Goal: Information Seeking & Learning: Find specific fact

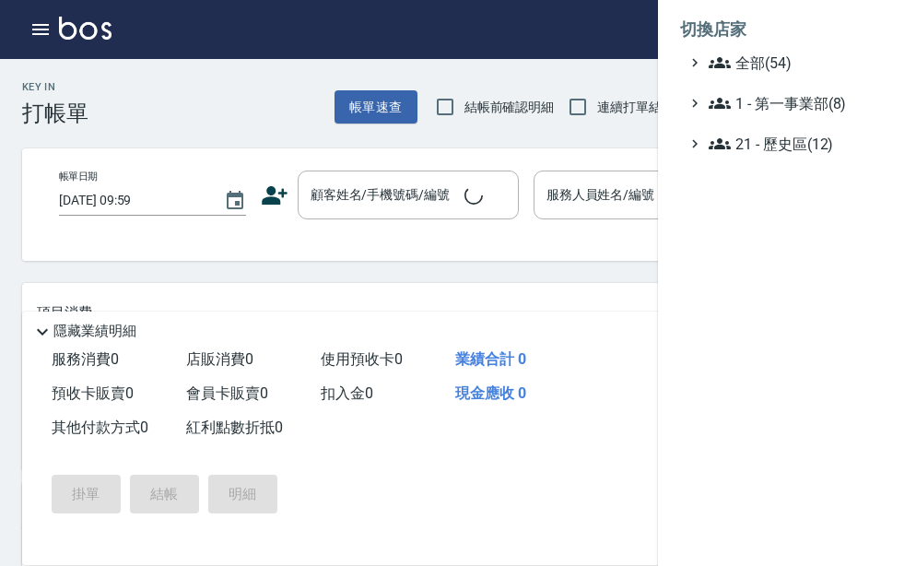
click at [791, 59] on span "全部(54)" at bounding box center [798, 63] width 178 height 22
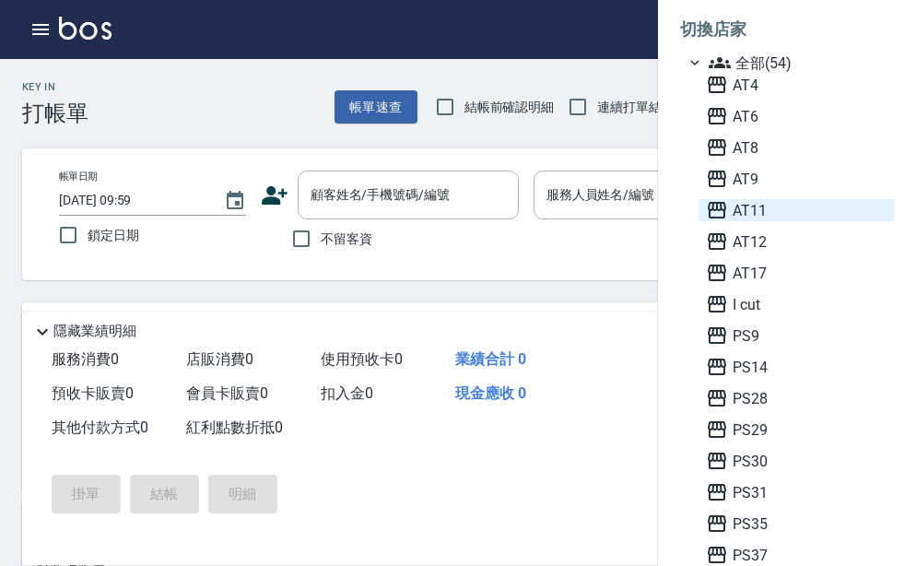
click at [765, 203] on span "AT11" at bounding box center [796, 210] width 181 height 22
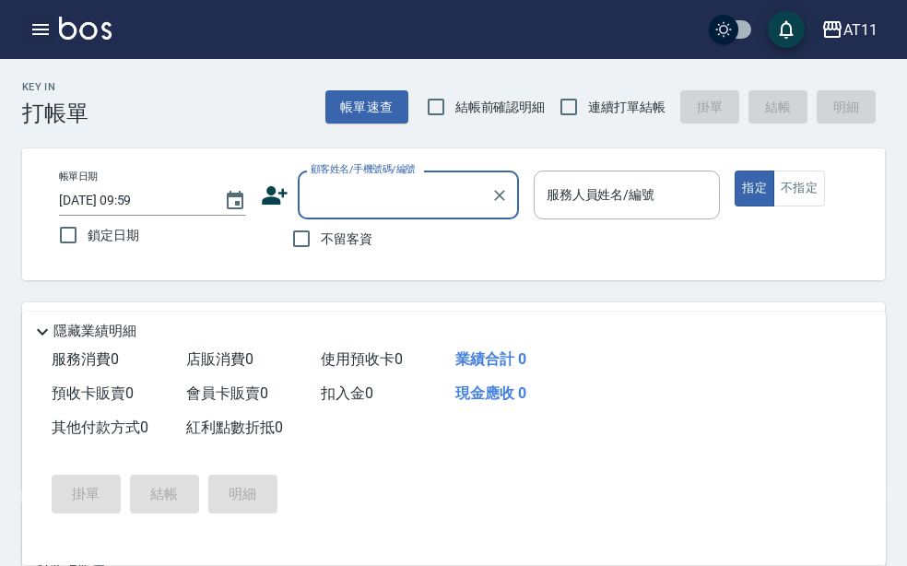
click at [47, 36] on icon "button" at bounding box center [40, 29] width 22 height 22
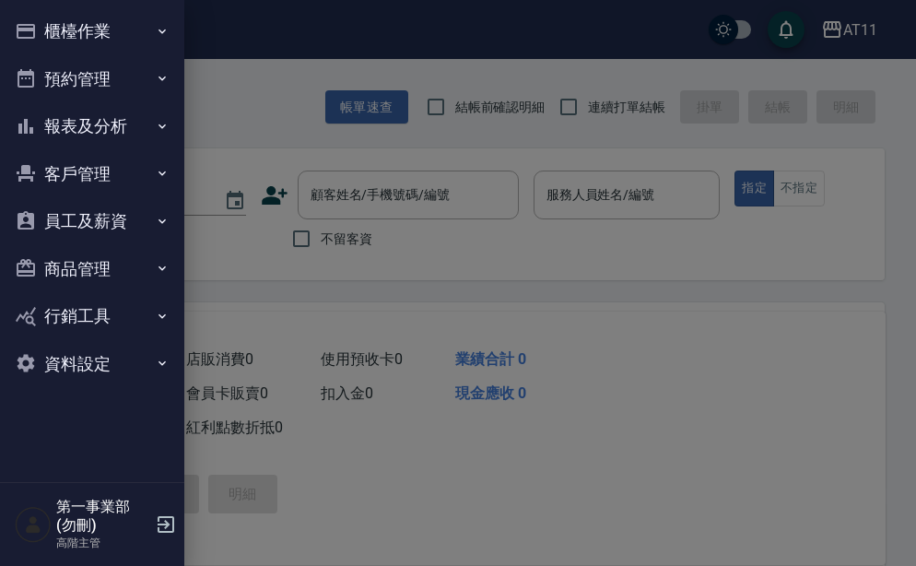
click at [134, 218] on button "員工及薪資" at bounding box center [92, 221] width 170 height 48
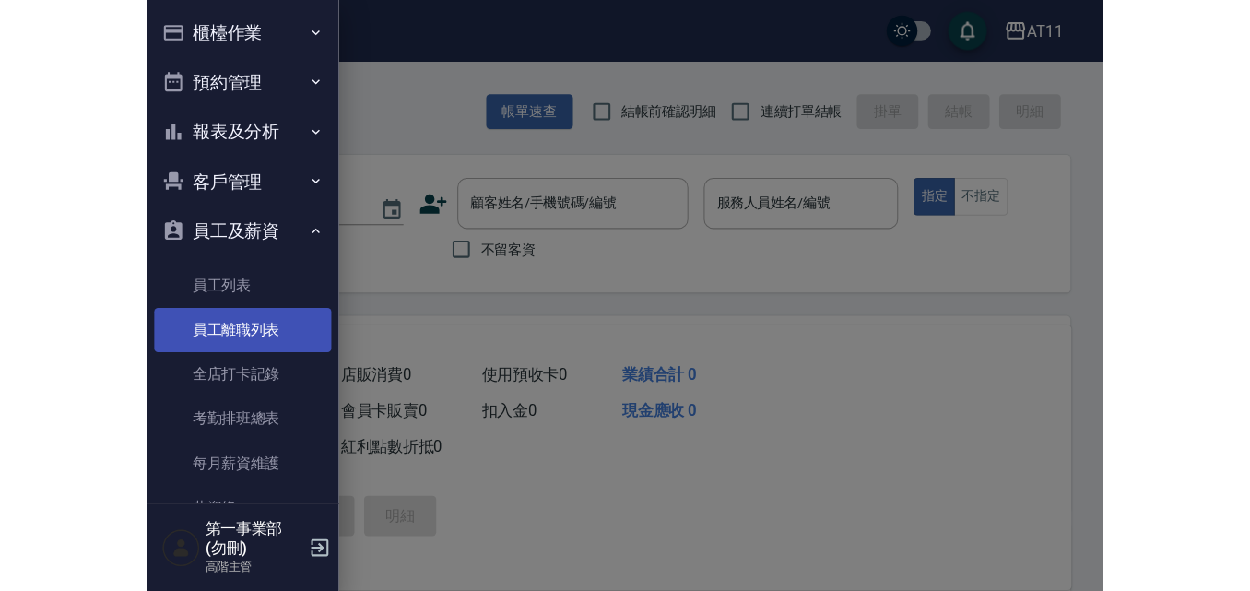
scroll to position [276, 0]
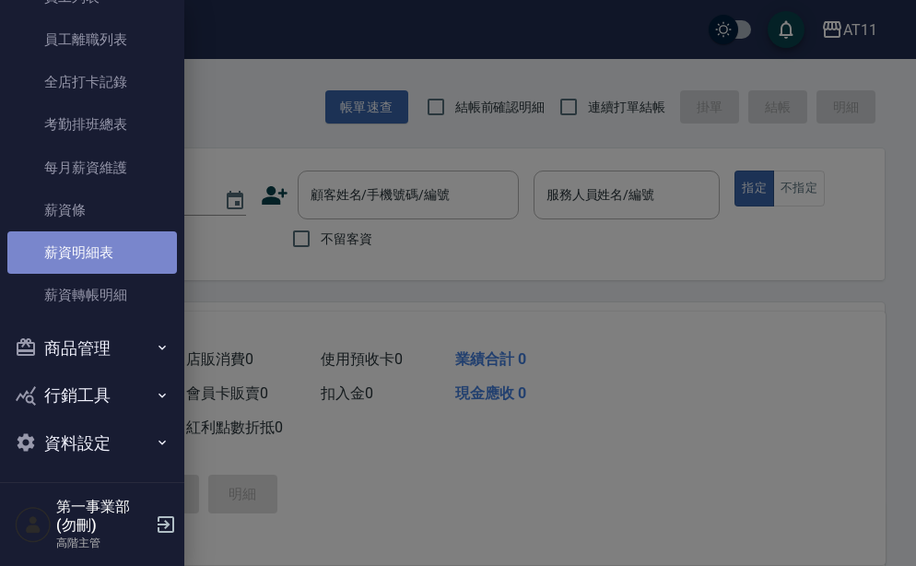
click at [119, 263] on link "薪資明細表" at bounding box center [92, 252] width 170 height 42
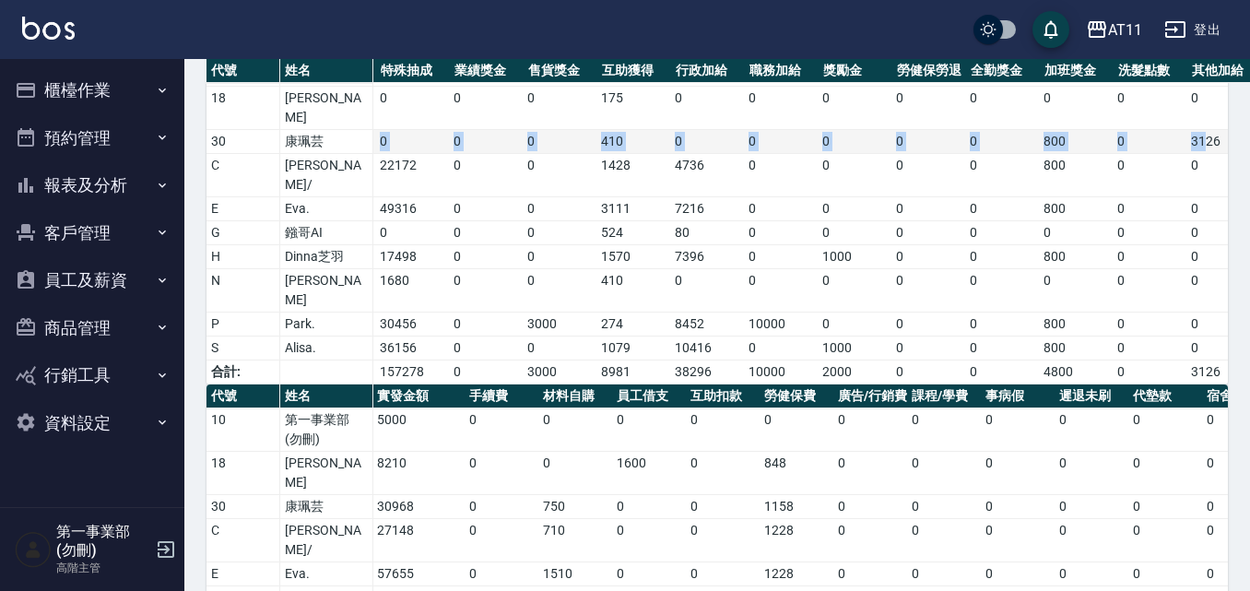
scroll to position [0, 236]
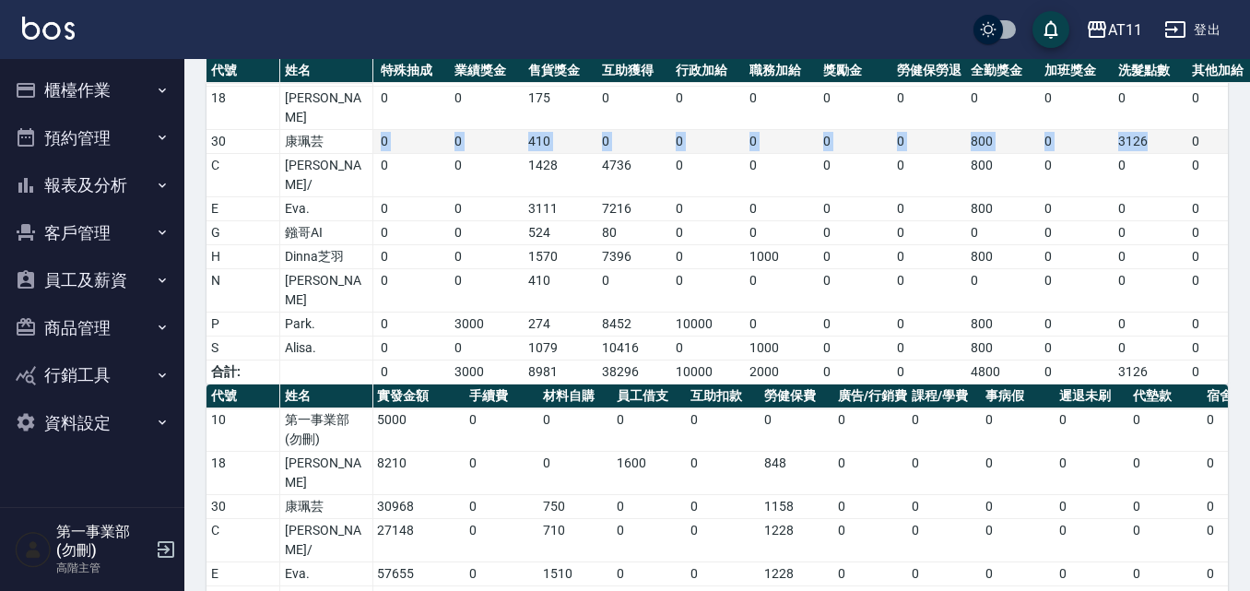
drag, startPoint x: 381, startPoint y: 123, endPoint x: 1180, endPoint y: 120, distance: 799.0
click at [906, 130] on tr "30 康珮芸 助理 28590 0 0 0 410 0 0 0 0 0 800 0 3126 0 32926 0 0 0 648" at bounding box center [800, 142] width 1659 height 24
click at [906, 130] on td "3126" at bounding box center [1150, 142] width 74 height 24
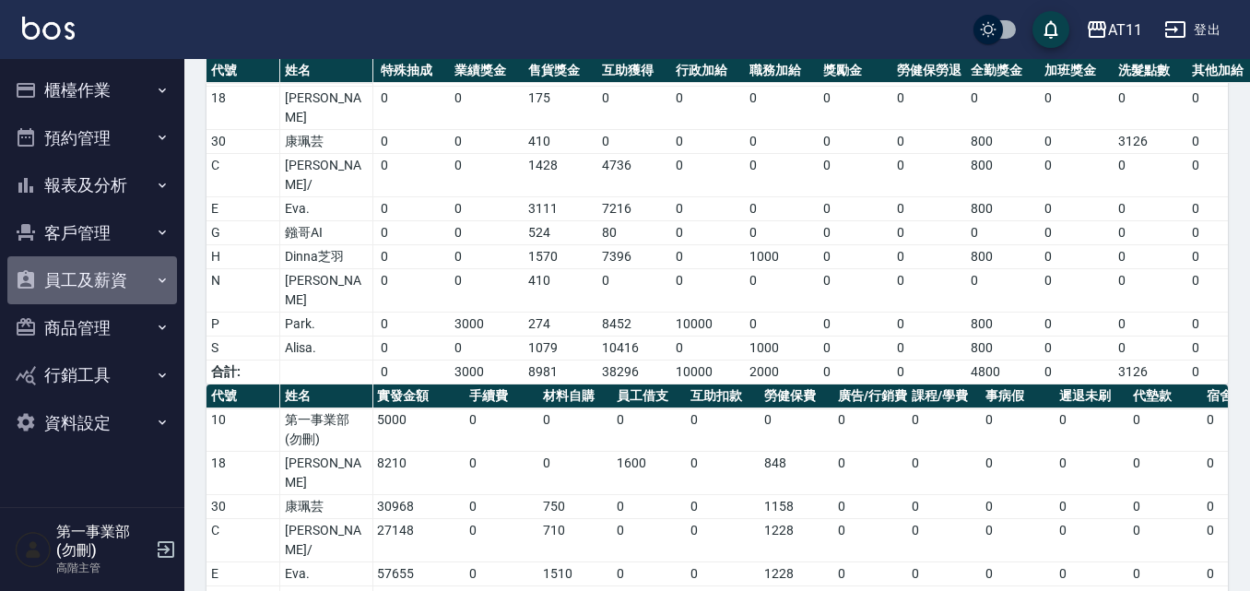
click at [146, 278] on button "員工及薪資" at bounding box center [92, 280] width 170 height 48
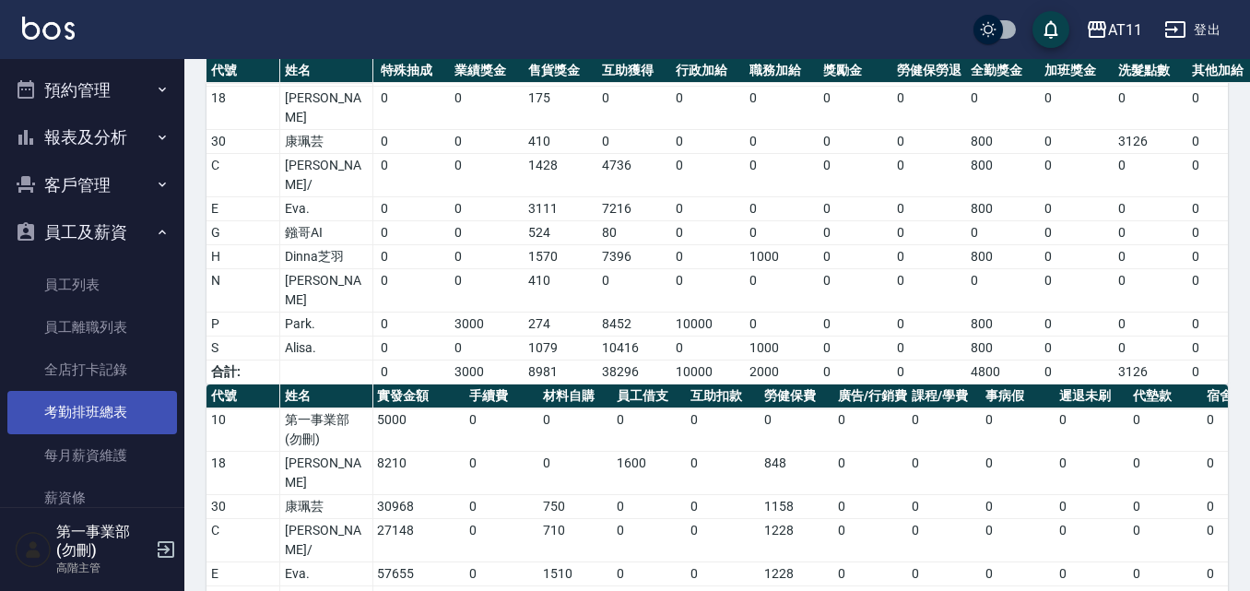
scroll to position [92, 0]
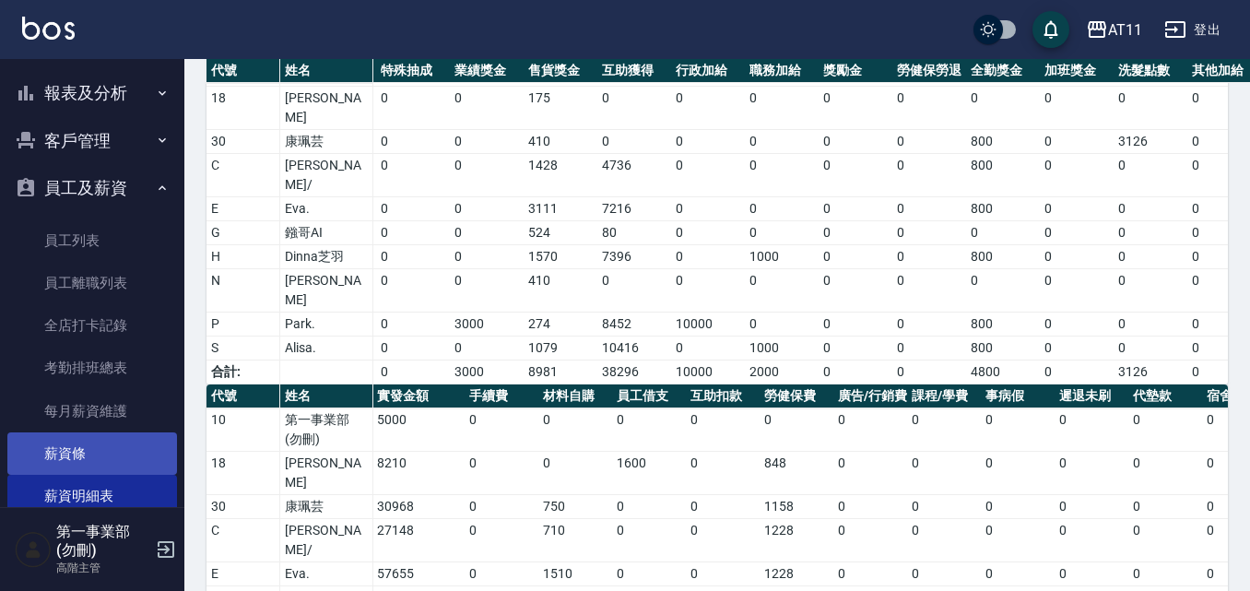
click at [121, 442] on link "薪資條" at bounding box center [92, 453] width 170 height 42
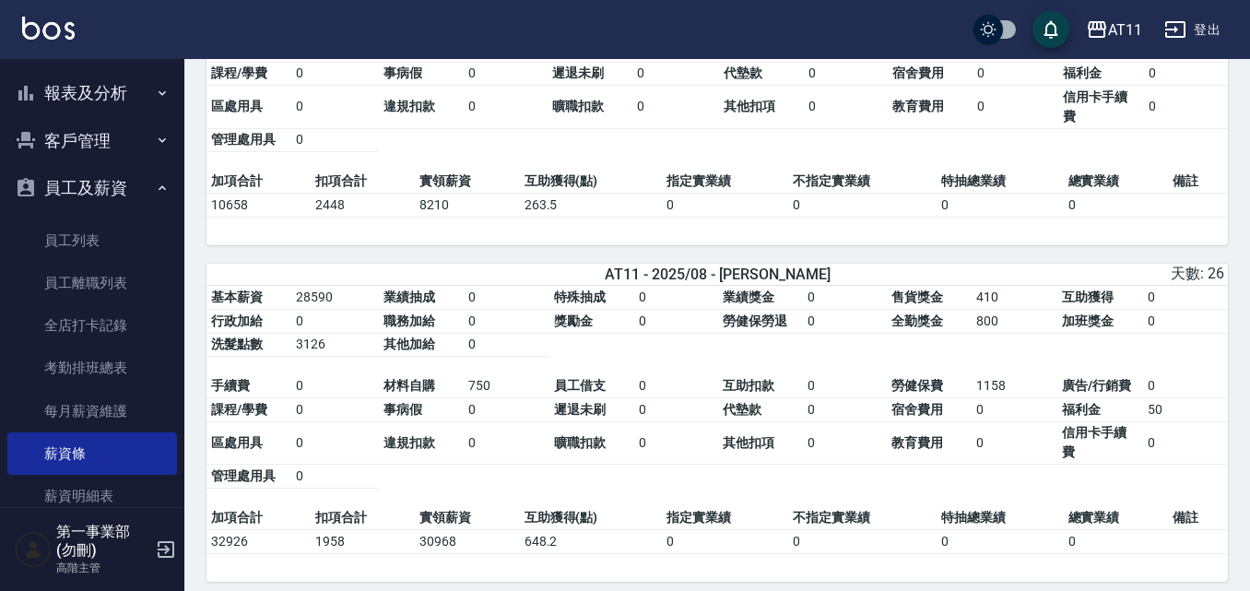
scroll to position [369, 0]
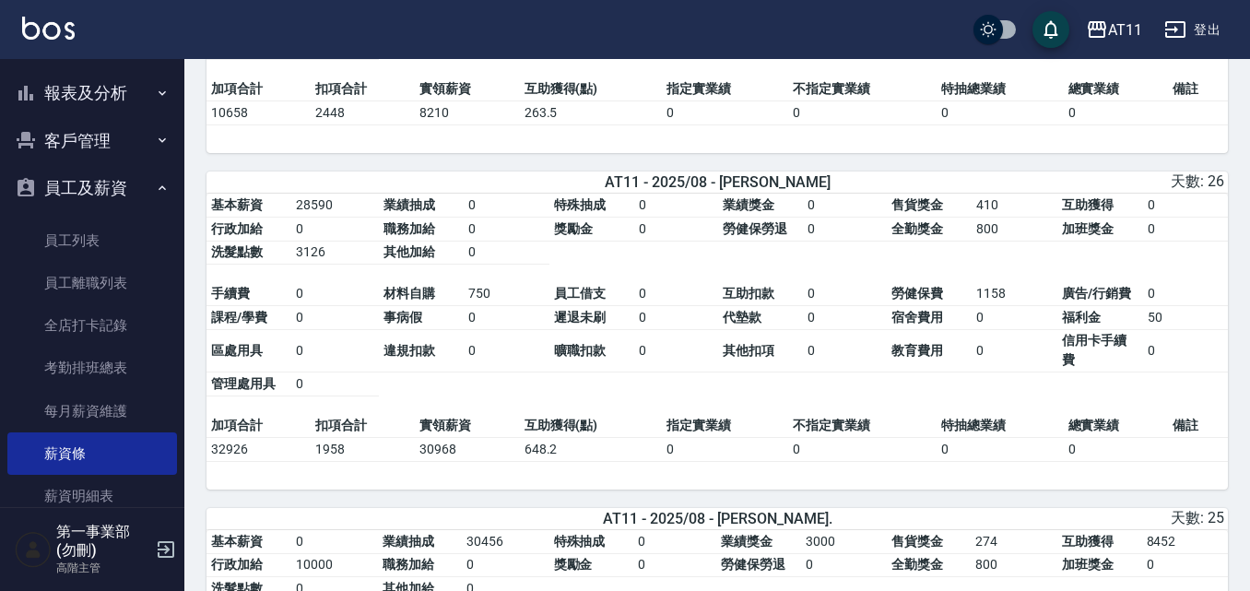
click at [889, 362] on td "教育費用" at bounding box center [929, 350] width 85 height 43
click at [369, 360] on td "0" at bounding box center [335, 350] width 88 height 43
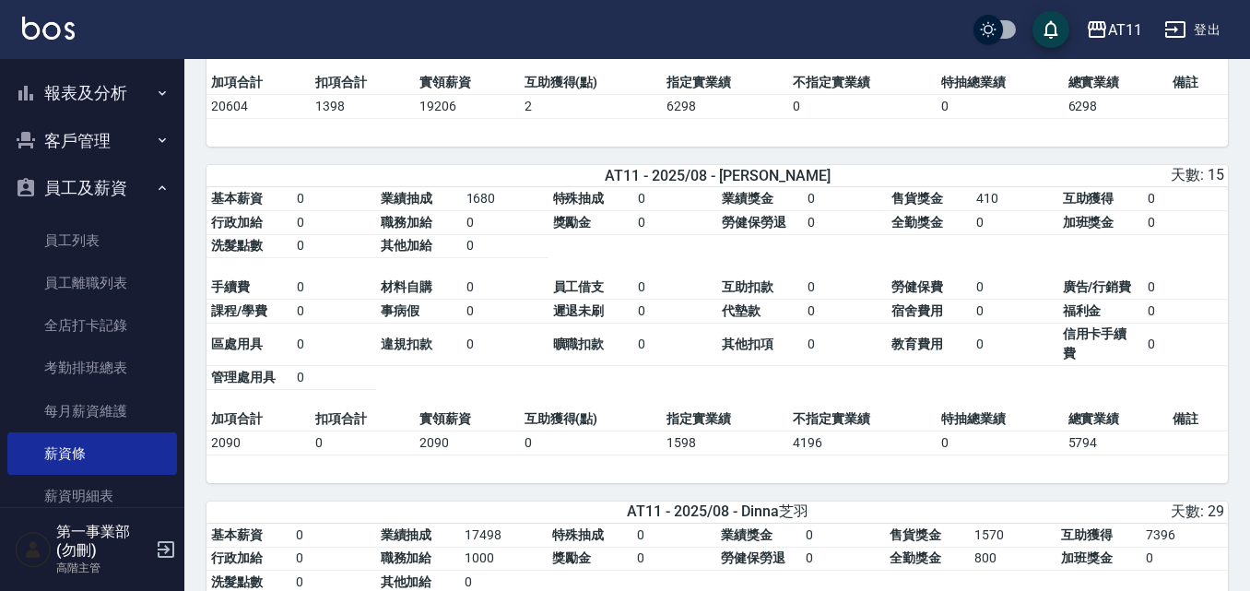
scroll to position [2396, 0]
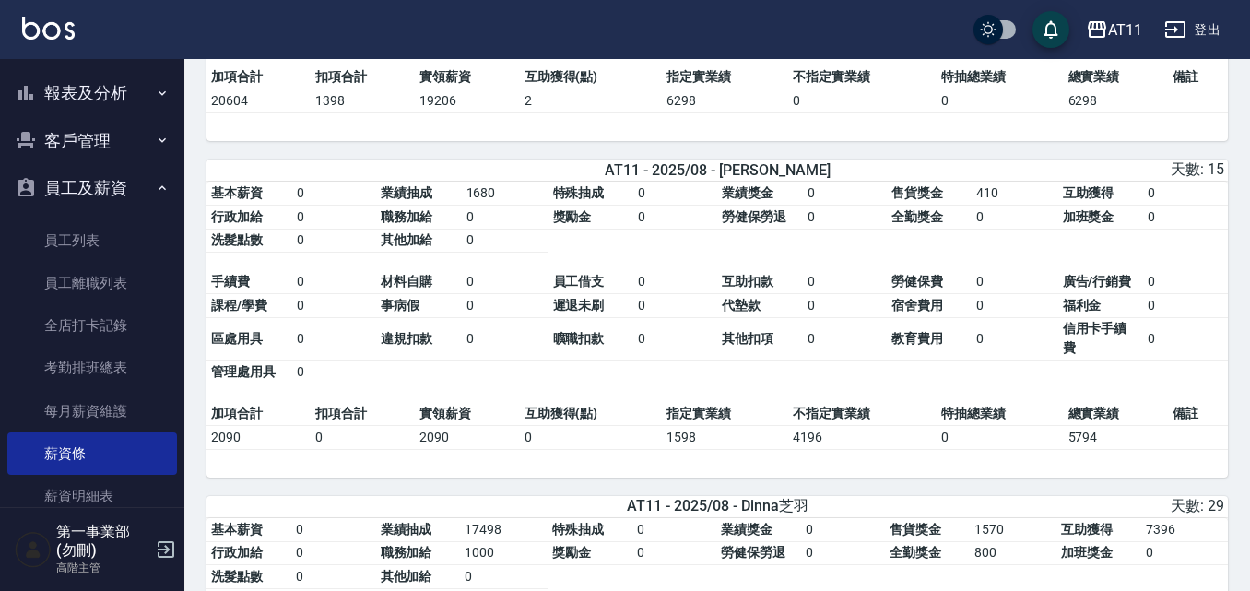
click at [403, 346] on span "違規扣款" at bounding box center [407, 338] width 52 height 15
drag, startPoint x: 480, startPoint y: 221, endPoint x: 434, endPoint y: 226, distance: 46.3
click at [434, 226] on tbody "基本薪資 0 業績抽成 1680 特殊抽成 0 業績獎金 0 售貨獎金 410 互助獲得 0 行政加給 0 職務加給 0 獎勵金 0 勞健保勞退 0 全勤獎金…" at bounding box center [716, 217] width 1021 height 71
click at [465, 206] on td "1680" at bounding box center [505, 194] width 87 height 24
drag, startPoint x: 641, startPoint y: 194, endPoint x: 787, endPoint y: 200, distance: 145.8
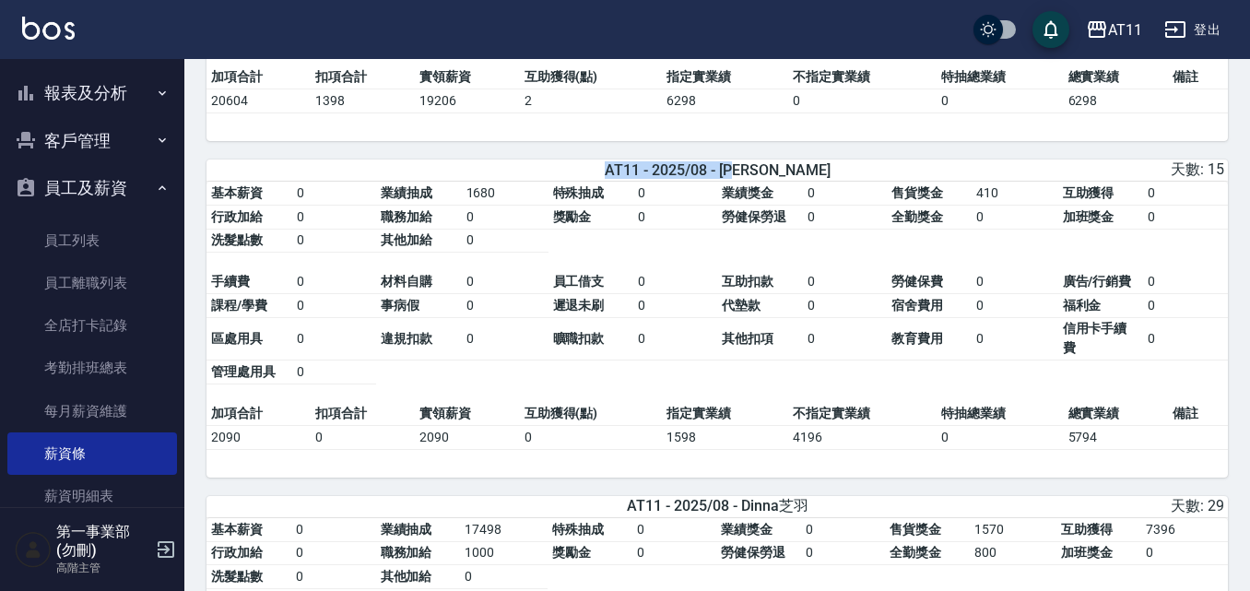
click at [787, 179] on span "AT11 - 2025/08 - 佩芸康" at bounding box center [718, 170] width 226 height 18
drag, startPoint x: 802, startPoint y: 196, endPoint x: 628, endPoint y: 199, distance: 174.2
click at [628, 179] on div "AT11 - 2025/08 - 佩芸康" at bounding box center [717, 170] width 335 height 18
click at [673, 206] on td "0" at bounding box center [675, 194] width 85 height 24
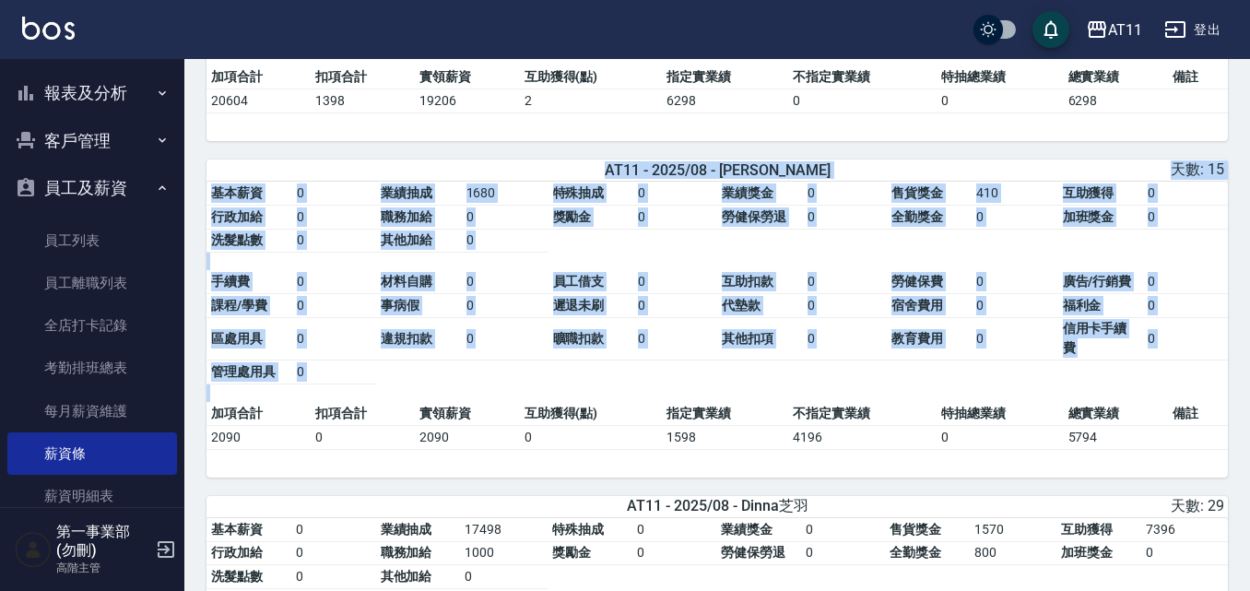
drag, startPoint x: 530, startPoint y: 194, endPoint x: 1189, endPoint y: 472, distance: 715.0
click at [906, 472] on div "AT11 - 2025/08 - 佩芸康 天數: 15 基本薪資 0 業績抽成 1680 特殊抽成 0 業績獎金 0 售貨獎金 410 互助獲得 0 行政加給…" at bounding box center [716, 318] width 1021 height 318
click at [906, 472] on div "基本薪資 0 業績抽成 1680 特殊抽成 0 業績獎金 0 售貨獎金 410 互助獲得 0 行政加給 0 職務加給 0 獎勵金 0 勞健保勞退 0 全勤獎金…" at bounding box center [716, 330] width 1021 height 296
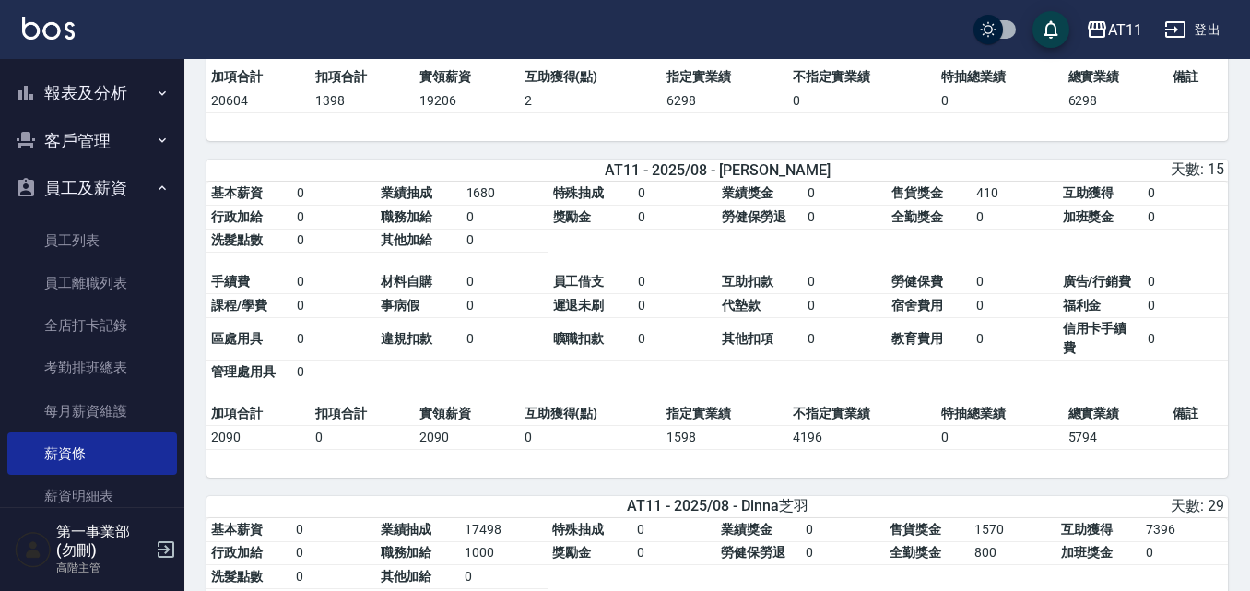
click at [906, 449] on td at bounding box center [1198, 437] width 60 height 24
drag, startPoint x: 626, startPoint y: 192, endPoint x: 845, endPoint y: 203, distance: 219.6
click at [845, 203] on div "AT11 - 2025/08 - 佩芸康 天數: 15 基本薪資 0 業績抽成 1680 特殊抽成 0 業績獎金 0 售貨獎金 410 互助獲得 0 行政加給…" at bounding box center [716, 318] width 1021 height 318
click at [906, 206] on td "410" at bounding box center [1014, 194] width 86 height 24
drag, startPoint x: 1004, startPoint y: 220, endPoint x: 976, endPoint y: 219, distance: 27.7
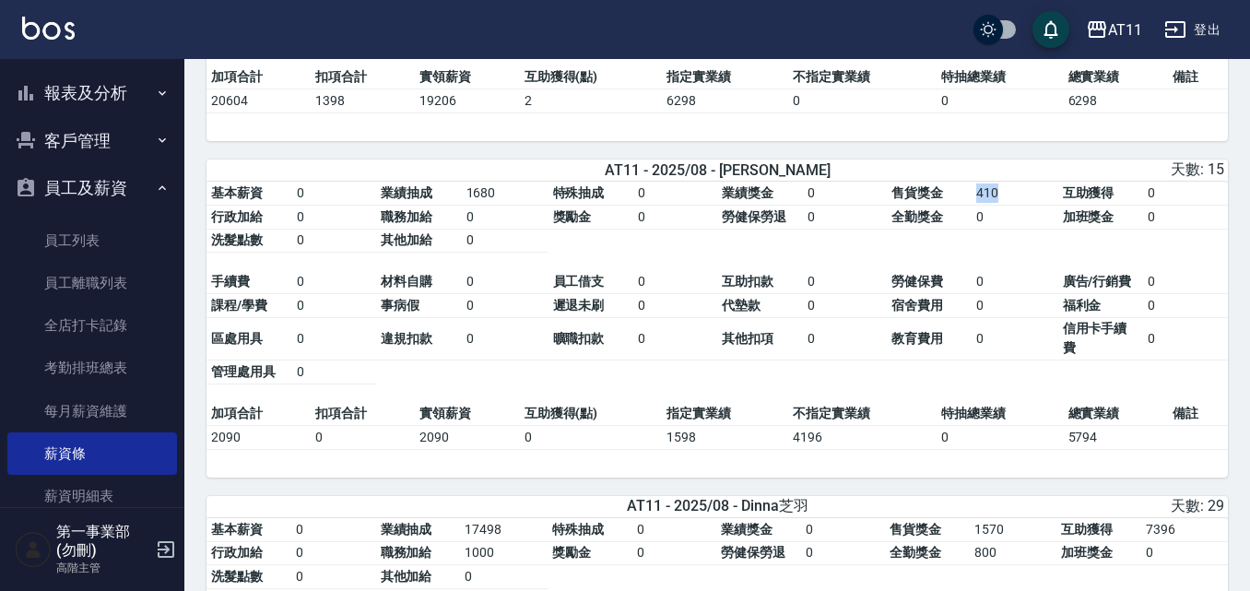
click at [906, 206] on td "410" at bounding box center [1014, 194] width 86 height 24
drag, startPoint x: 629, startPoint y: 186, endPoint x: 824, endPoint y: 202, distance: 196.0
click at [824, 181] on div "AT11 - 2025/08 - 佩芸康 天數: 15" at bounding box center [716, 169] width 1021 height 21
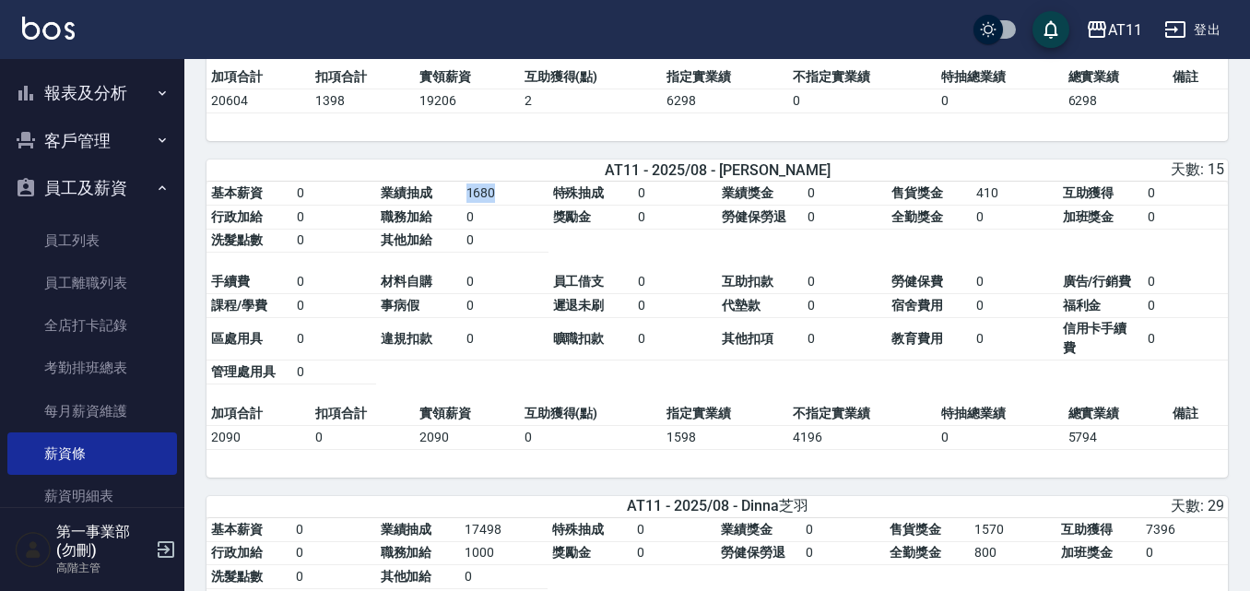
drag, startPoint x: 464, startPoint y: 215, endPoint x: 510, endPoint y: 217, distance: 46.1
click at [510, 206] on td "1680" at bounding box center [505, 194] width 87 height 24
drag, startPoint x: 455, startPoint y: 460, endPoint x: 413, endPoint y: 466, distance: 42.9
click at [413, 449] on tr "2090 0 2090 0 1598 4196 0 5794" at bounding box center [716, 437] width 1021 height 24
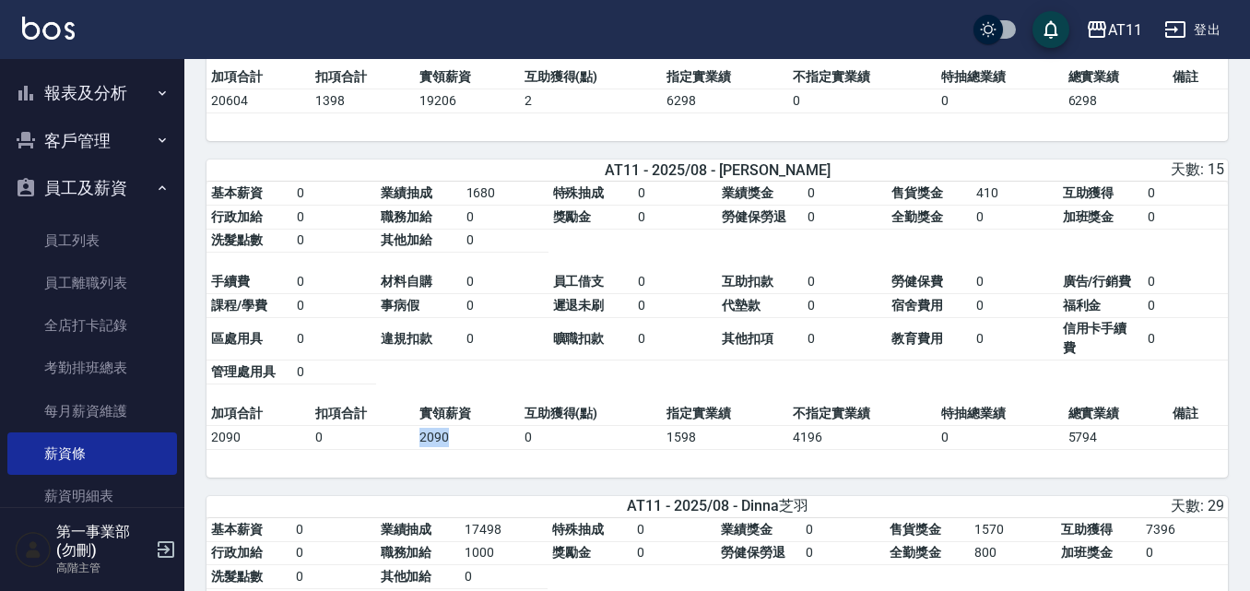
click at [424, 449] on td "2090" at bounding box center [467, 437] width 104 height 24
drag, startPoint x: 417, startPoint y: 460, endPoint x: 462, endPoint y: 465, distance: 45.5
click at [462, 449] on td "2090" at bounding box center [467, 437] width 104 height 24
drag, startPoint x: 463, startPoint y: 218, endPoint x: 503, endPoint y: 214, distance: 40.8
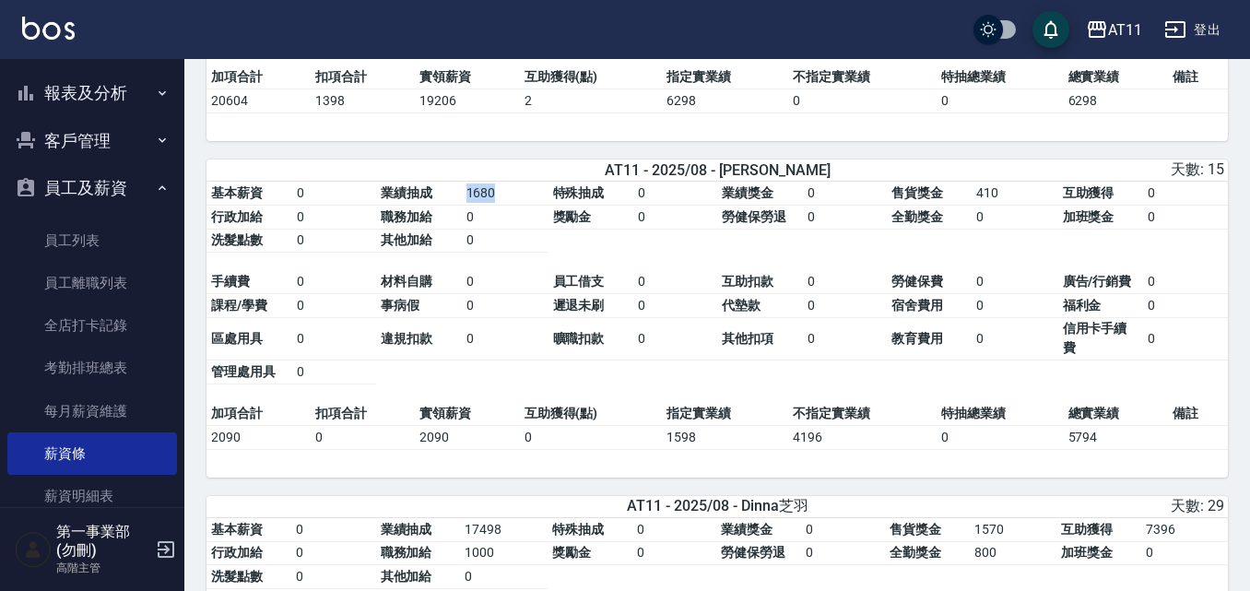
click at [503, 206] on td "1680" at bounding box center [505, 194] width 87 height 24
drag, startPoint x: 422, startPoint y: 434, endPoint x: 470, endPoint y: 429, distance: 48.2
click at [469, 426] on td "實領薪資" at bounding box center [467, 414] width 104 height 24
click at [476, 426] on td "實領薪資" at bounding box center [467, 414] width 104 height 24
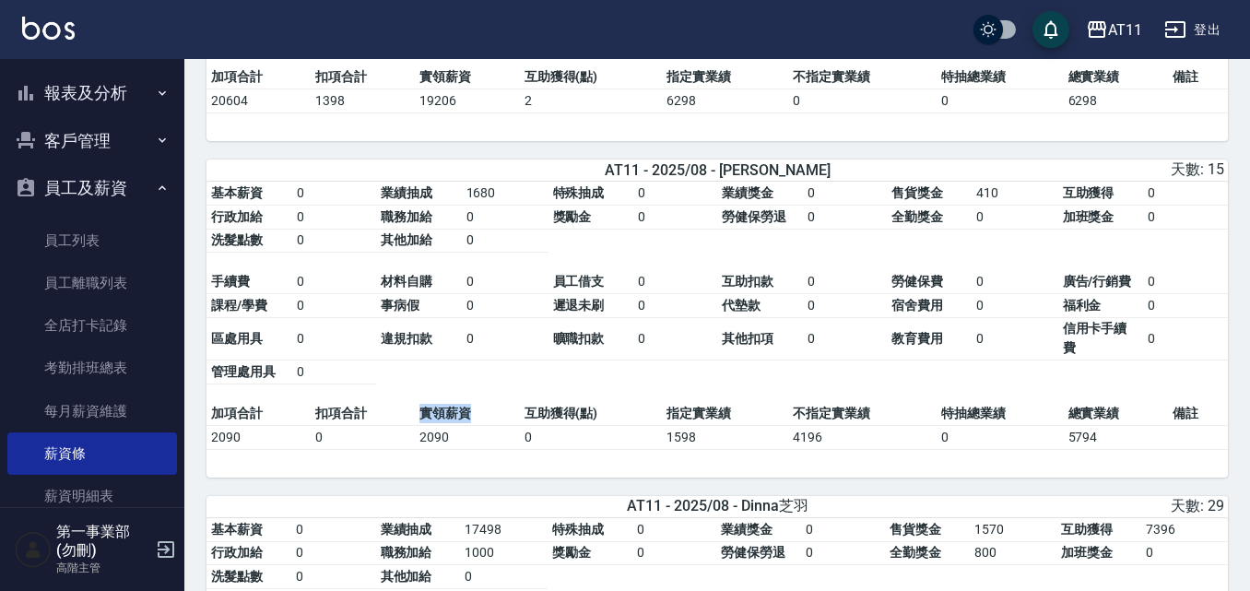
drag, startPoint x: 407, startPoint y: 437, endPoint x: 476, endPoint y: 437, distance: 69.1
click at [476, 426] on tr "加項合計 扣項合計 實領薪資 互助獲得(點) 指定實業績 不指定實業績 特抽總業績 總實業績 備註" at bounding box center [716, 414] width 1021 height 24
click at [483, 426] on td "實領薪資" at bounding box center [467, 414] width 104 height 24
drag, startPoint x: 605, startPoint y: 435, endPoint x: 528, endPoint y: 429, distance: 77.7
click at [528, 426] on td "互助獲得(點)" at bounding box center [591, 414] width 142 height 24
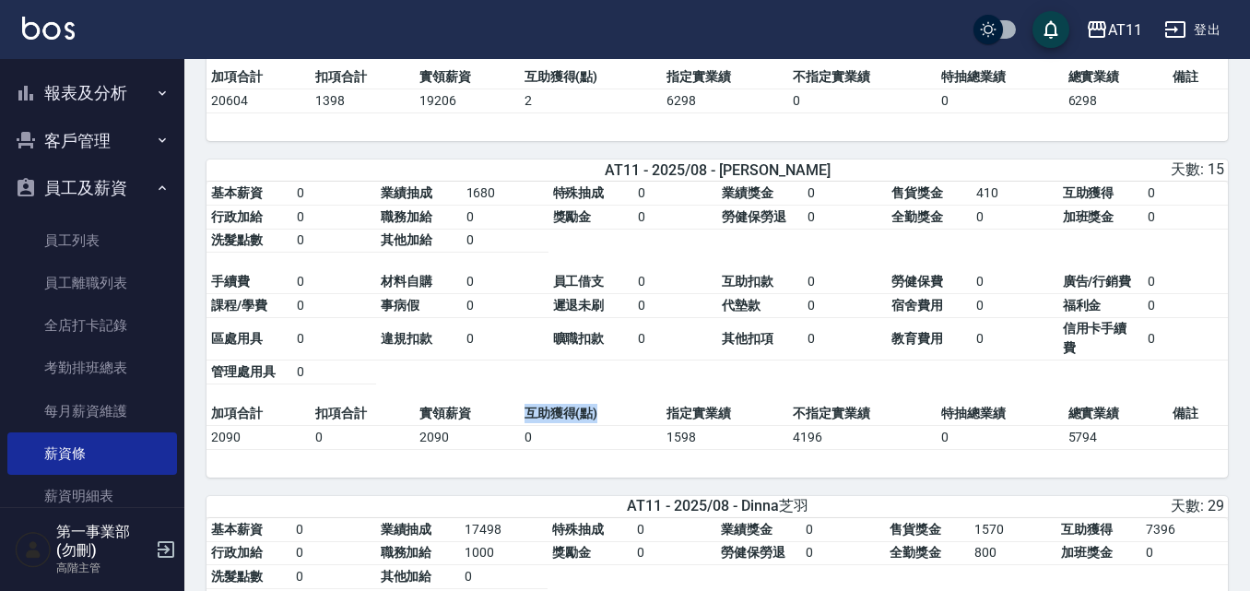
click at [528, 426] on td "互助獲得(點)" at bounding box center [591, 414] width 142 height 24
drag, startPoint x: 638, startPoint y: 190, endPoint x: 820, endPoint y: 185, distance: 182.5
click at [820, 179] on div "AT11 - 2025/08 - 佩芸康" at bounding box center [717, 170] width 335 height 18
drag, startPoint x: 464, startPoint y: 217, endPoint x: 501, endPoint y: 213, distance: 38.0
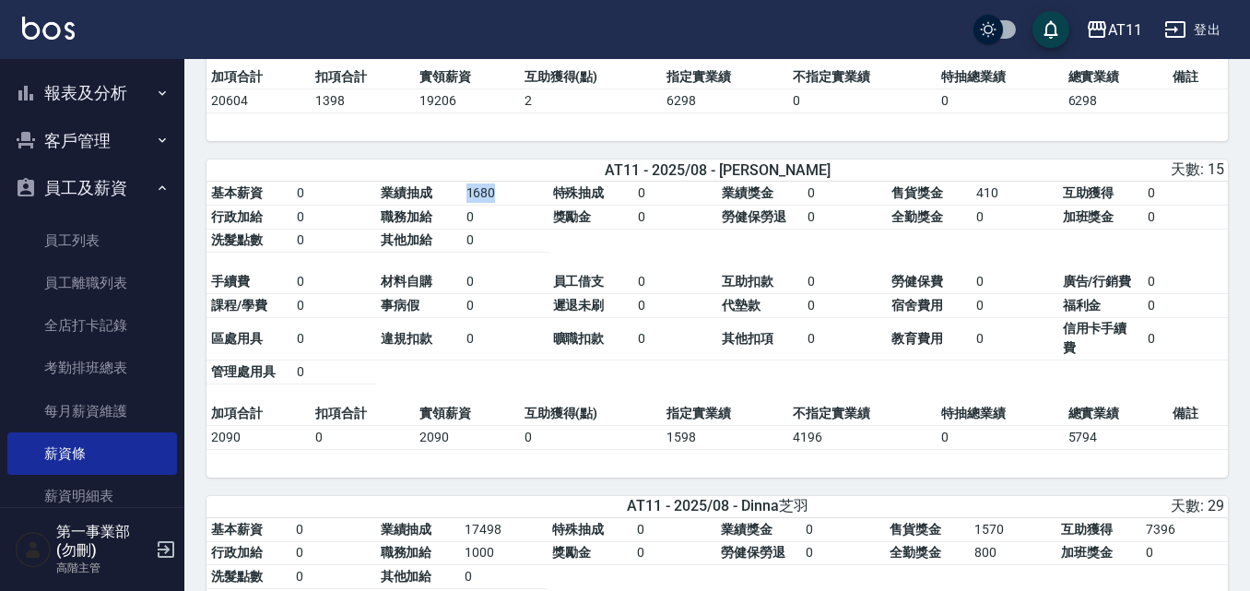
click at [501, 206] on td "1680" at bounding box center [505, 194] width 87 height 24
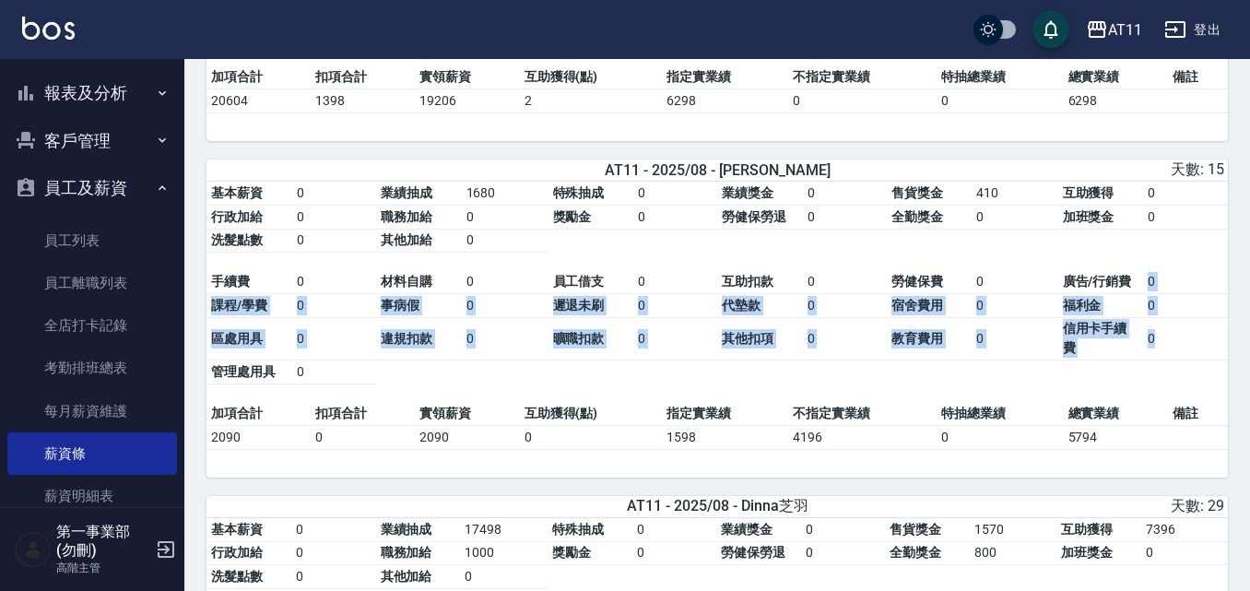
drag, startPoint x: 1174, startPoint y: 368, endPoint x: 1133, endPoint y: 295, distance: 83.8
click at [906, 295] on tbody "手續費 0 材料自購 0 員工借支 0 互助扣款 0 勞健保費 0 廣告/行銷費 0 課程/學費 0 事病假 0 遲退未刷 0 代墊款 0 宿舍費用 0 福利…" at bounding box center [716, 326] width 1021 height 113
click at [906, 359] on td "0" at bounding box center [1185, 338] width 85 height 43
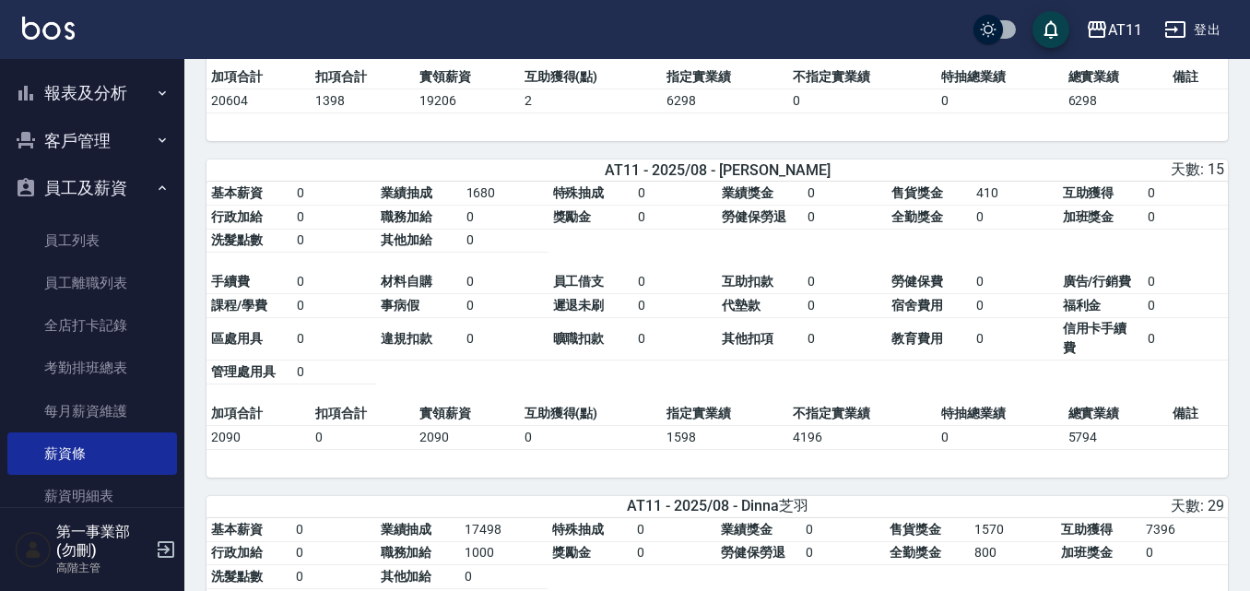
click at [906, 359] on td "0" at bounding box center [1185, 338] width 85 height 43
drag, startPoint x: 1149, startPoint y: 359, endPoint x: 1162, endPoint y: 356, distance: 13.4
click at [906, 356] on td "0" at bounding box center [1185, 338] width 85 height 43
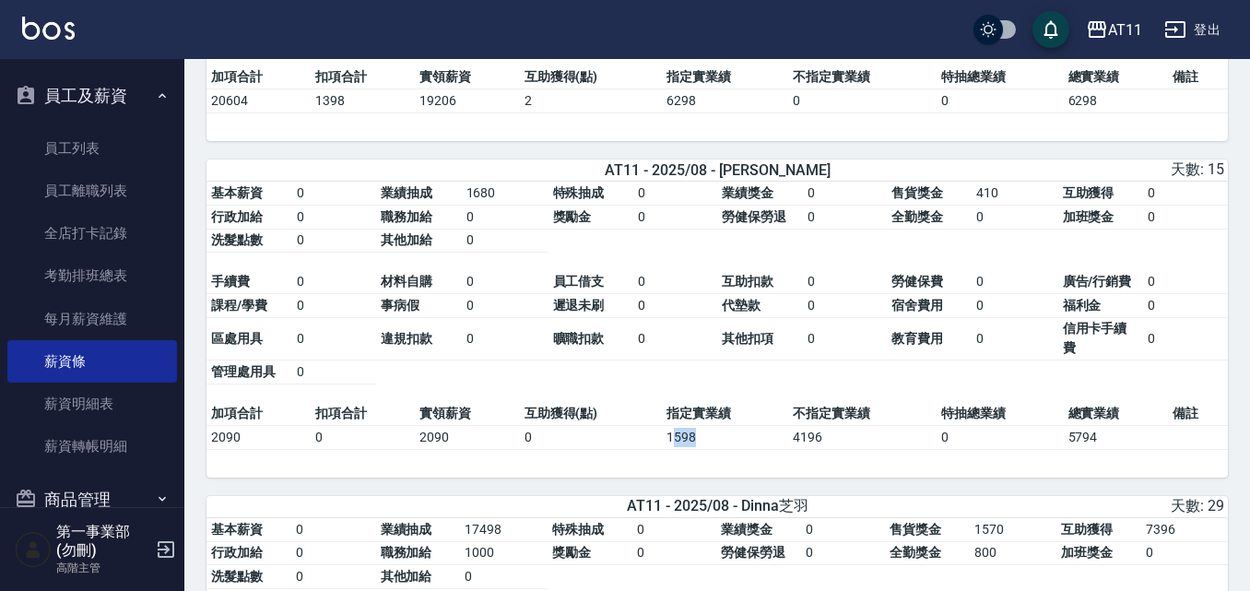
drag, startPoint x: 721, startPoint y: 453, endPoint x: 671, endPoint y: 456, distance: 49.9
click at [671, 449] on td "1598" at bounding box center [725, 437] width 126 height 24
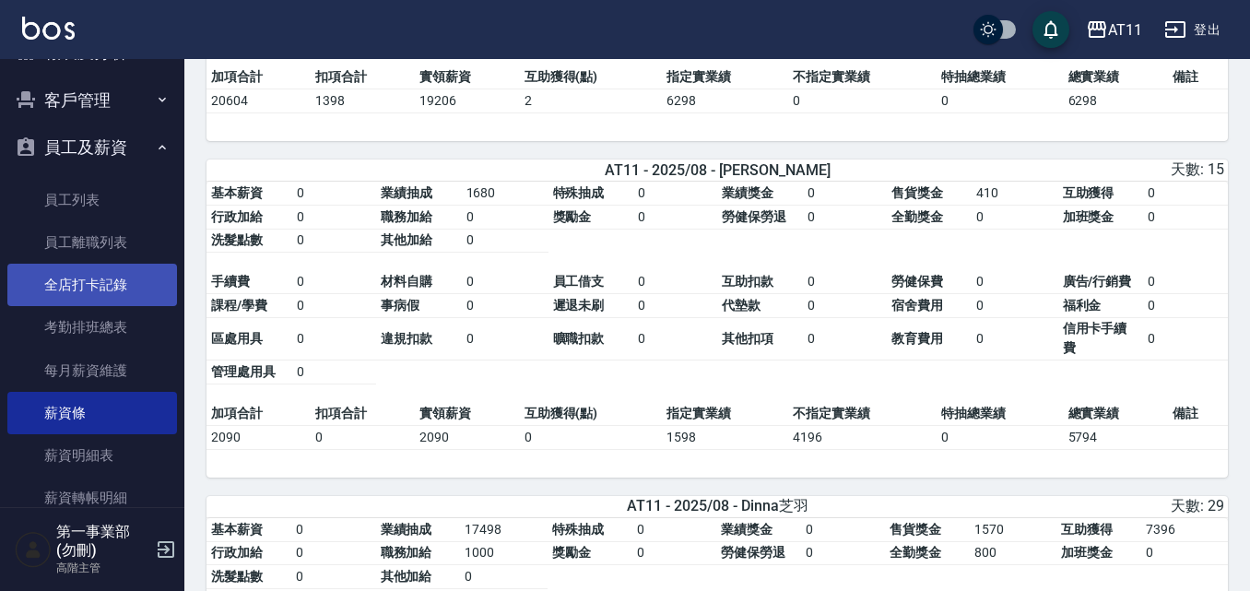
scroll to position [0, 0]
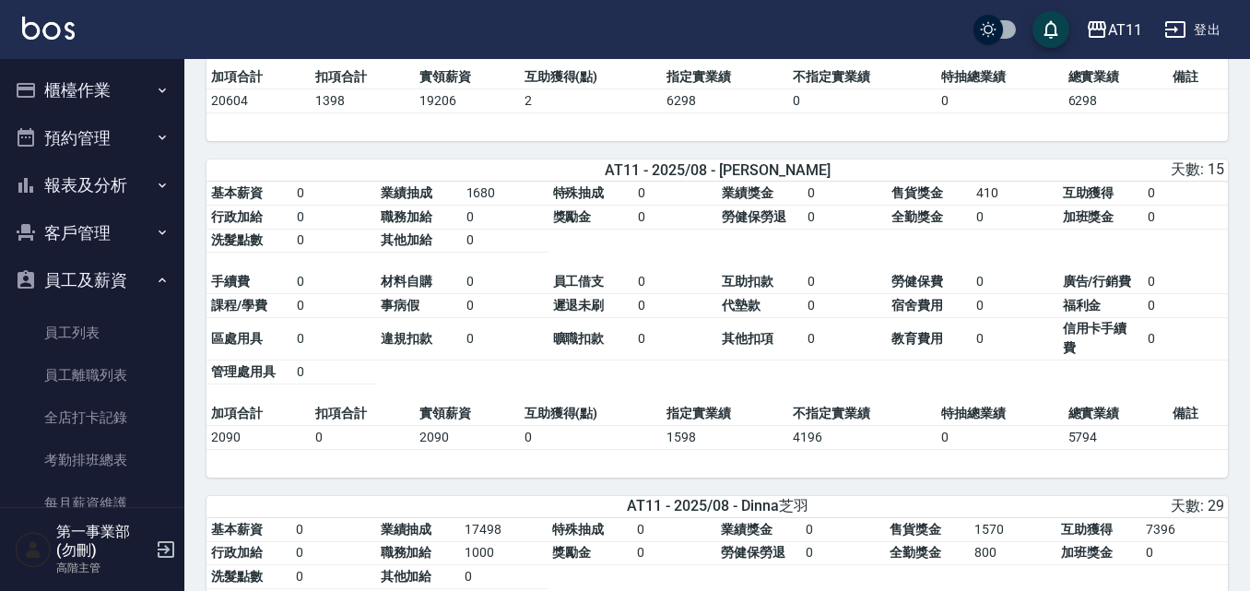
click at [134, 192] on button "報表及分析" at bounding box center [92, 185] width 170 height 48
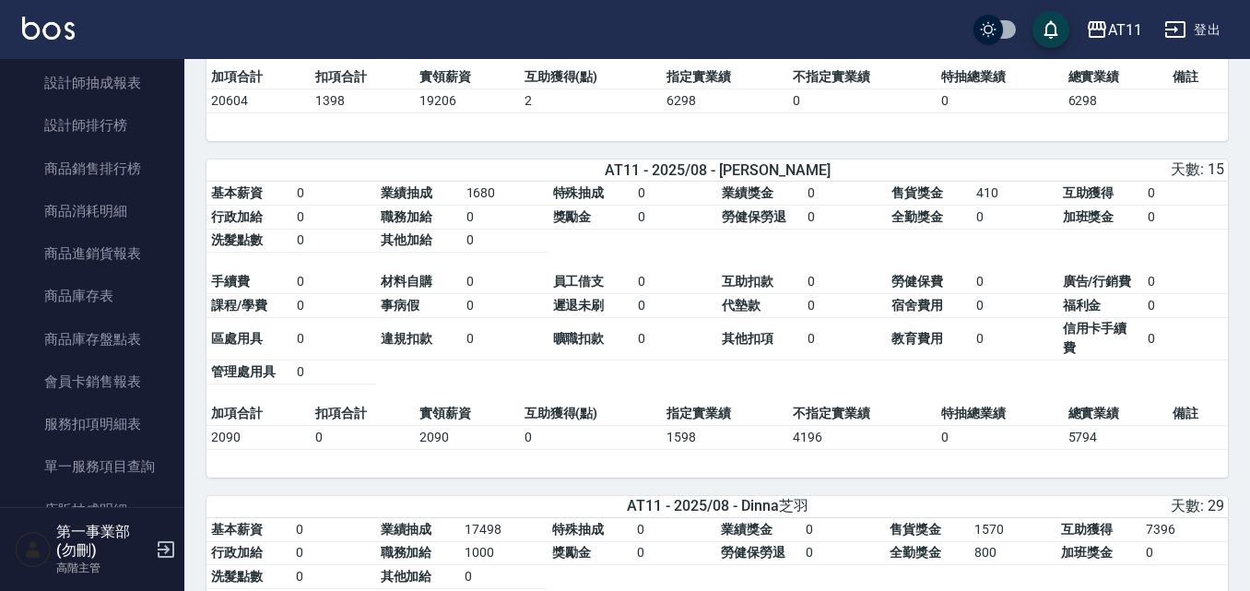
scroll to position [1014, 0]
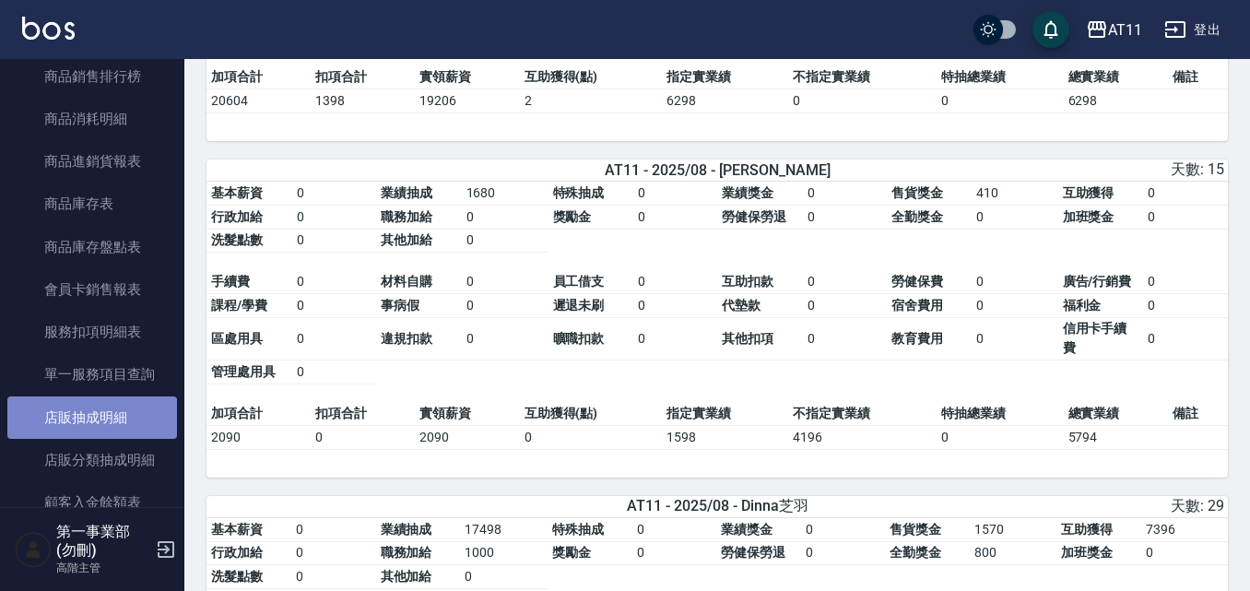
click at [112, 418] on link "店販抽成明細" at bounding box center [92, 417] width 170 height 42
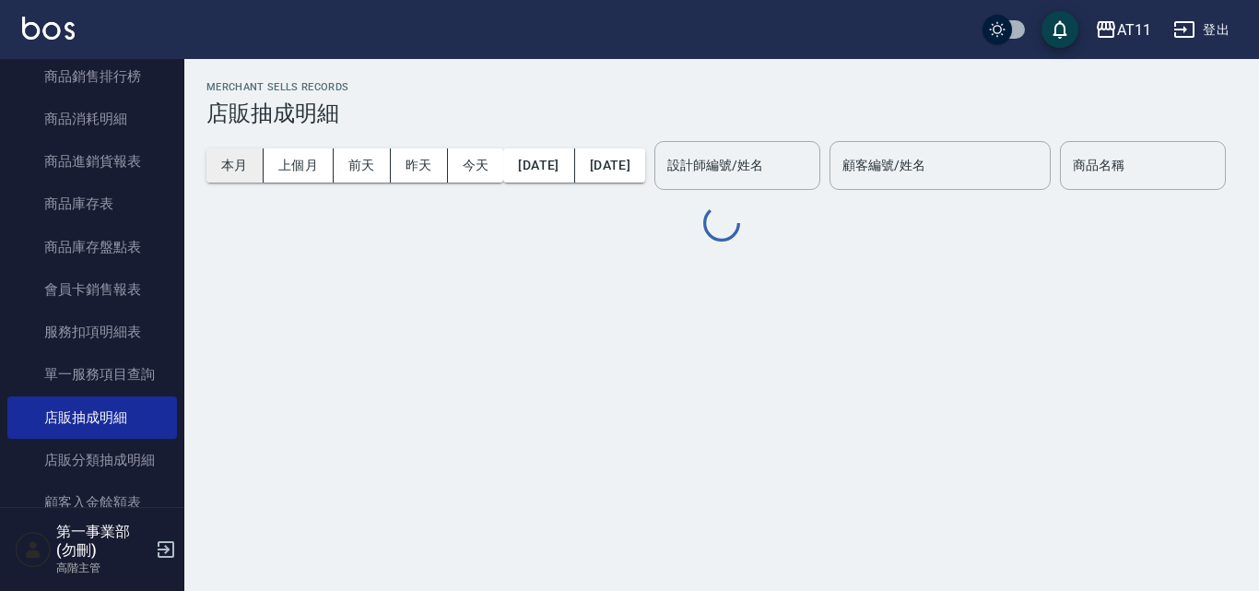
click at [294, 160] on button "上個月" at bounding box center [299, 165] width 70 height 34
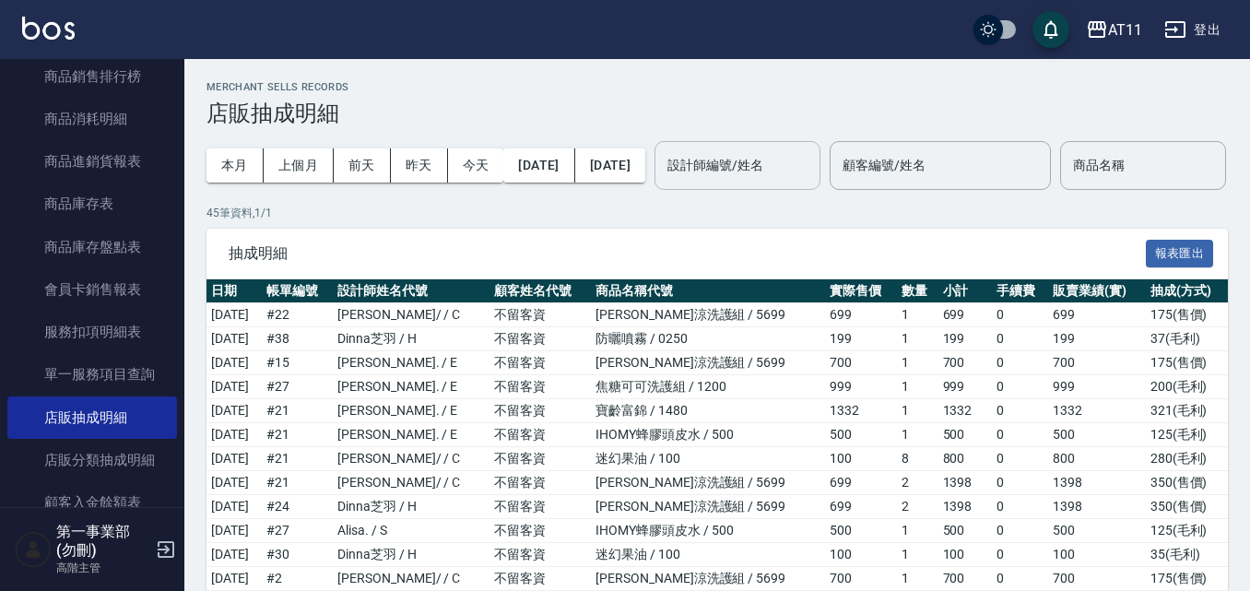
click at [765, 161] on div "設計師編號/姓名 設計師編號/姓名" at bounding box center [737, 165] width 166 height 49
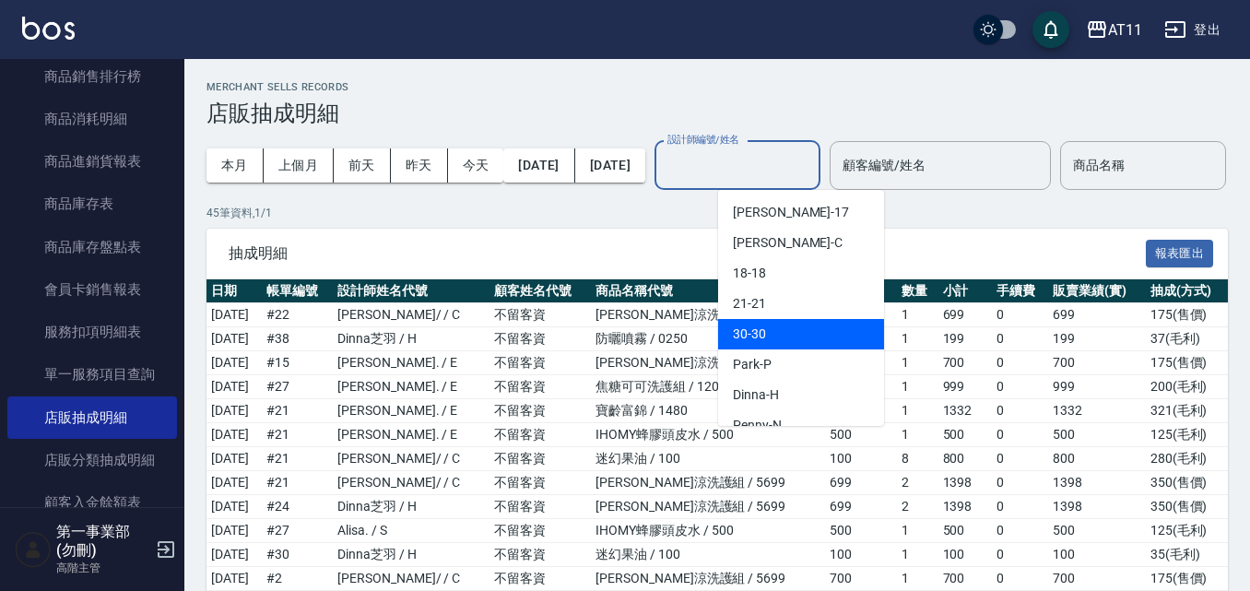
click at [764, 324] on span "30 -30" at bounding box center [749, 333] width 33 height 19
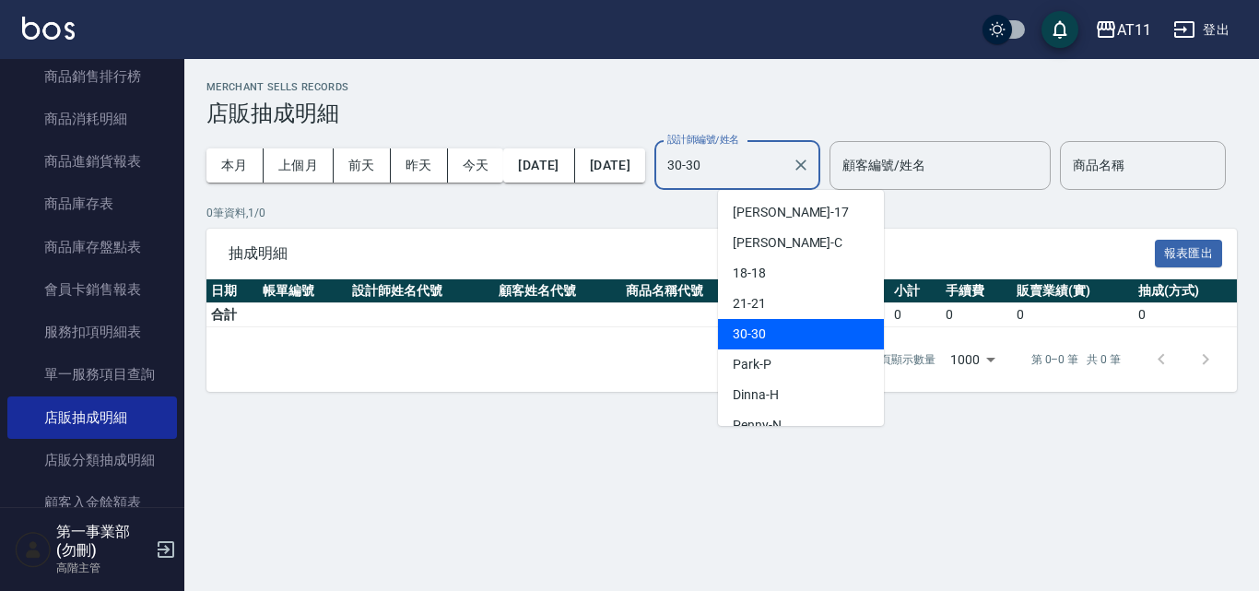
click at [784, 175] on input "30-30" at bounding box center [724, 165] width 122 height 32
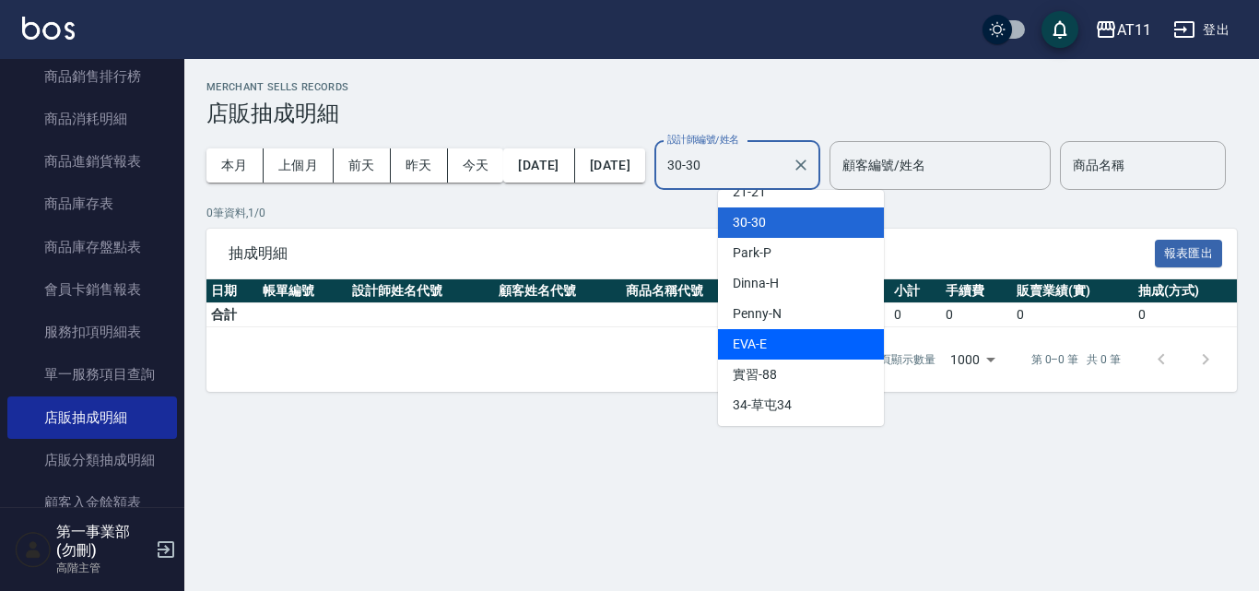
scroll to position [19, 0]
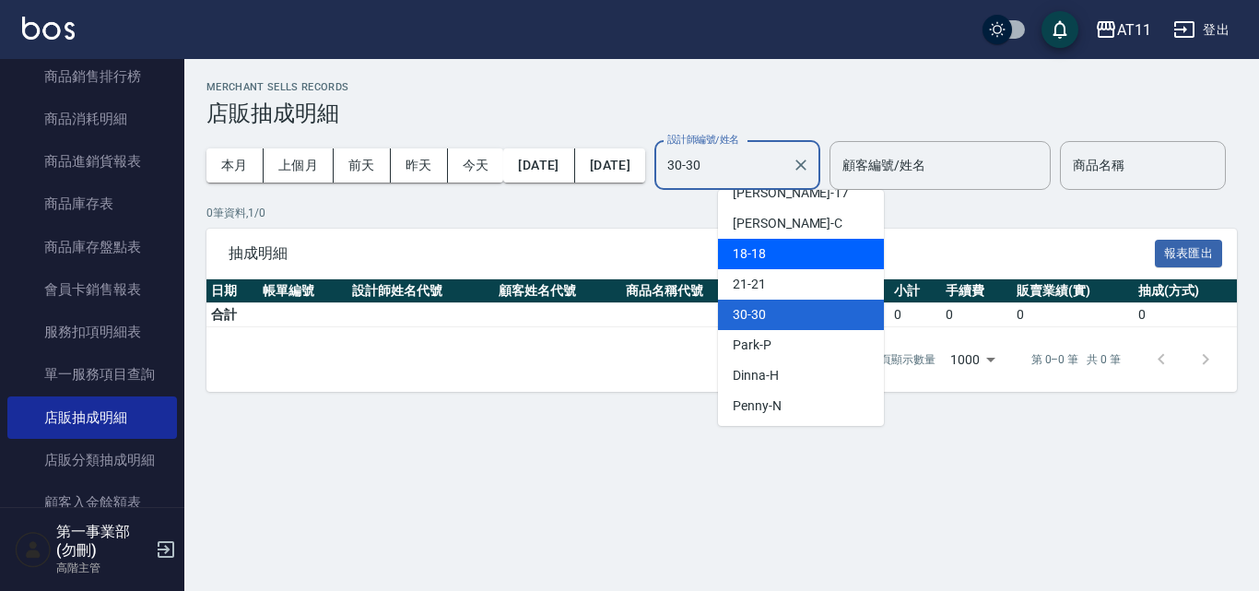
click at [792, 259] on div "18 -18" at bounding box center [801, 254] width 166 height 30
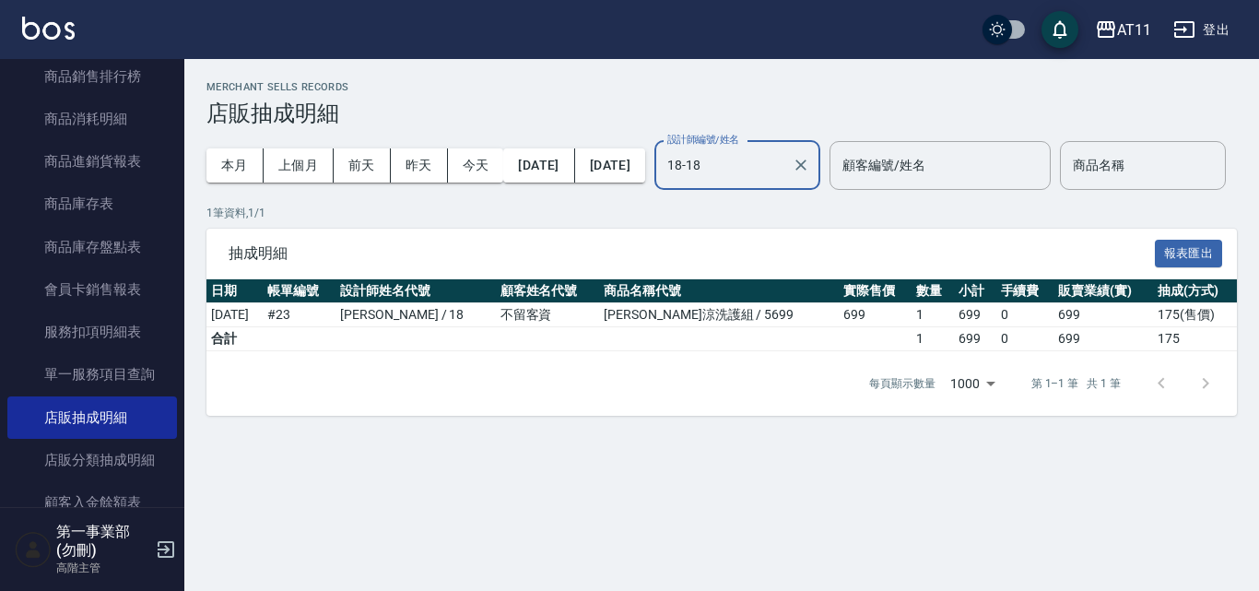
click at [784, 170] on input "18-18" at bounding box center [724, 165] width 122 height 32
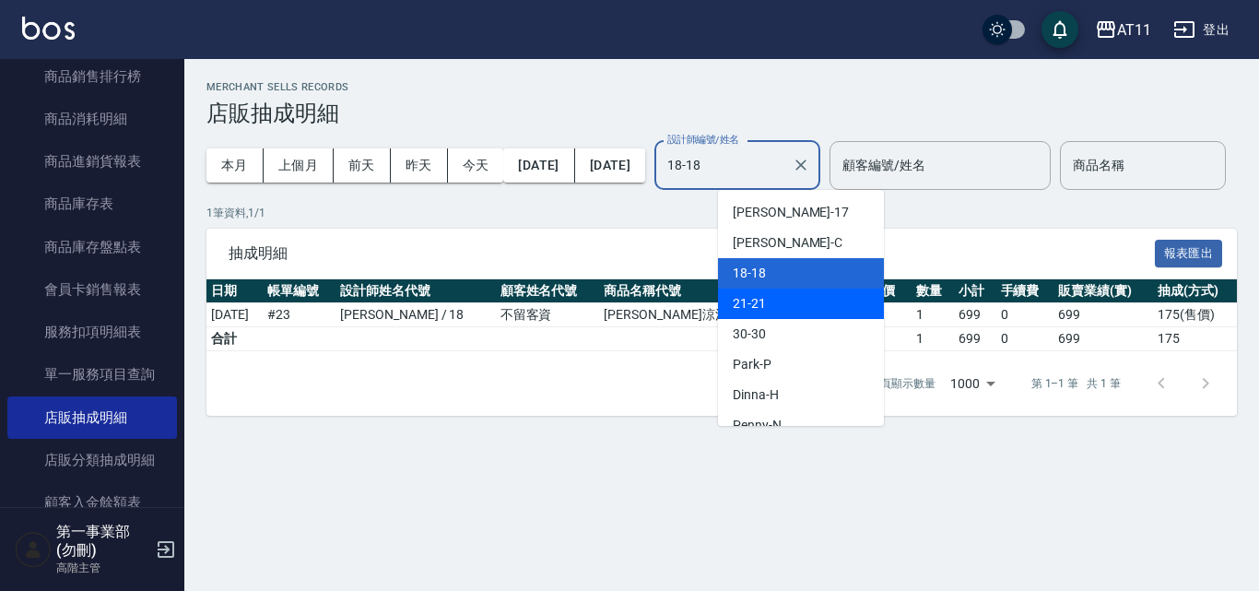
click at [797, 309] on div "21 -21" at bounding box center [801, 303] width 166 height 30
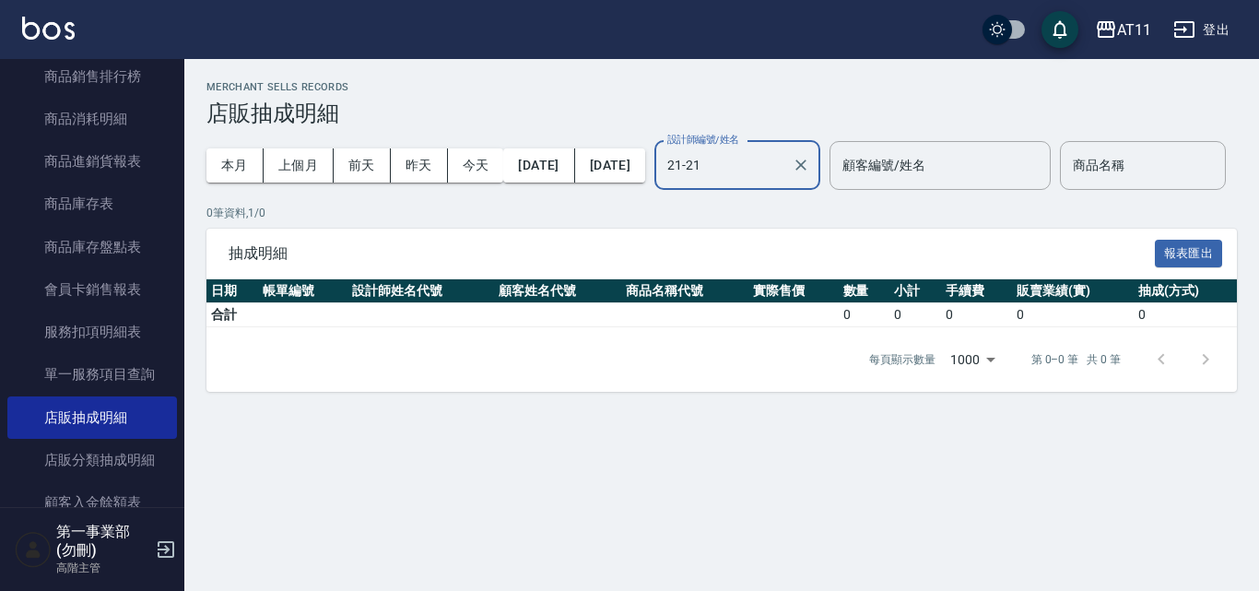
click at [784, 173] on input "21-21" at bounding box center [724, 165] width 122 height 32
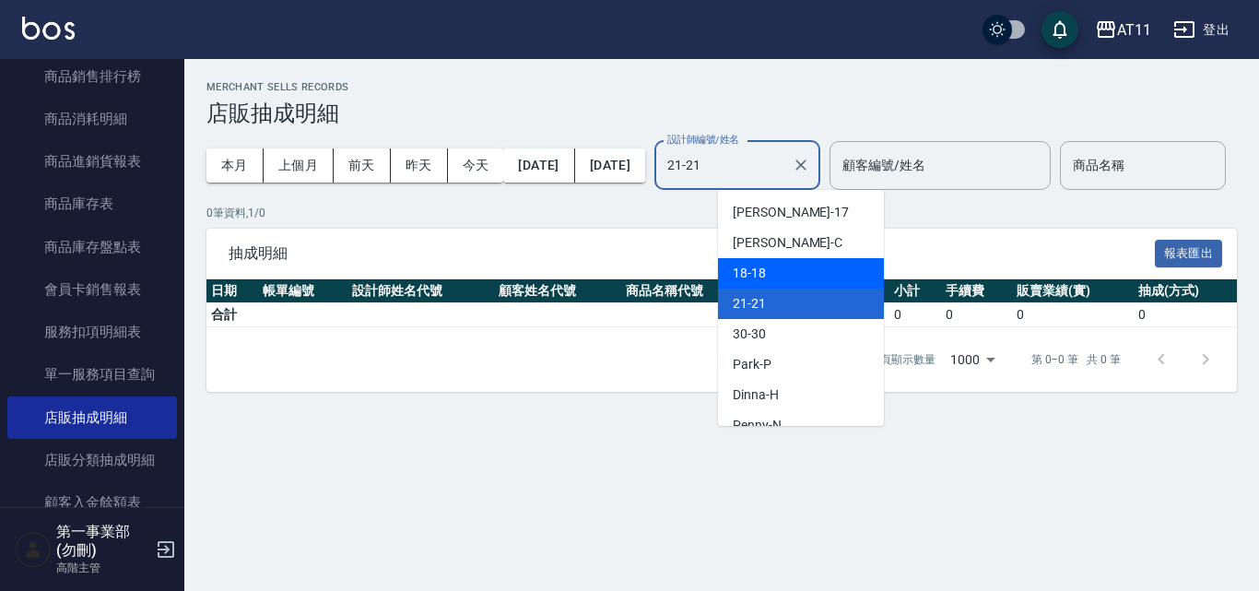
click at [797, 277] on div "18 -18" at bounding box center [801, 273] width 166 height 30
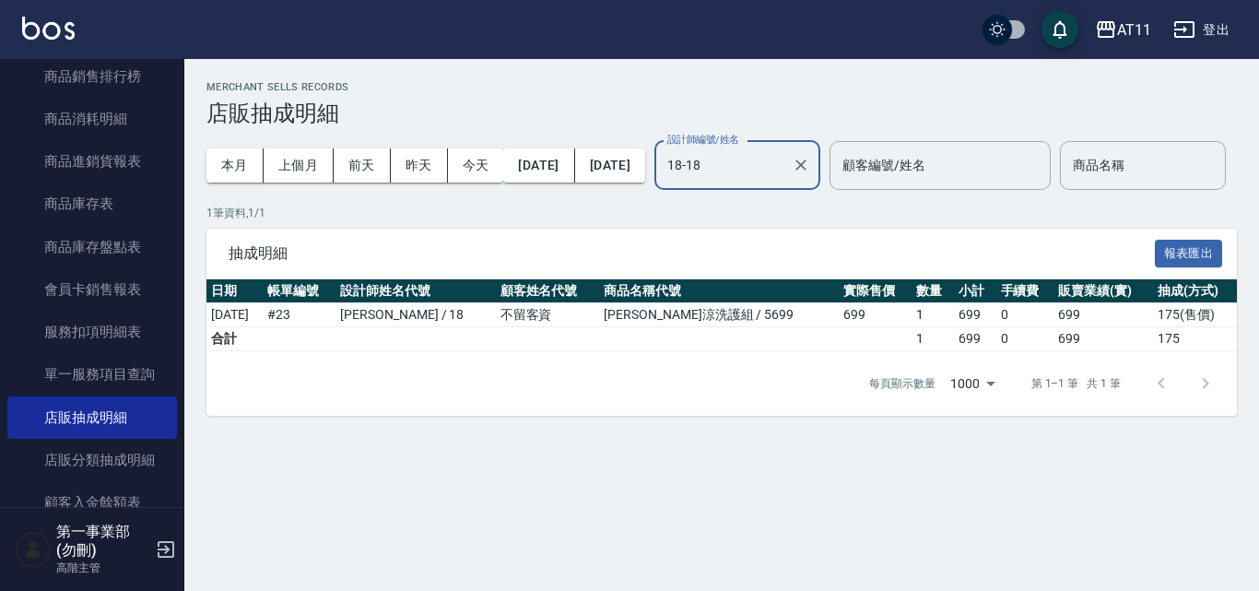
click at [784, 178] on input "18-18" at bounding box center [724, 165] width 122 height 32
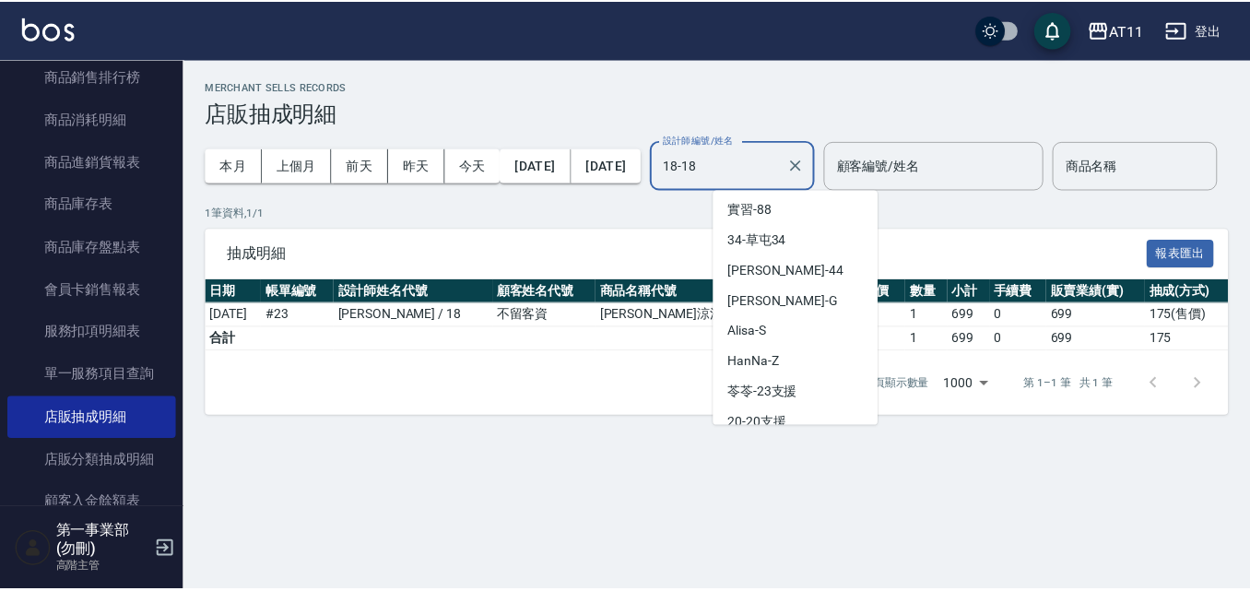
scroll to position [184, 0]
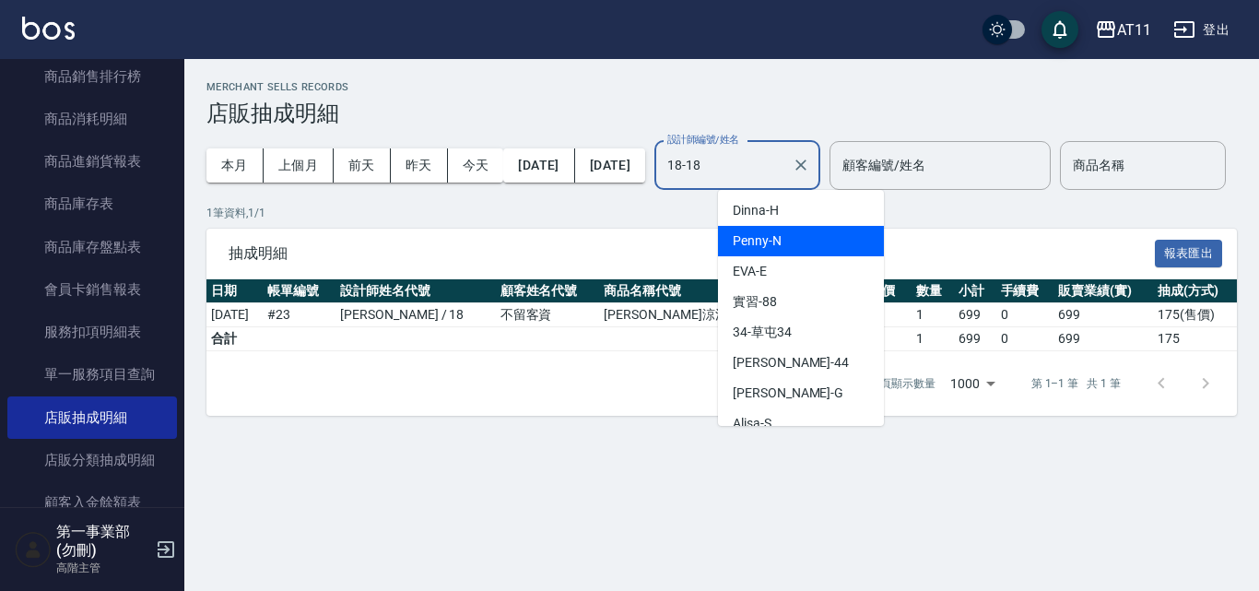
click at [789, 245] on div "Penny -N" at bounding box center [801, 241] width 166 height 30
type input "Penny-N"
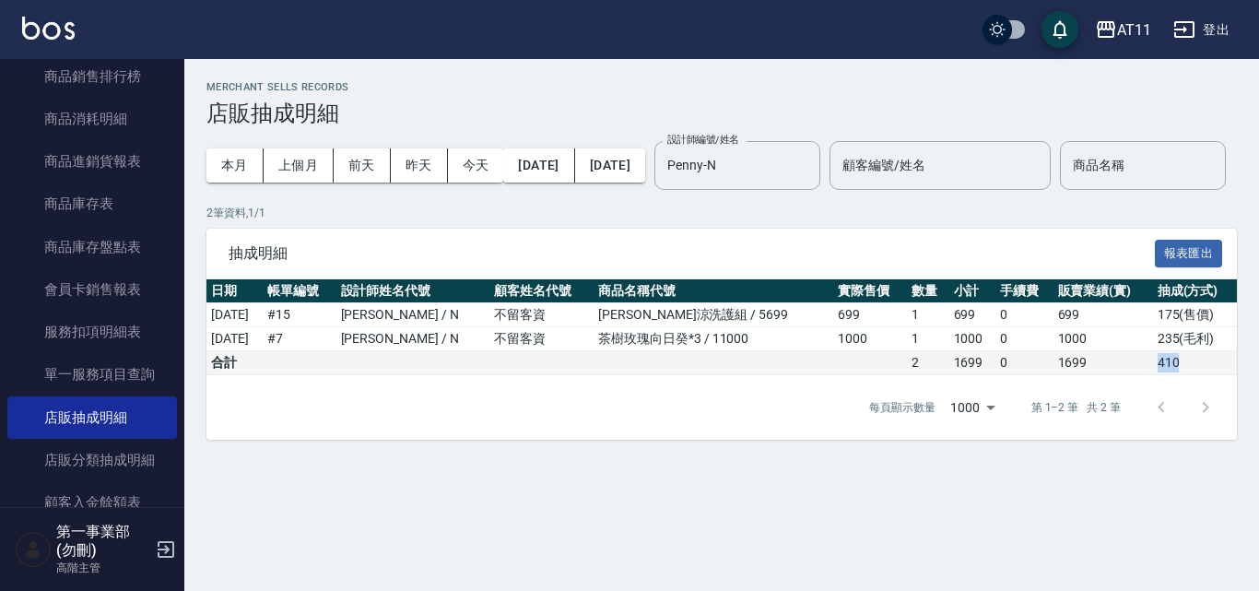
drag, startPoint x: 1211, startPoint y: 420, endPoint x: 1106, endPoint y: 421, distance: 105.1
click at [906, 375] on tr "合計 2 1699 0 1699 410" at bounding box center [721, 363] width 1030 height 24
click at [906, 375] on td "410" at bounding box center [1195, 363] width 84 height 24
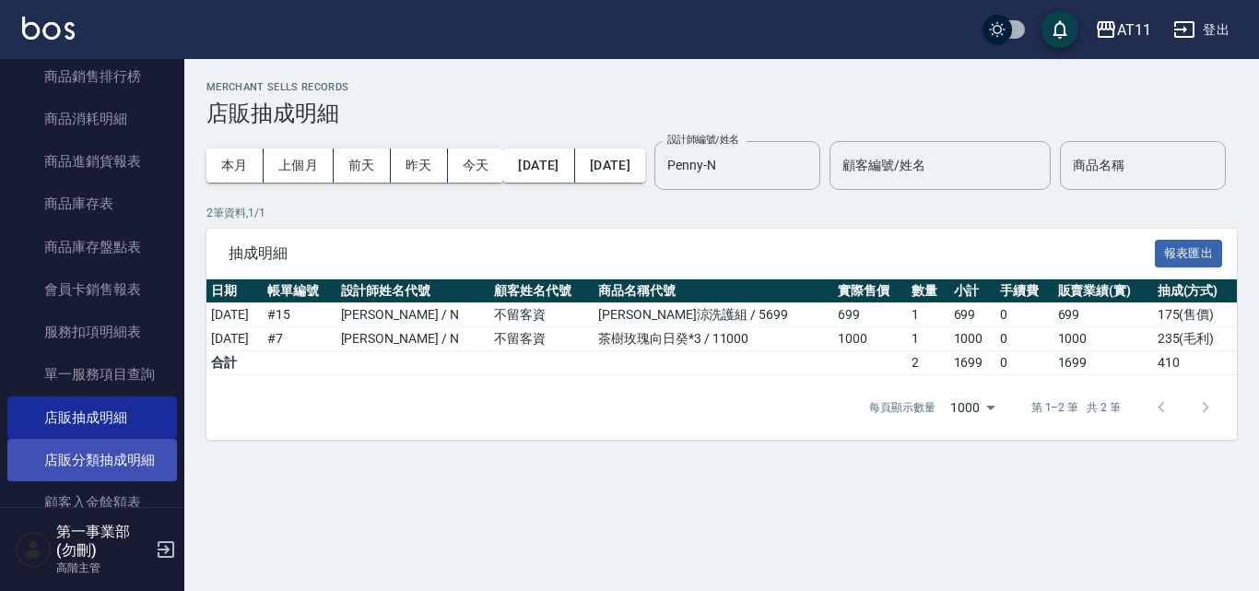
click at [125, 458] on link "店販分類抽成明細" at bounding box center [92, 460] width 170 height 42
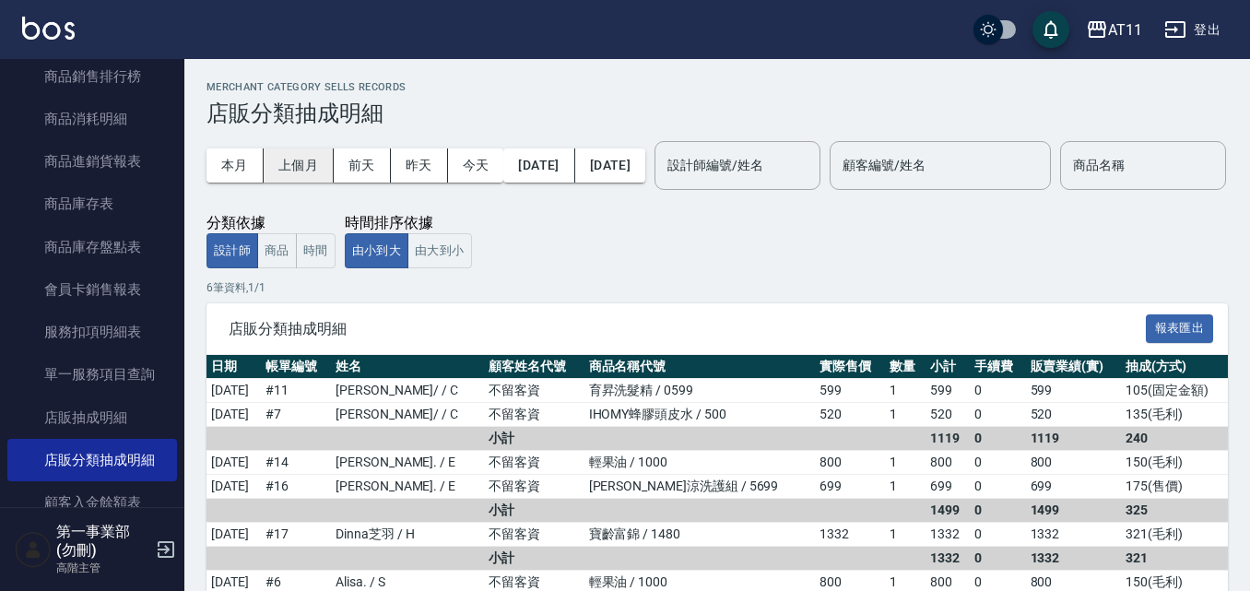
click at [300, 179] on button "上個月" at bounding box center [299, 165] width 70 height 34
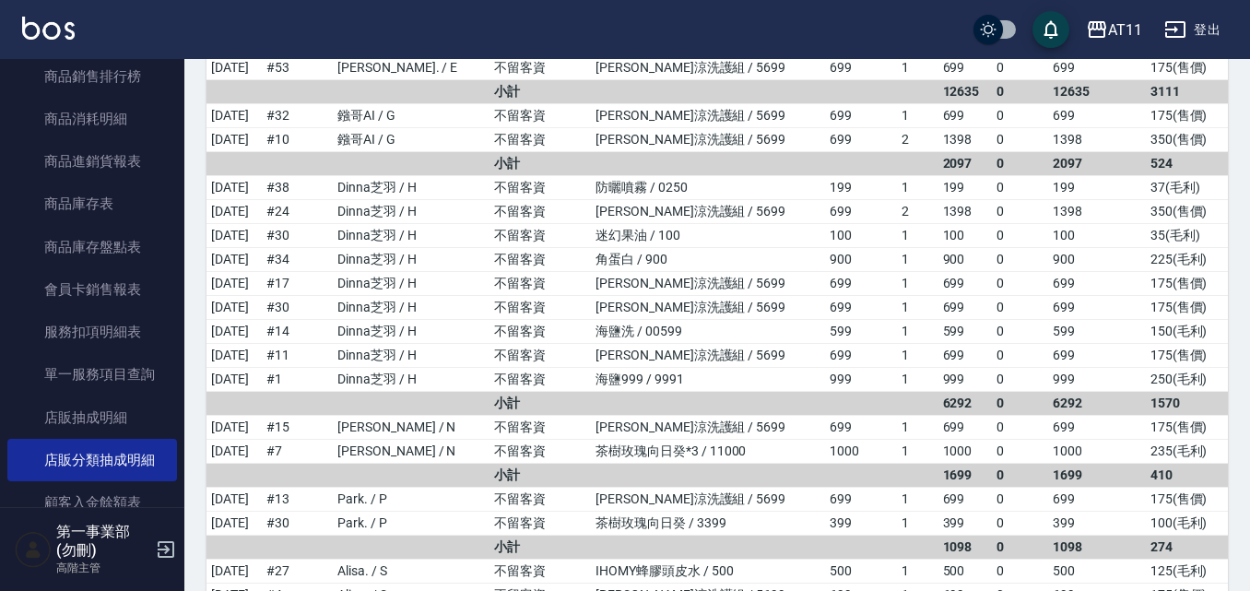
scroll to position [1106, 0]
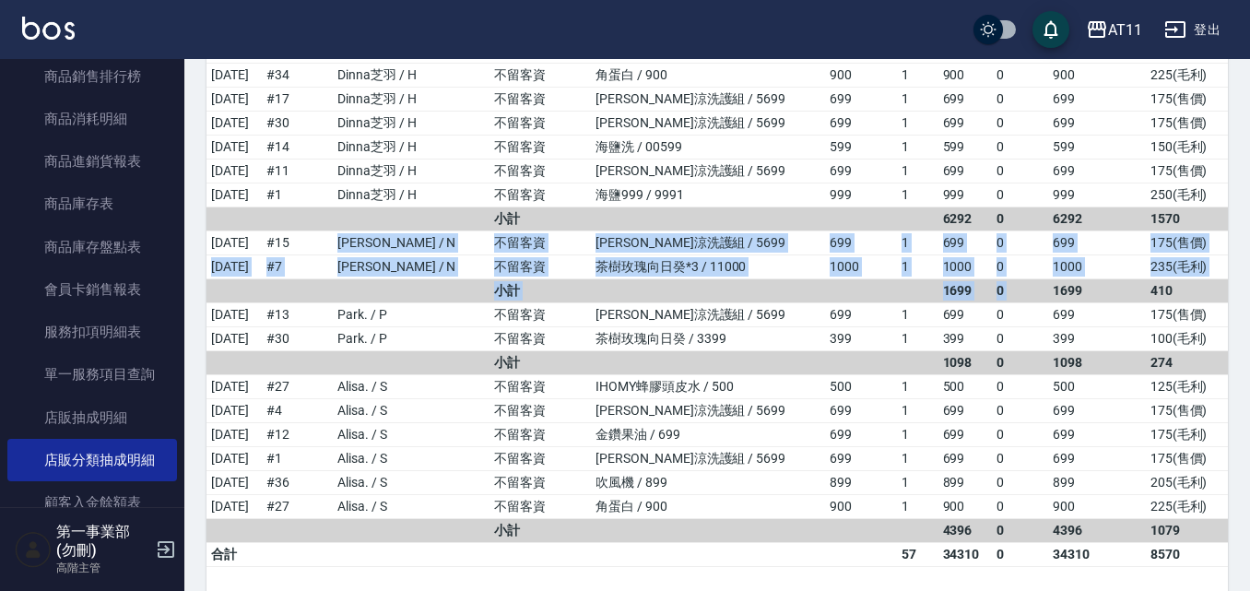
drag, startPoint x: 377, startPoint y: 303, endPoint x: 1036, endPoint y: 352, distance: 660.8
click at [906, 279] on td "1000" at bounding box center [965, 267] width 54 height 24
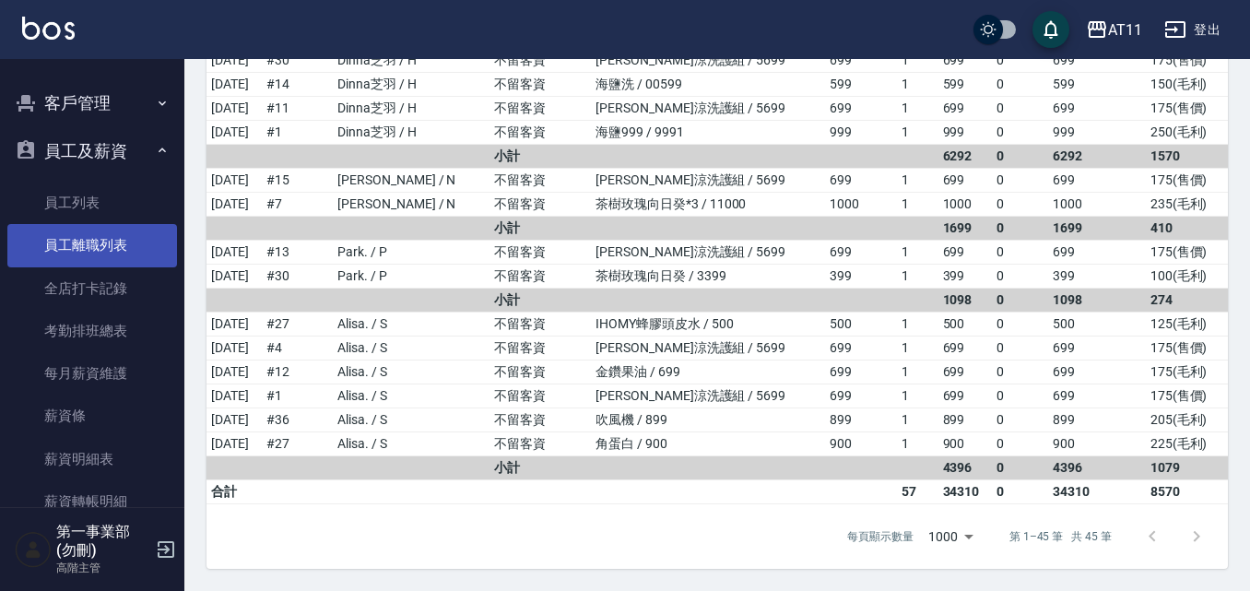
scroll to position [1935, 0]
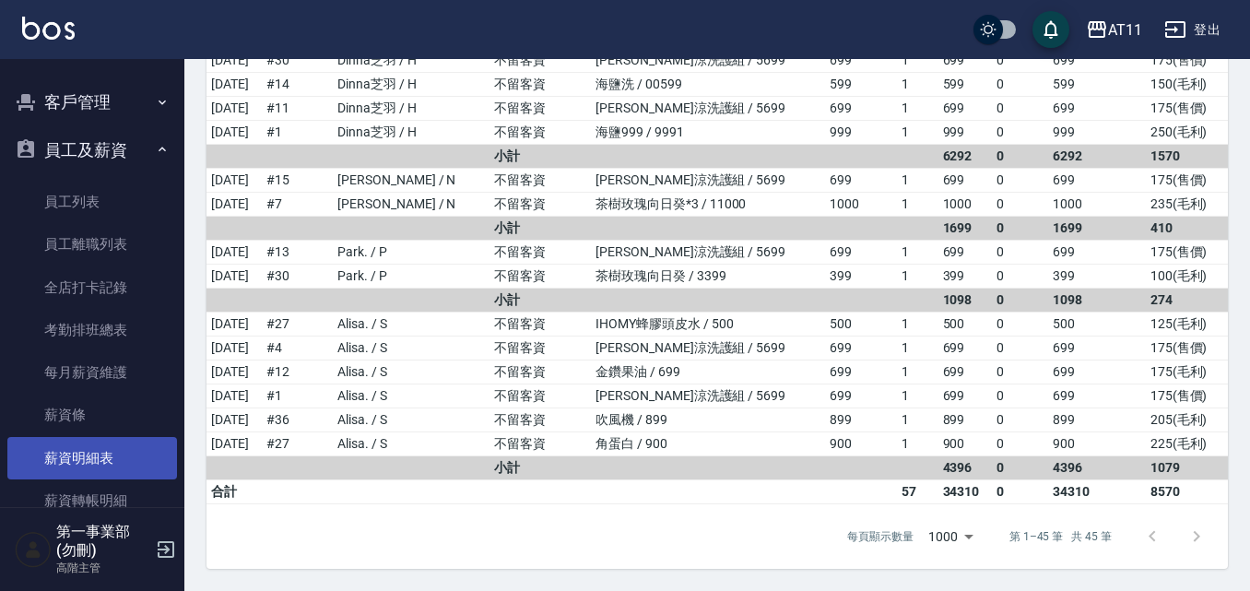
click at [118, 467] on link "薪資明細表" at bounding box center [92, 458] width 170 height 42
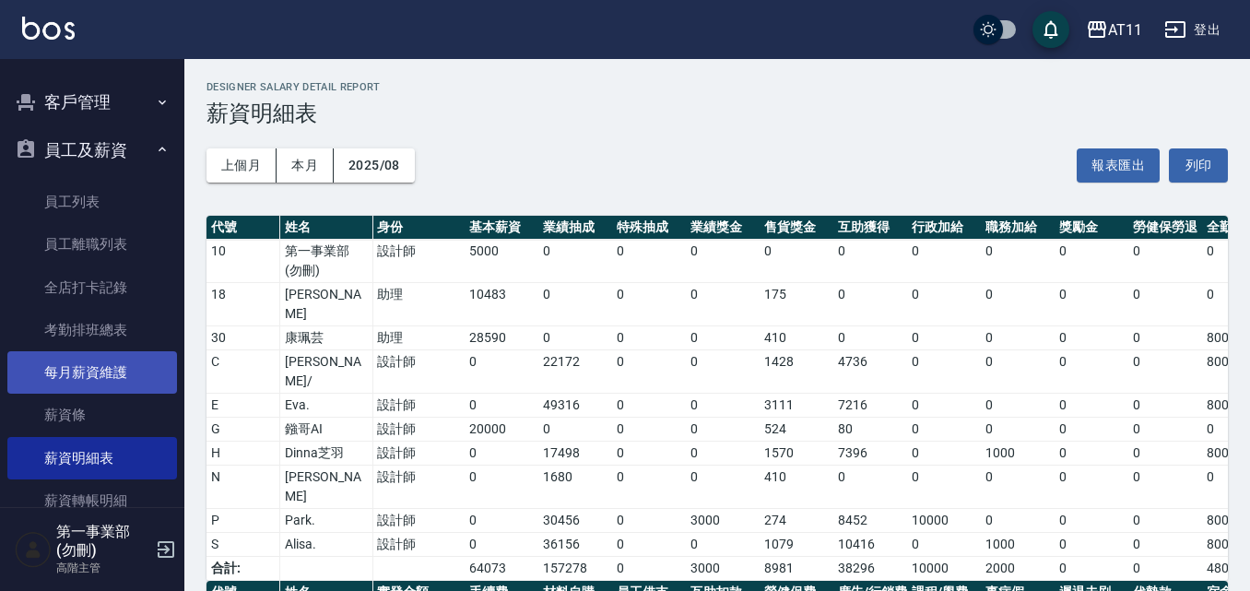
click at [126, 373] on link "每月薪資維護" at bounding box center [92, 372] width 170 height 42
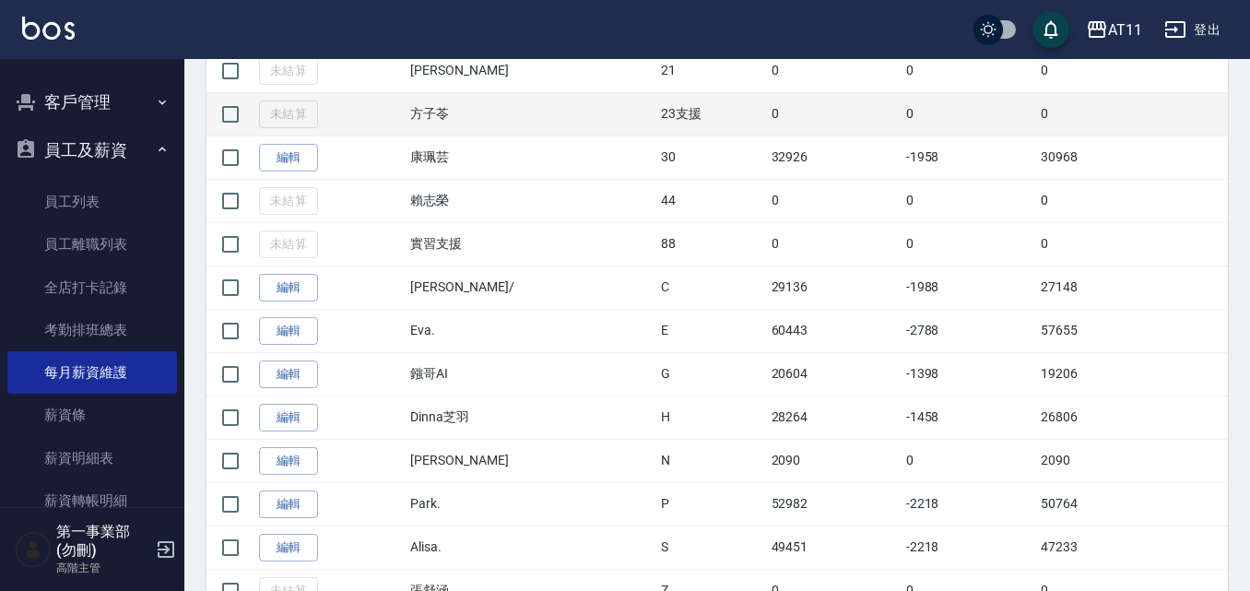
scroll to position [645, 0]
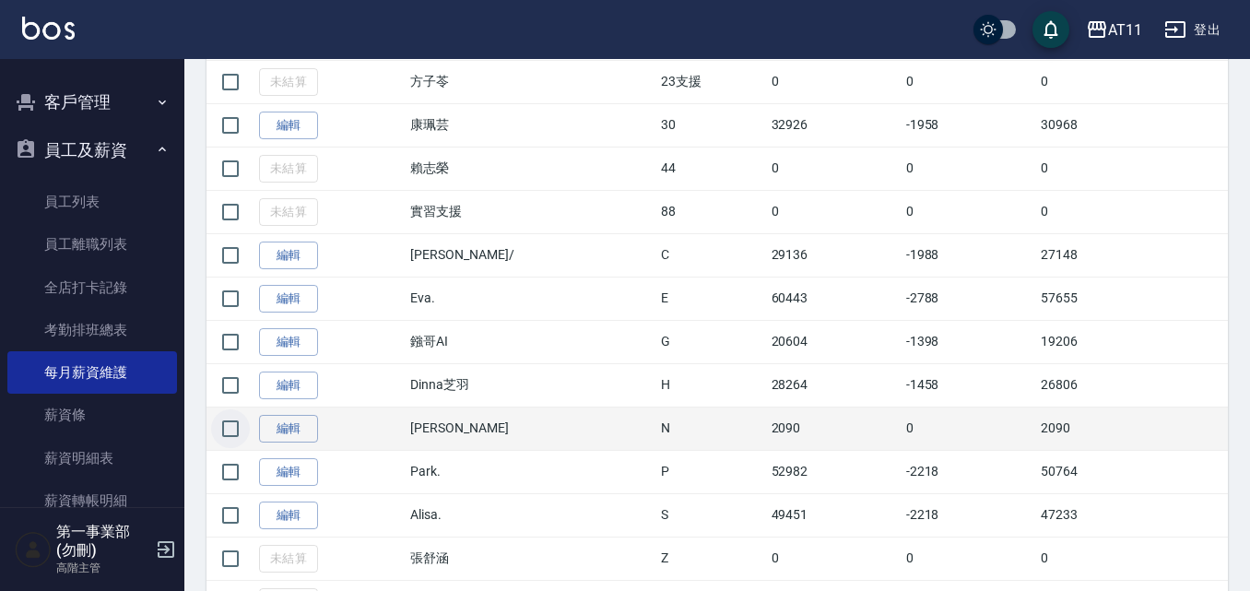
click at [239, 430] on input "checkbox" at bounding box center [230, 428] width 39 height 39
checkbox input "true"
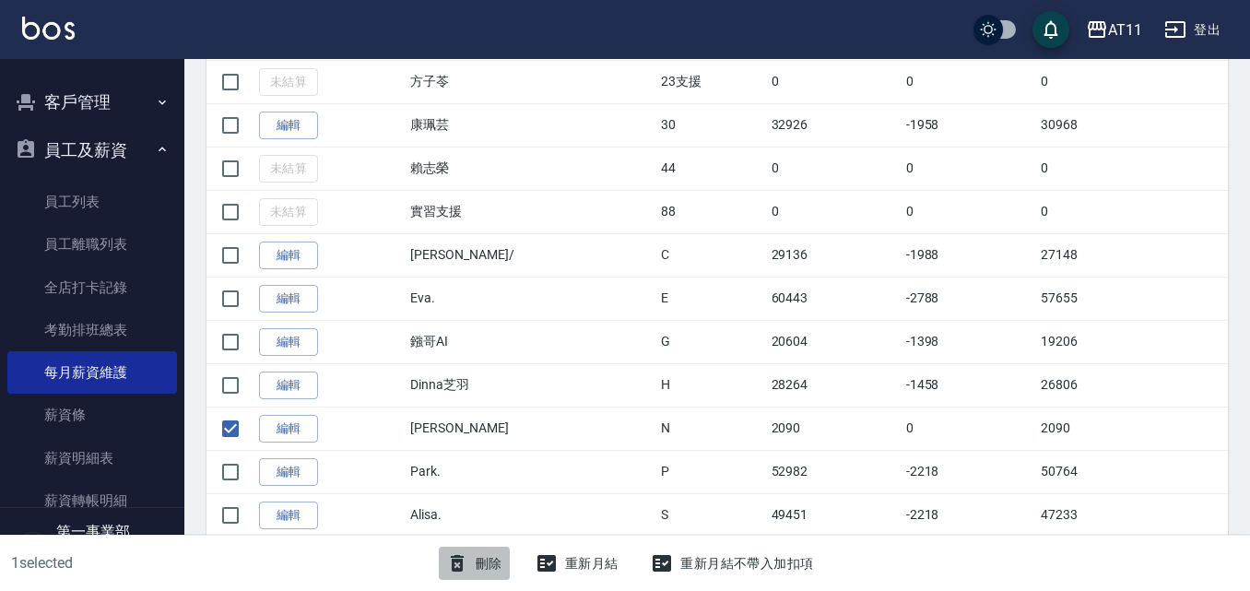
click at [455, 565] on icon "button" at bounding box center [457, 563] width 22 height 22
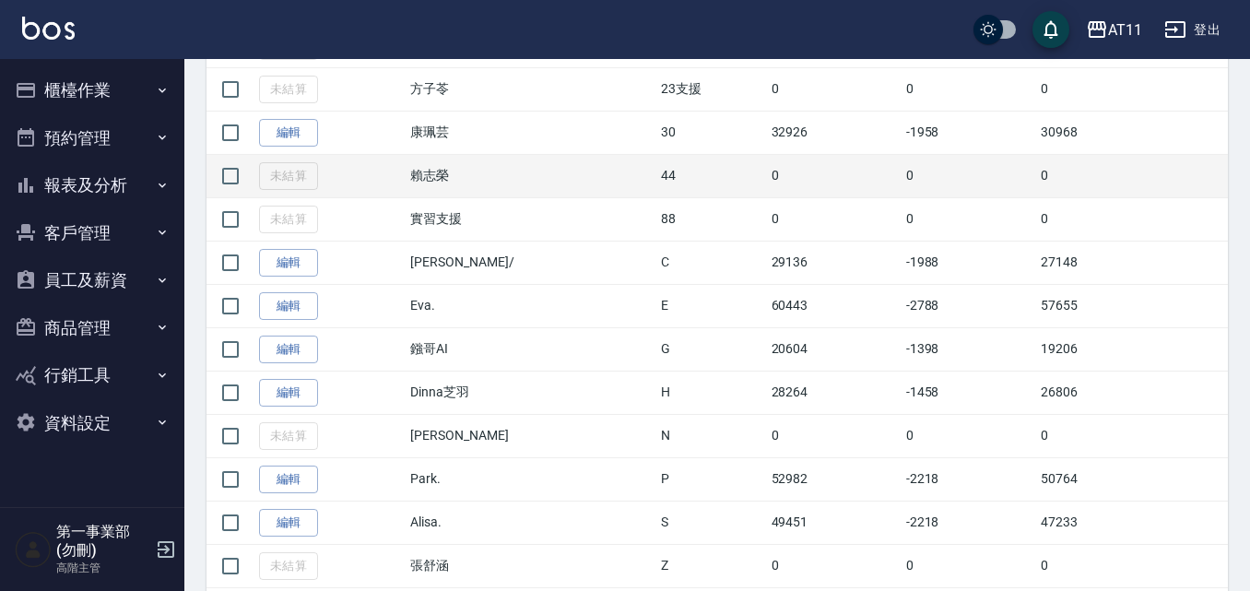
scroll to position [645, 0]
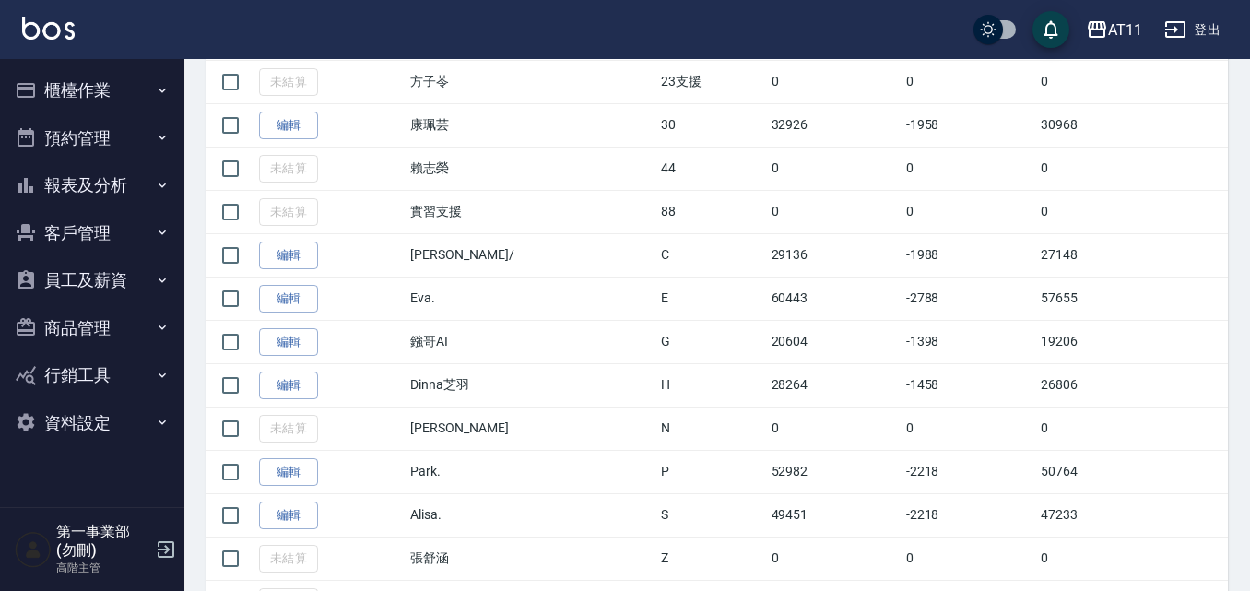
click at [161, 293] on button "員工及薪資" at bounding box center [92, 280] width 170 height 48
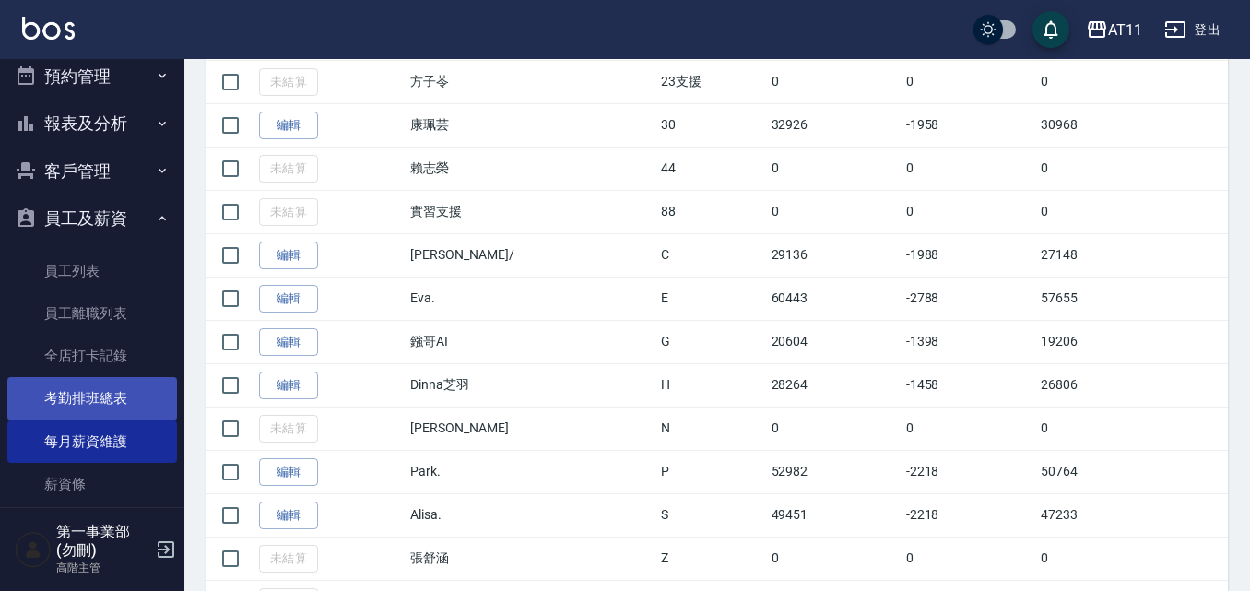
scroll to position [92, 0]
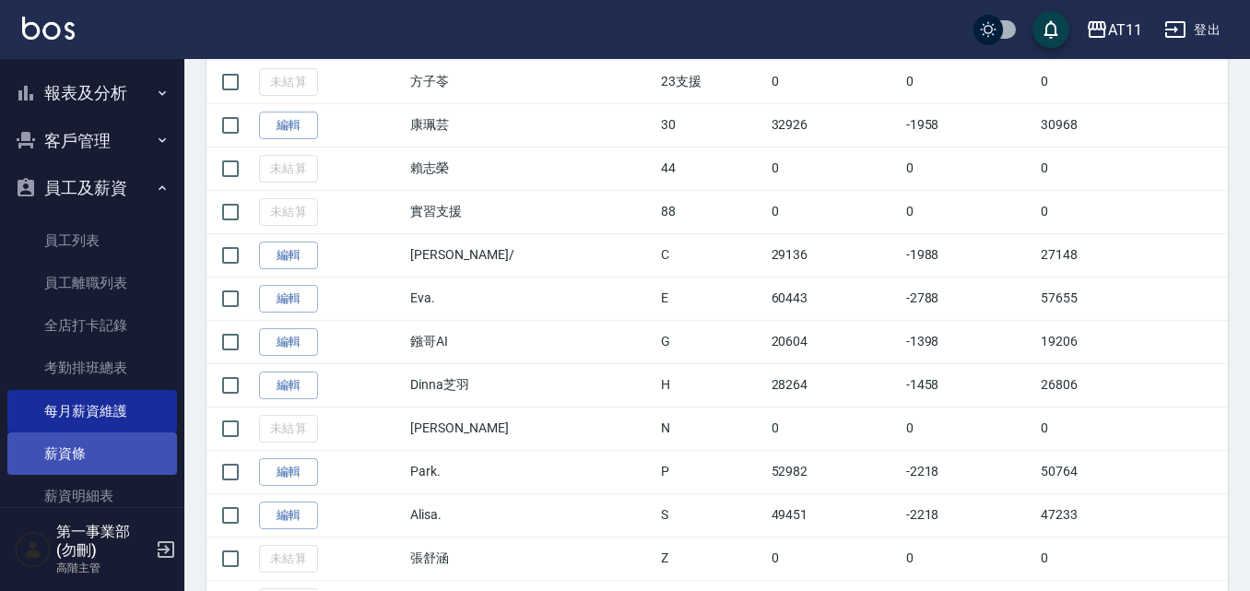
click at [120, 466] on link "薪資條" at bounding box center [92, 453] width 170 height 42
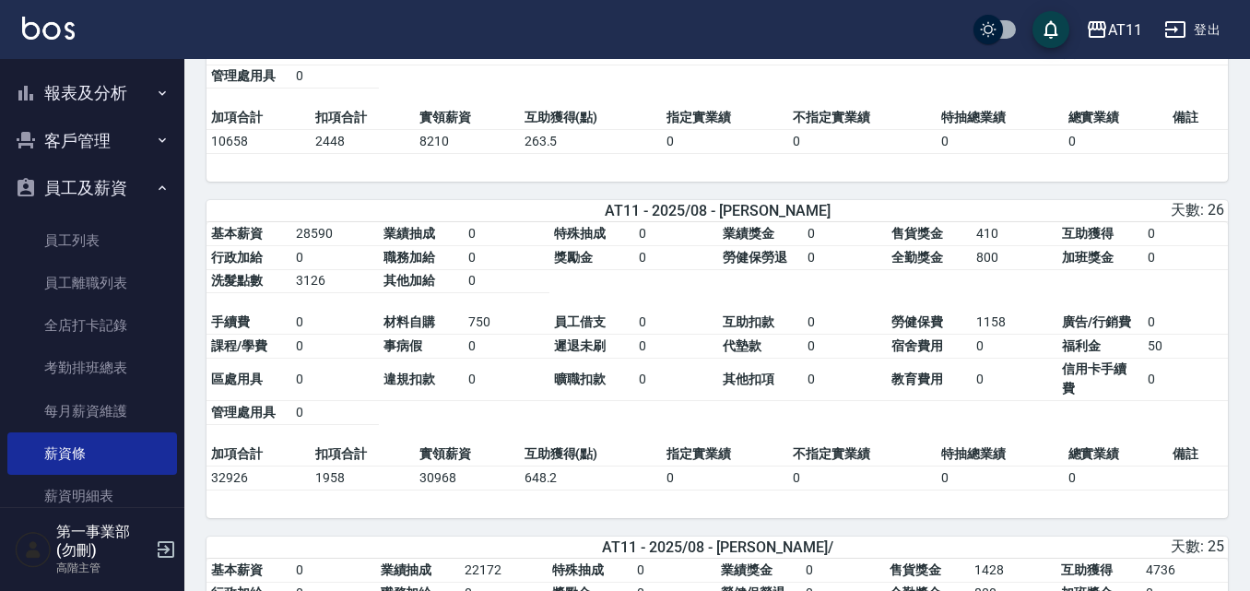
scroll to position [2396, 0]
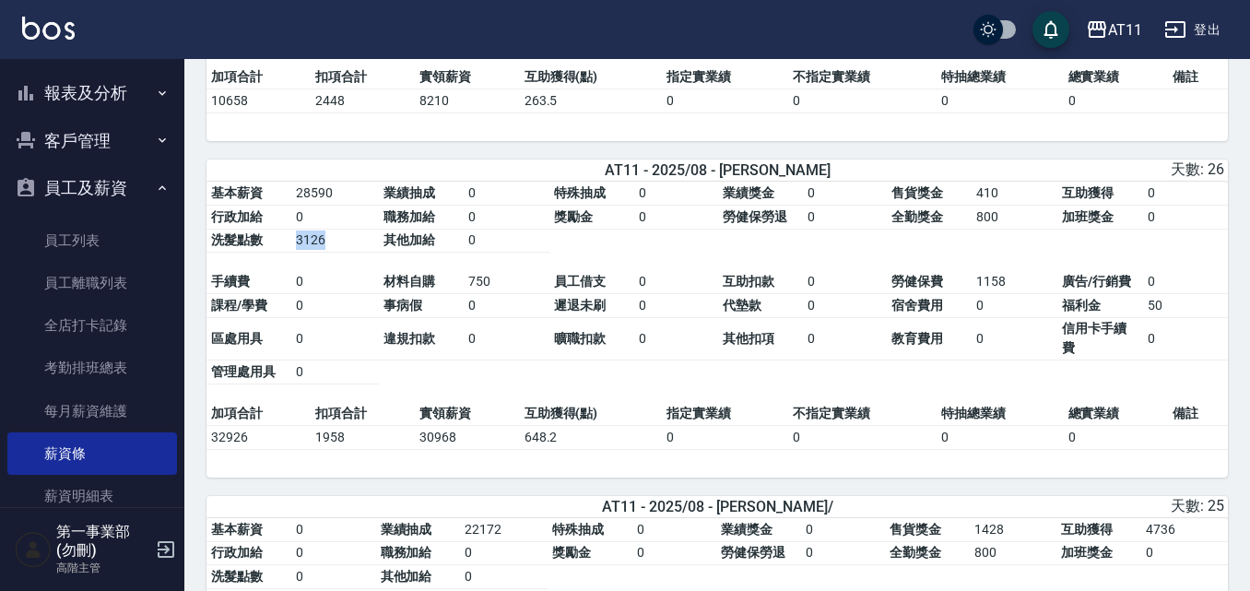
drag, startPoint x: 281, startPoint y: 262, endPoint x: 344, endPoint y: 253, distance: 63.2
click at [344, 253] on tbody "基本薪資 28590 業績抽成 0 特殊抽成 0 業績獎金 0 售貨獎金 410 互助獲得 0 行政加給 0 職務加給 0 獎勵金 0 勞健保勞退 0 全勤獎…" at bounding box center [716, 217] width 1021 height 71
click at [347, 253] on td "3126" at bounding box center [335, 241] width 88 height 24
drag, startPoint x: 1108, startPoint y: 464, endPoint x: 1022, endPoint y: 471, distance: 86.0
click at [1022, 450] on table "加項合計 扣項合計 實領薪資 互助獲得(點) 指定實業績 不指定實業績 特抽總業績 總實業績 備註 32926 1958 30968 648.2 0 0 0 0" at bounding box center [716, 426] width 1021 height 48
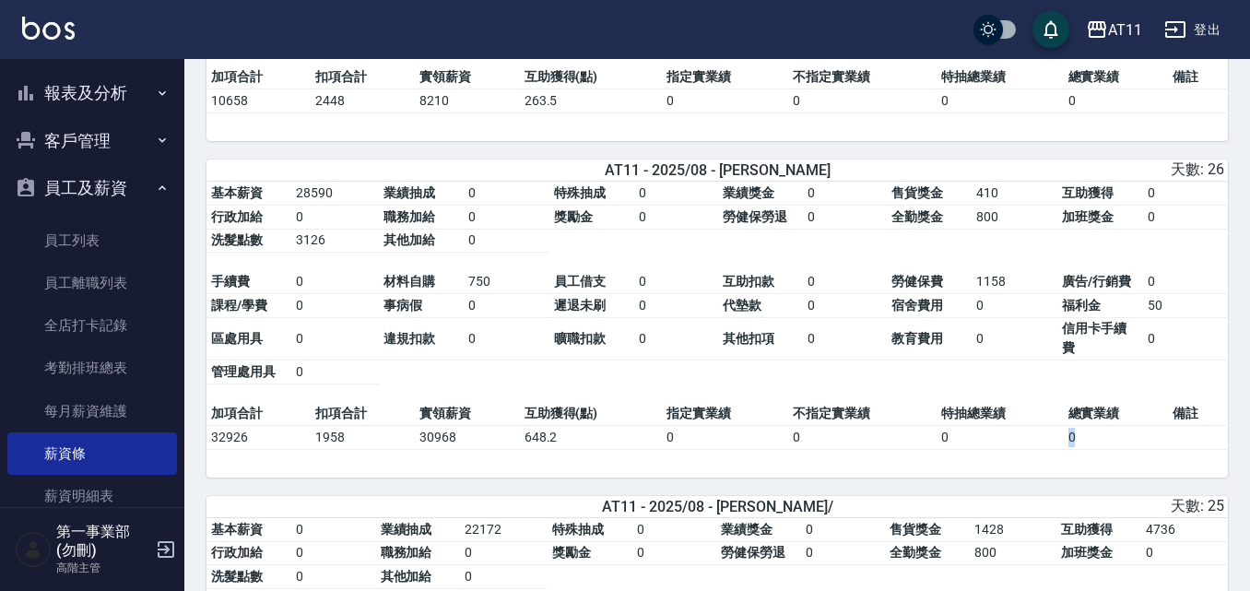
click at [1078, 449] on td "0" at bounding box center [1116, 437] width 104 height 24
drag, startPoint x: 1099, startPoint y: 456, endPoint x: 1045, endPoint y: 470, distance: 55.2
click at [1045, 449] on tr "32926 1958 30968 648.2 0 0 0 0" at bounding box center [716, 437] width 1021 height 24
click at [1058, 449] on td "0" at bounding box center [999, 437] width 126 height 24
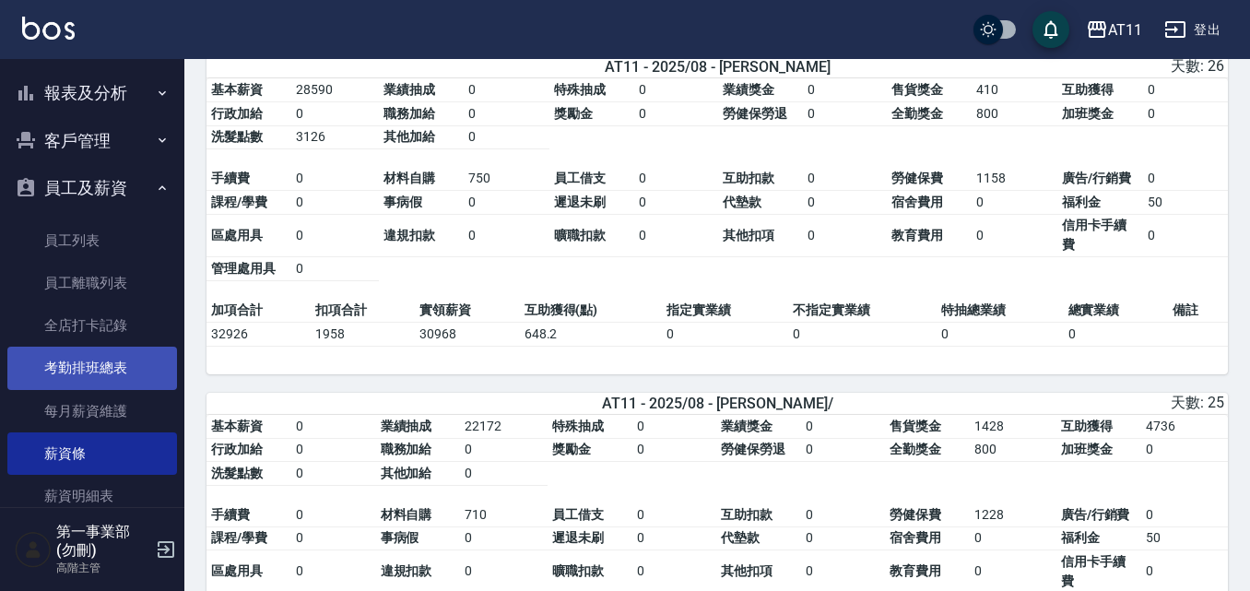
scroll to position [317, 0]
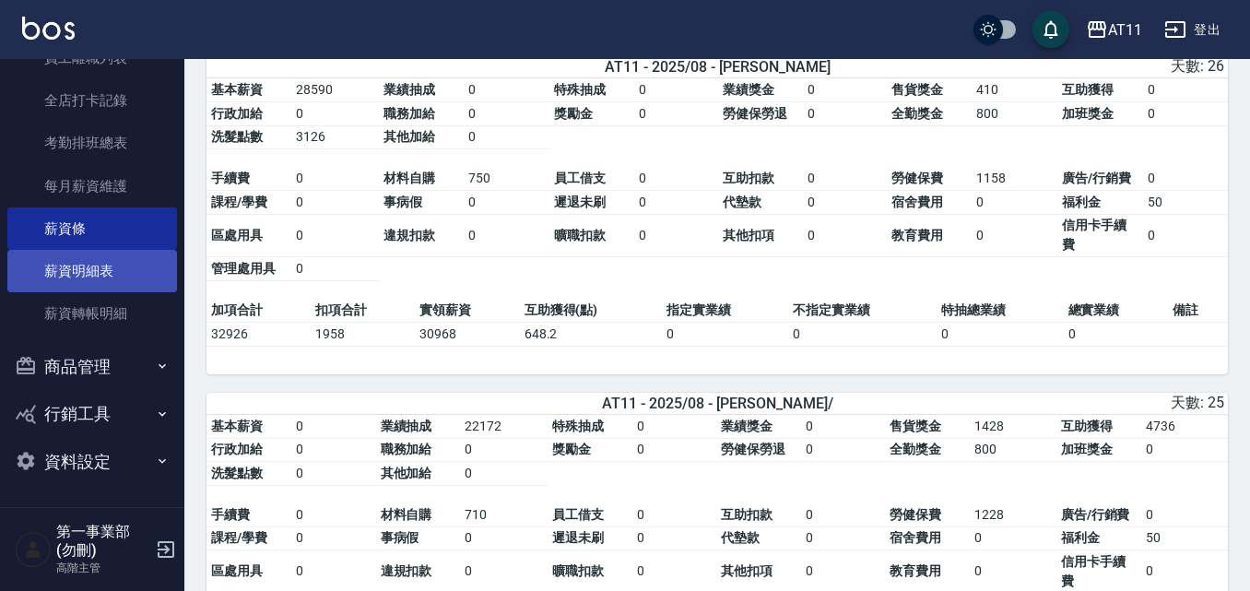
click at [122, 285] on link "薪資明細表" at bounding box center [92, 271] width 170 height 42
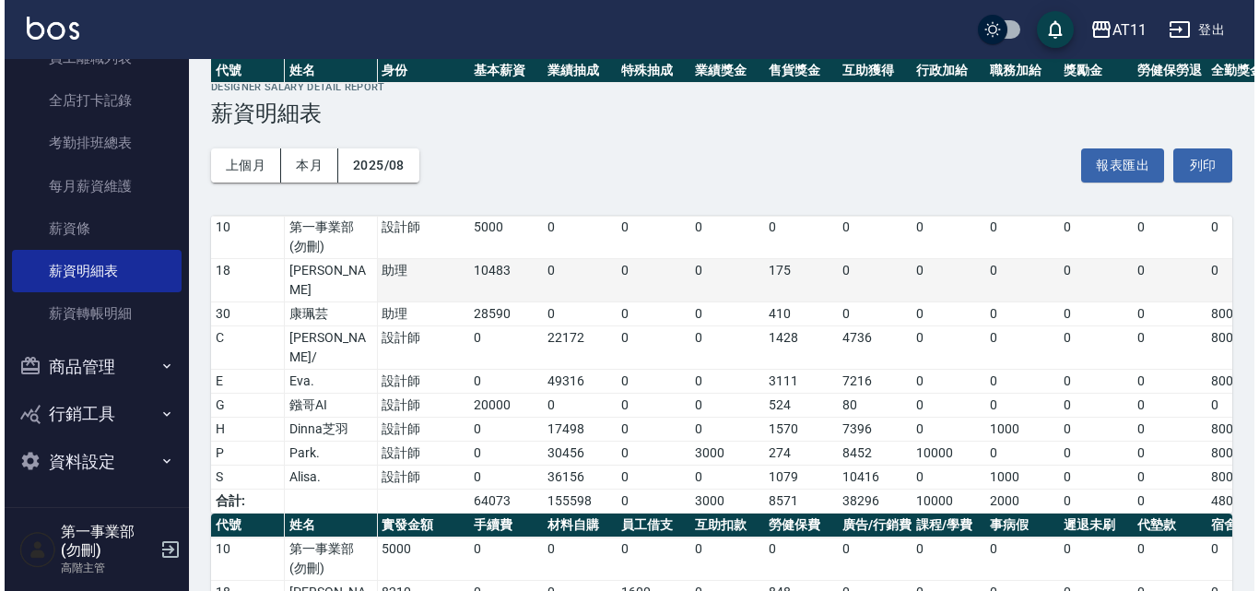
scroll to position [217, 0]
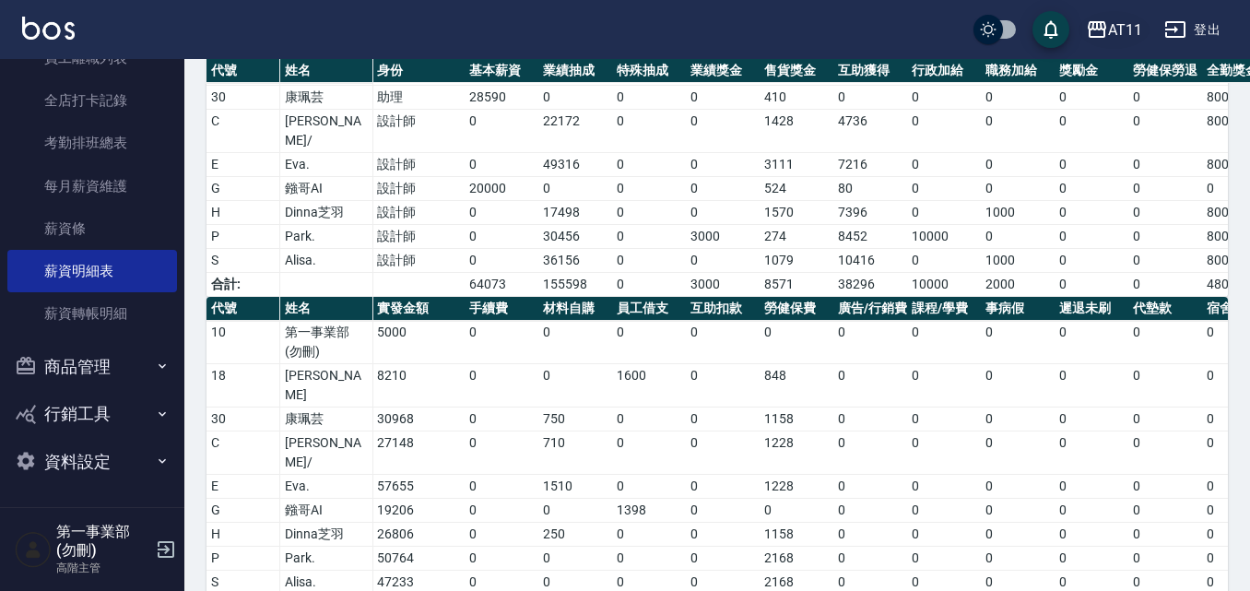
click at [1100, 18] on button "AT11" at bounding box center [1113, 30] width 71 height 38
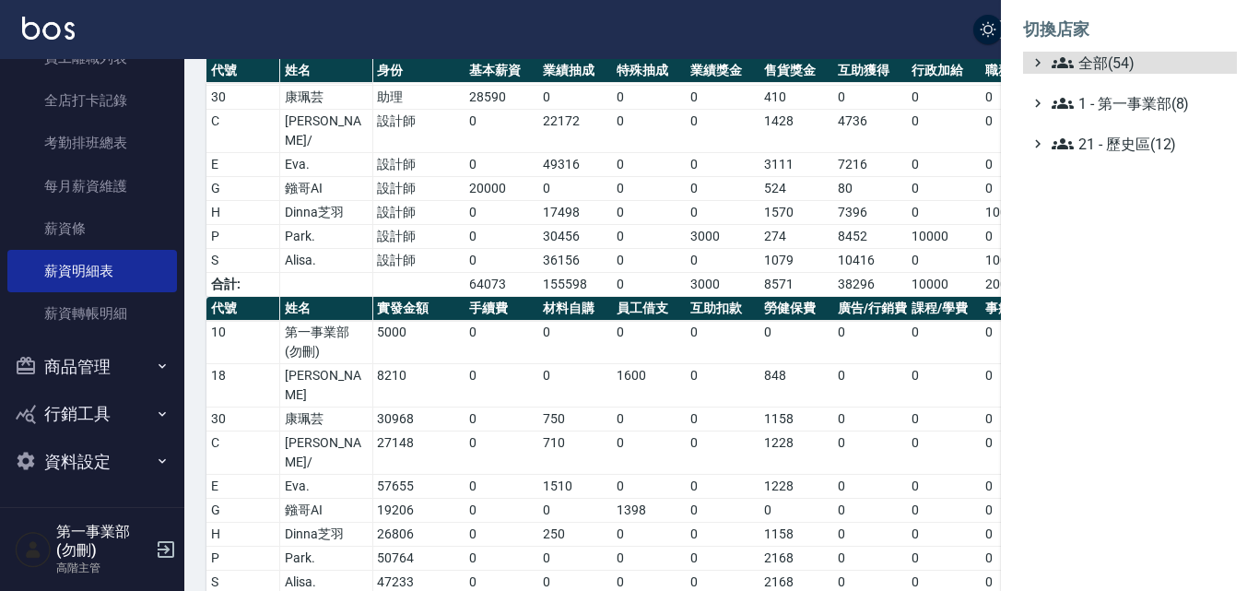
click at [1123, 57] on span "全部(54)" at bounding box center [1141, 63] width 178 height 22
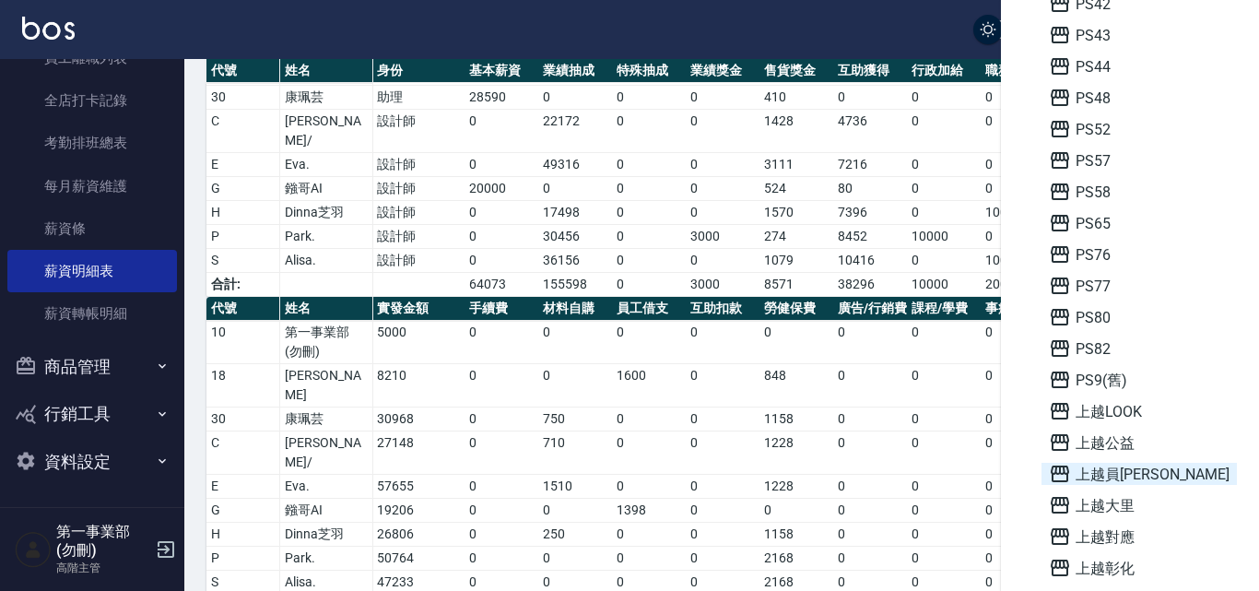
scroll to position [829, 0]
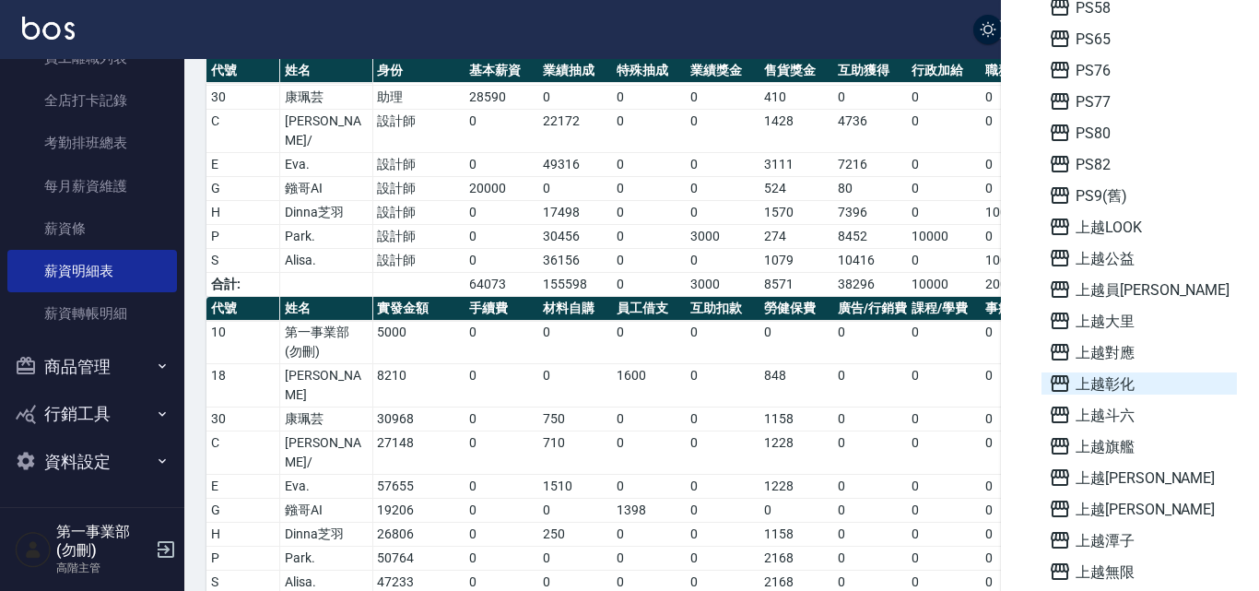
click at [1101, 374] on span "上越彰化" at bounding box center [1139, 383] width 181 height 22
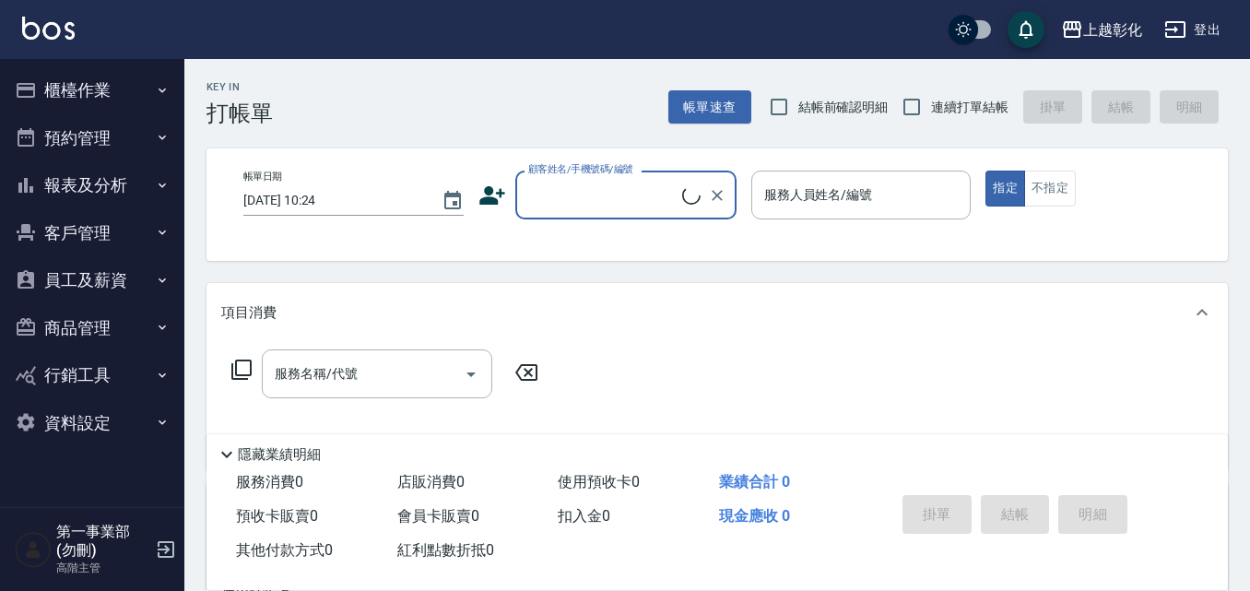
click at [123, 275] on button "員工及薪資" at bounding box center [92, 280] width 170 height 48
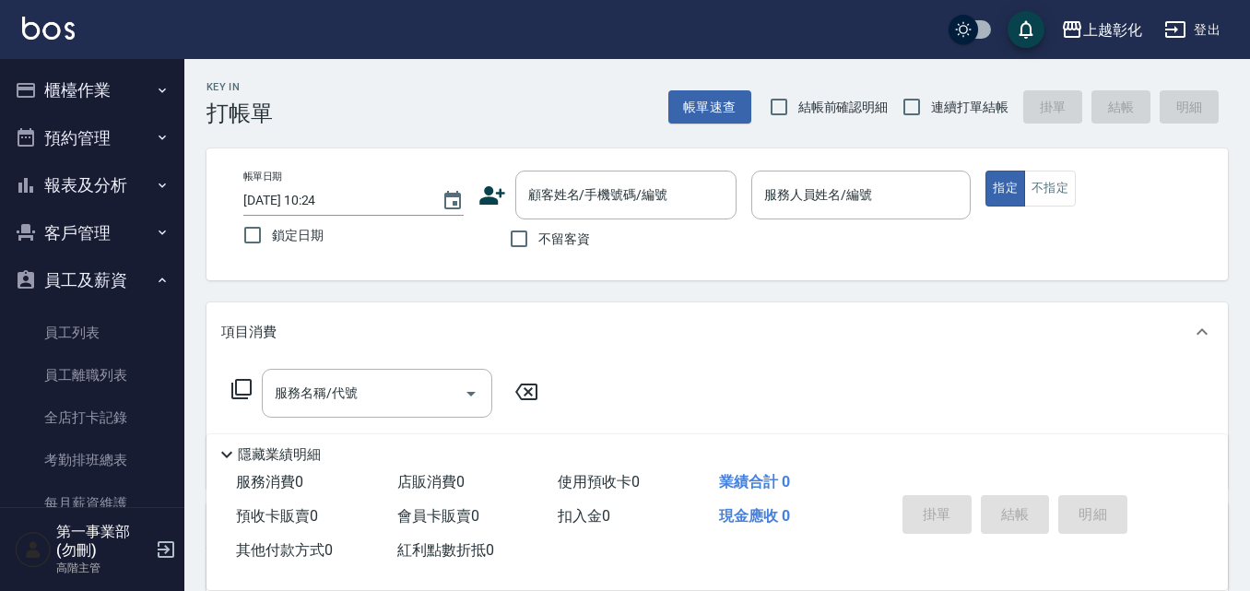
scroll to position [184, 0]
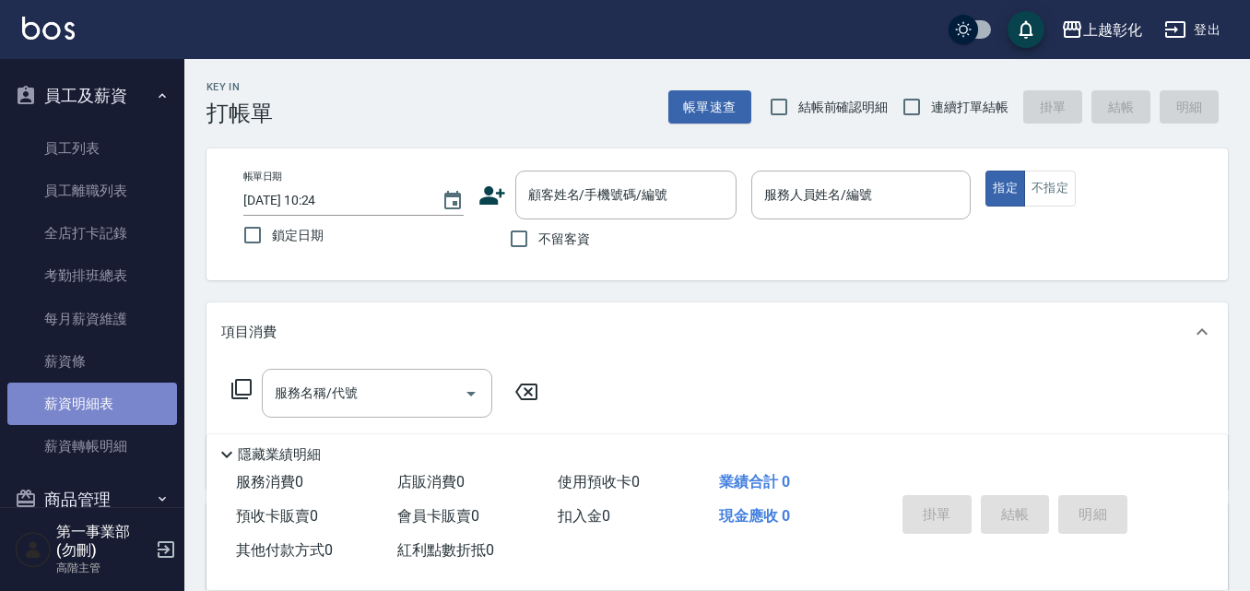
click at [98, 404] on link "薪資明細表" at bounding box center [92, 403] width 170 height 42
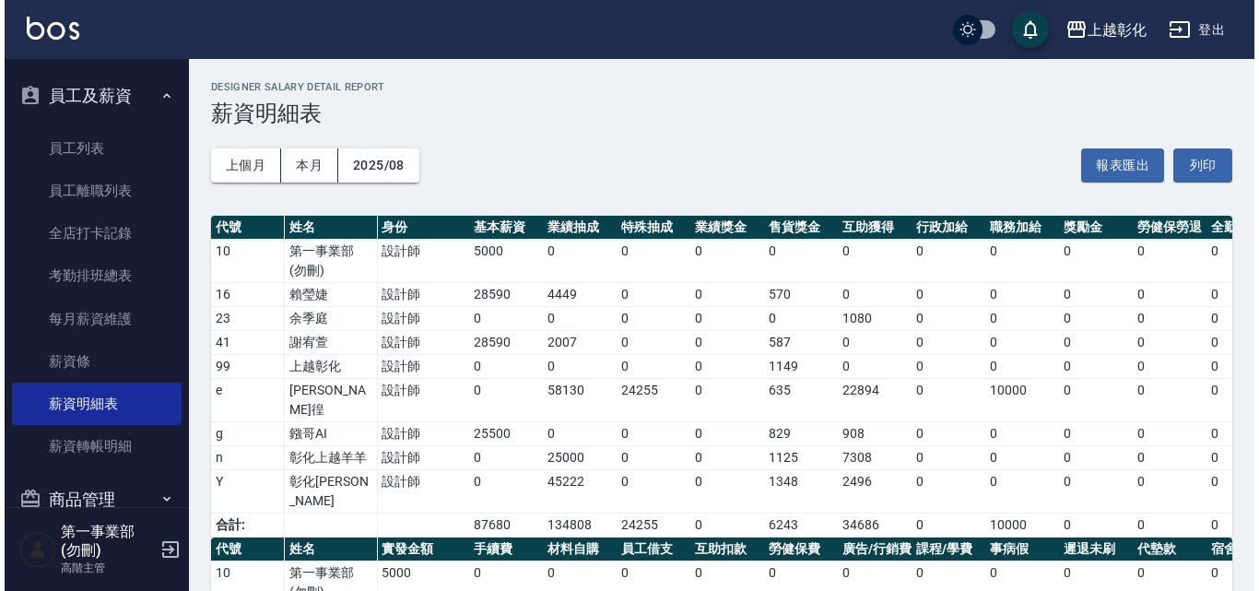
scroll to position [255, 0]
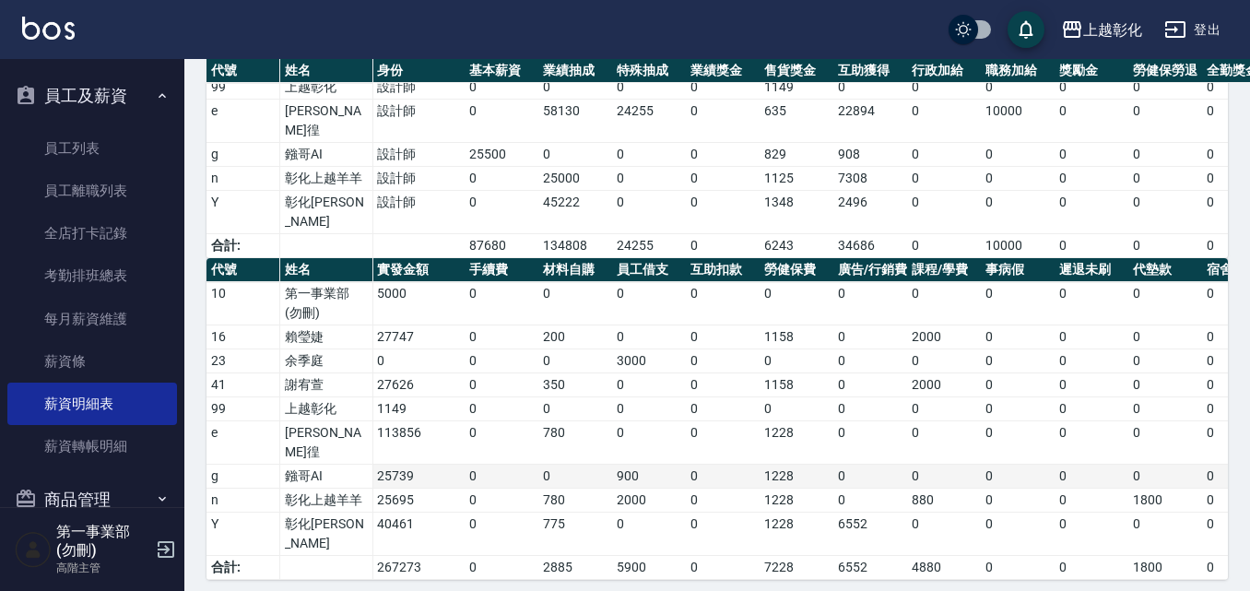
click at [453, 464] on td "25739" at bounding box center [418, 476] width 92 height 24
drag, startPoint x: 612, startPoint y: 453, endPoint x: 650, endPoint y: 448, distance: 38.1
click at [650, 464] on td "900" at bounding box center [649, 476] width 74 height 24
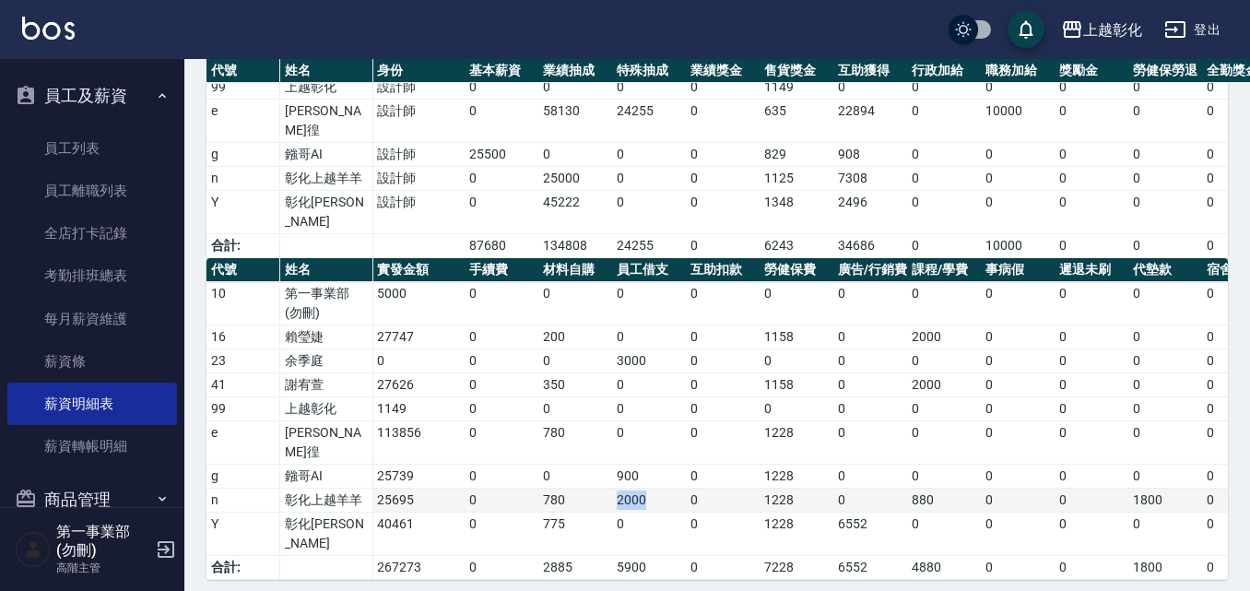
drag, startPoint x: 659, startPoint y: 471, endPoint x: 612, endPoint y: 476, distance: 47.3
click at [612, 488] on td "2000" at bounding box center [649, 500] width 74 height 24
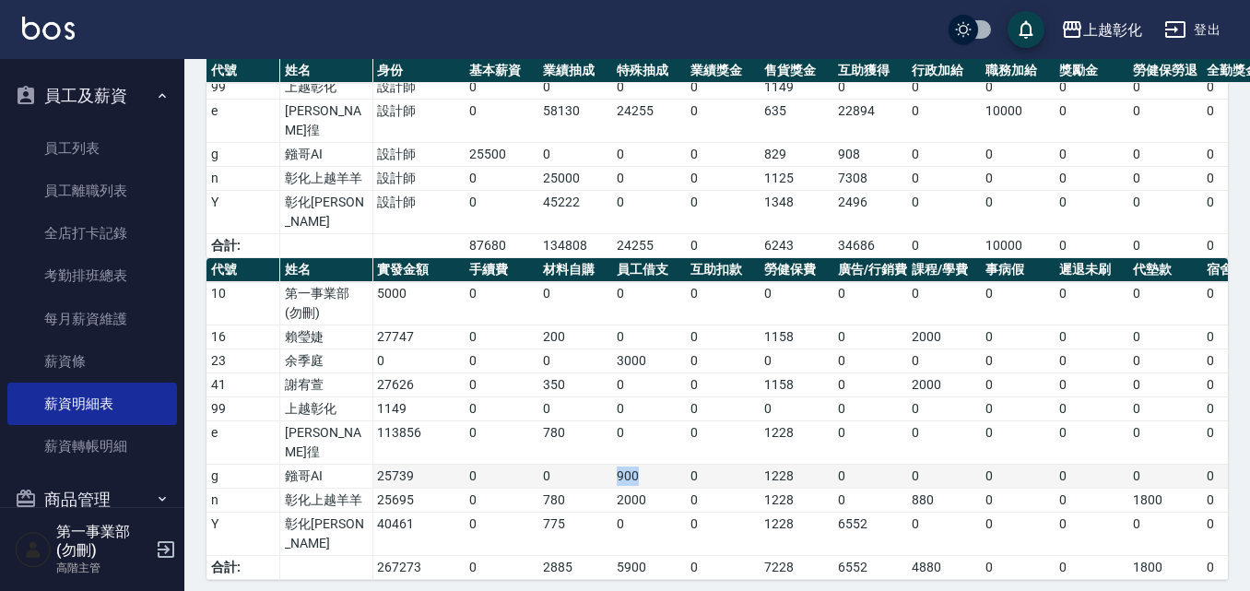
drag, startPoint x: 605, startPoint y: 451, endPoint x: 643, endPoint y: 451, distance: 37.8
click at [643, 464] on tr "g 鏹哥AI 25739 0 0 900 0 1228 0 0 0 0 0 0 0 0 0 0 0 0 0 0 2128" at bounding box center [1072, 476] width 1733 height 24
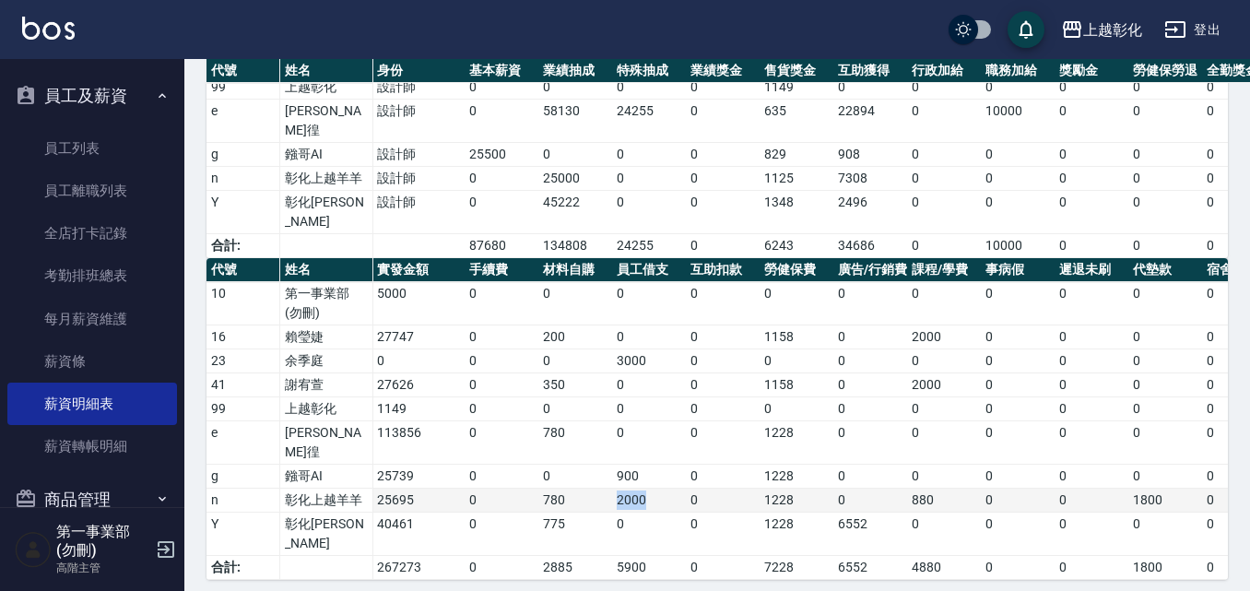
drag, startPoint x: 659, startPoint y: 481, endPoint x: 608, endPoint y: 477, distance: 50.8
click at [608, 488] on tr "n 彰化上越羊羊 25695 0 780 2000 0 1228 0 880 0 0 1800 0 1050 0 0 0 0 0 0 0 7738" at bounding box center [1072, 500] width 1733 height 24
click at [617, 488] on td "2000" at bounding box center [649, 500] width 74 height 24
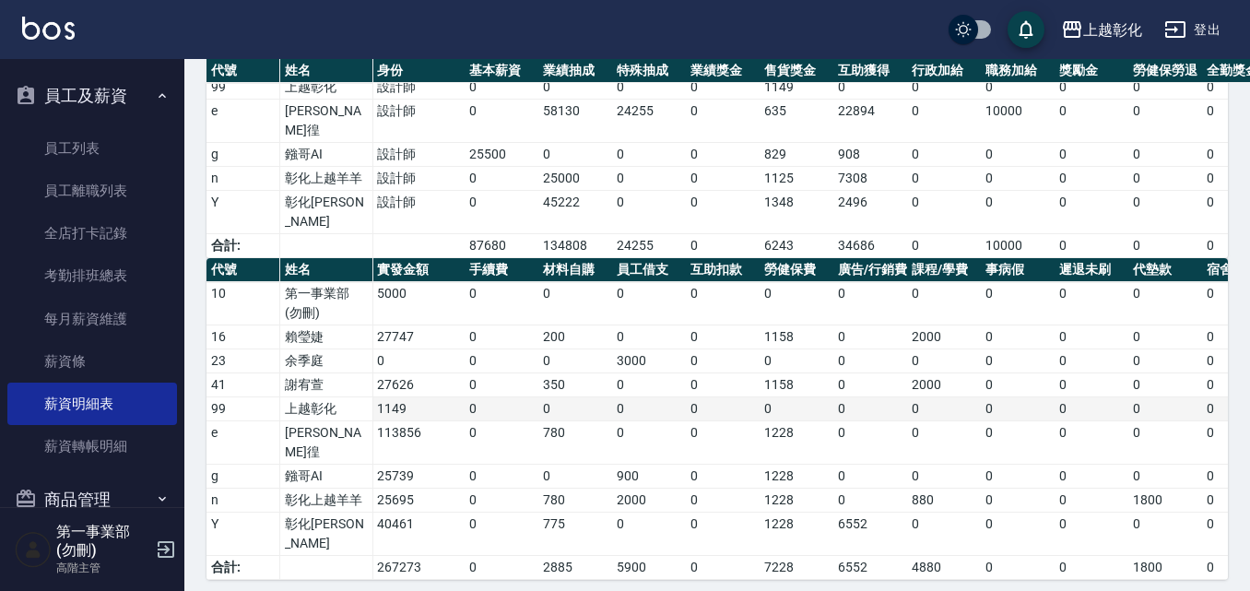
click at [747, 406] on td "0" at bounding box center [723, 409] width 74 height 24
click at [1087, 25] on div "上越彰化" at bounding box center [1112, 29] width 59 height 23
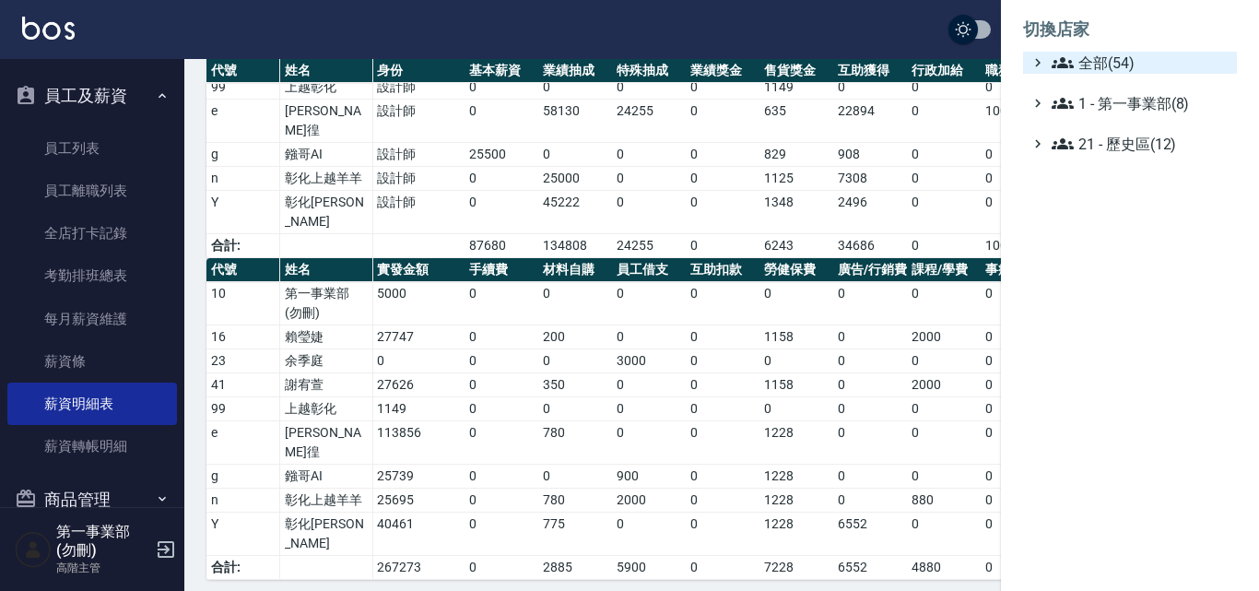
click at [1124, 65] on span "全部(54)" at bounding box center [1141, 63] width 178 height 22
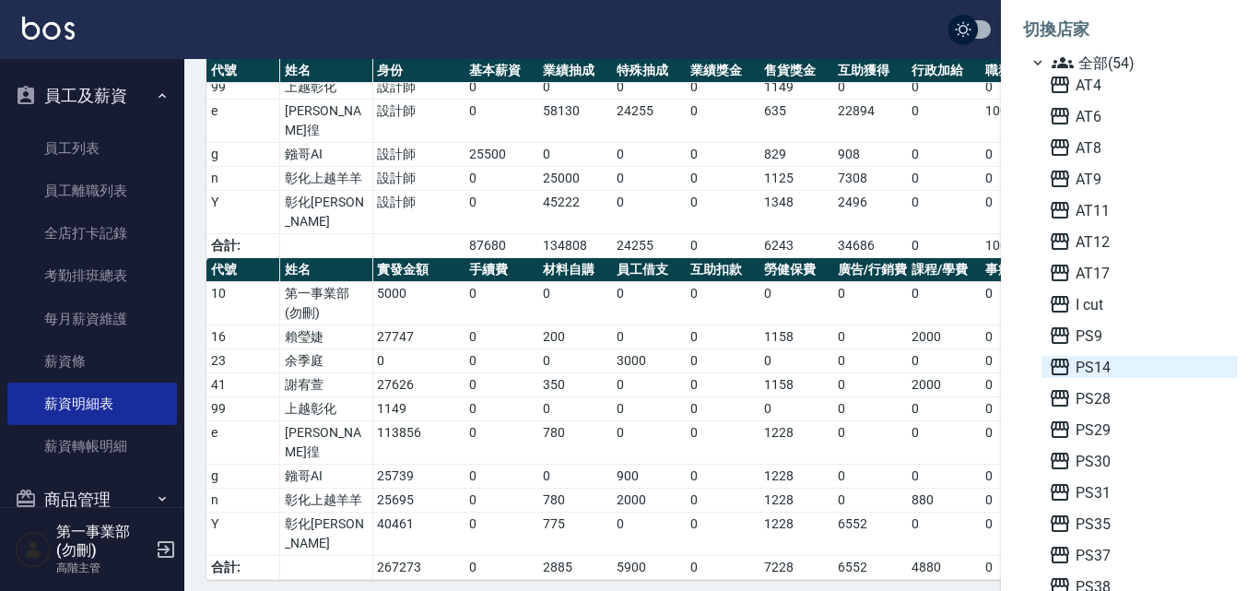
click at [1124, 365] on span "PS14" at bounding box center [1139, 367] width 181 height 22
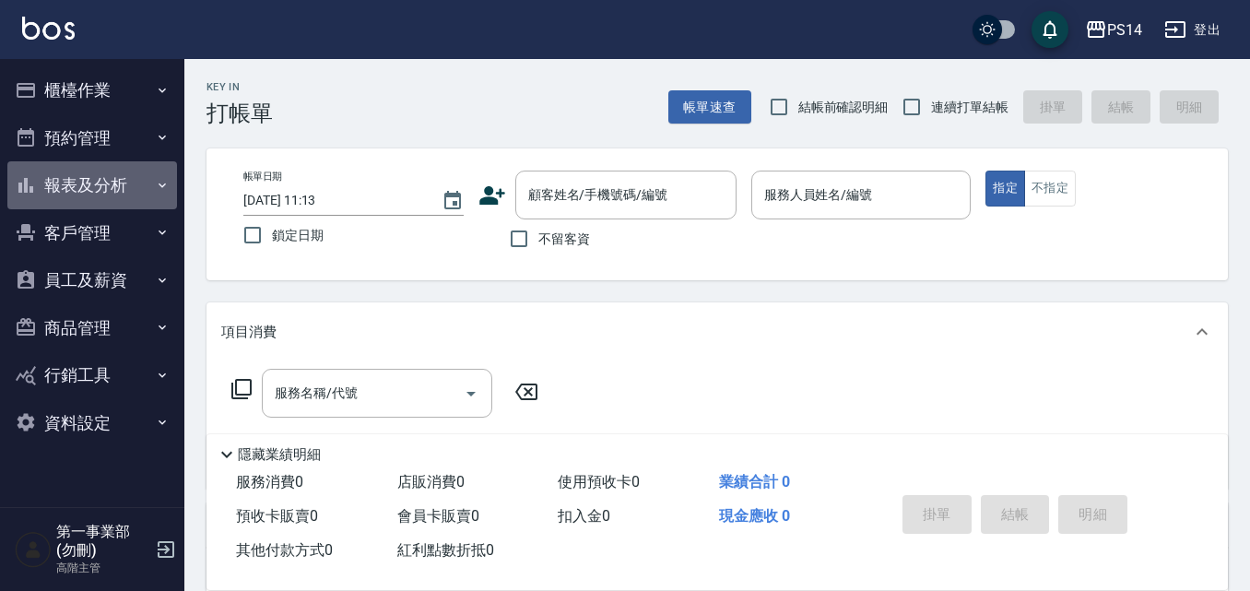
click at [125, 182] on button "報表及分析" at bounding box center [92, 185] width 170 height 48
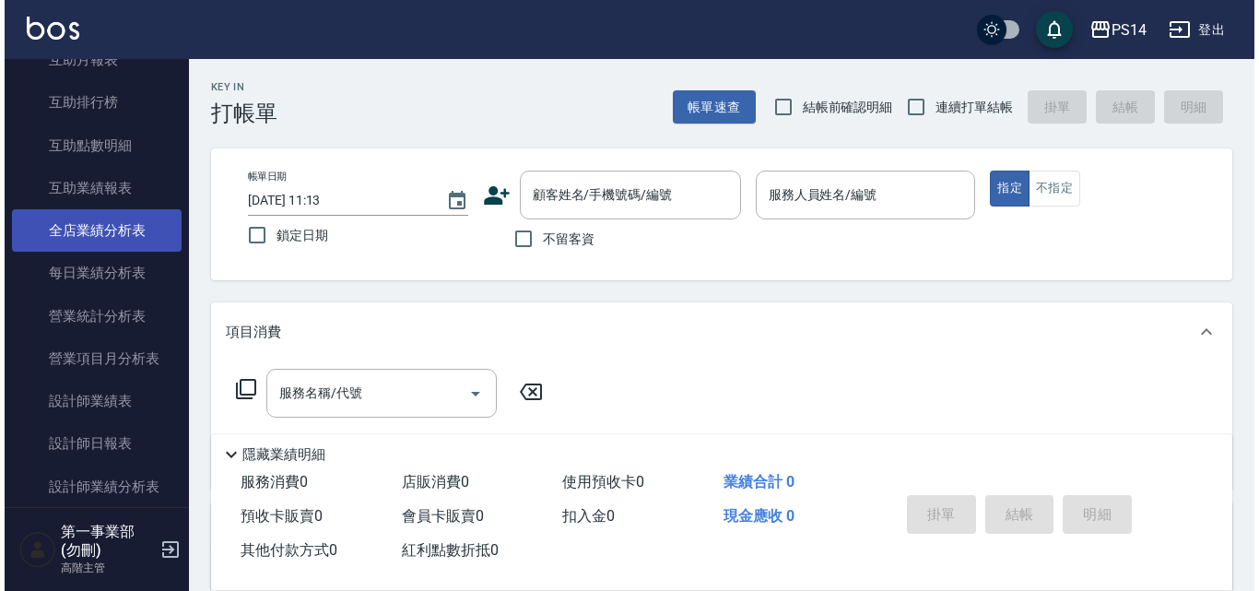
scroll to position [461, 0]
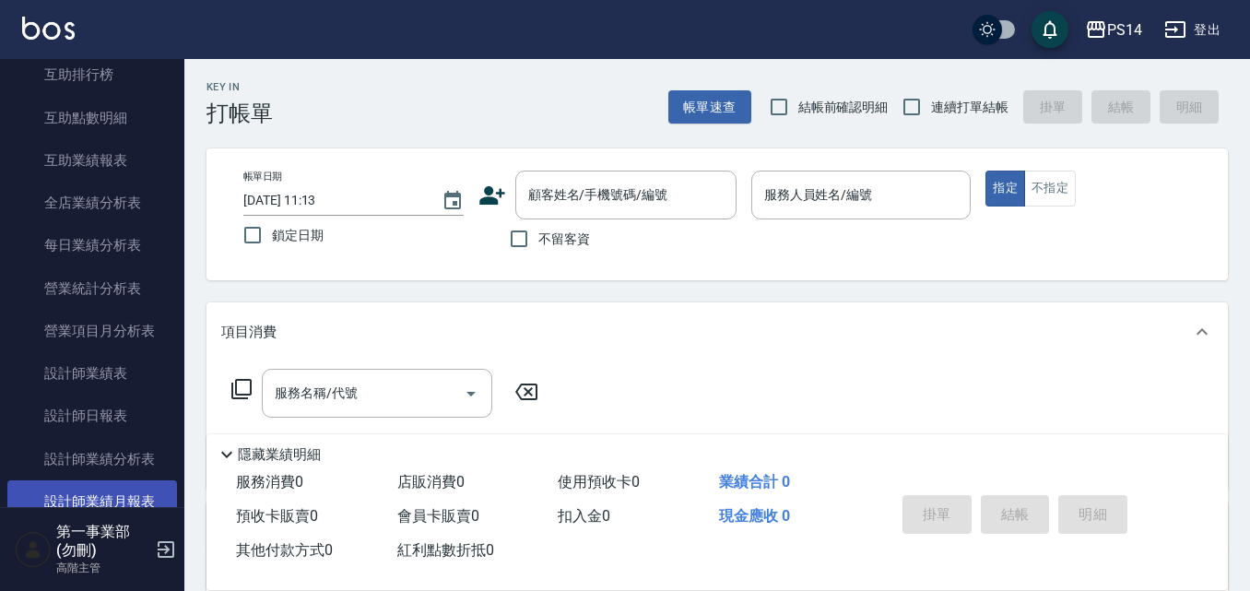
click at [138, 488] on link "設計師業績月報表" at bounding box center [92, 501] width 170 height 42
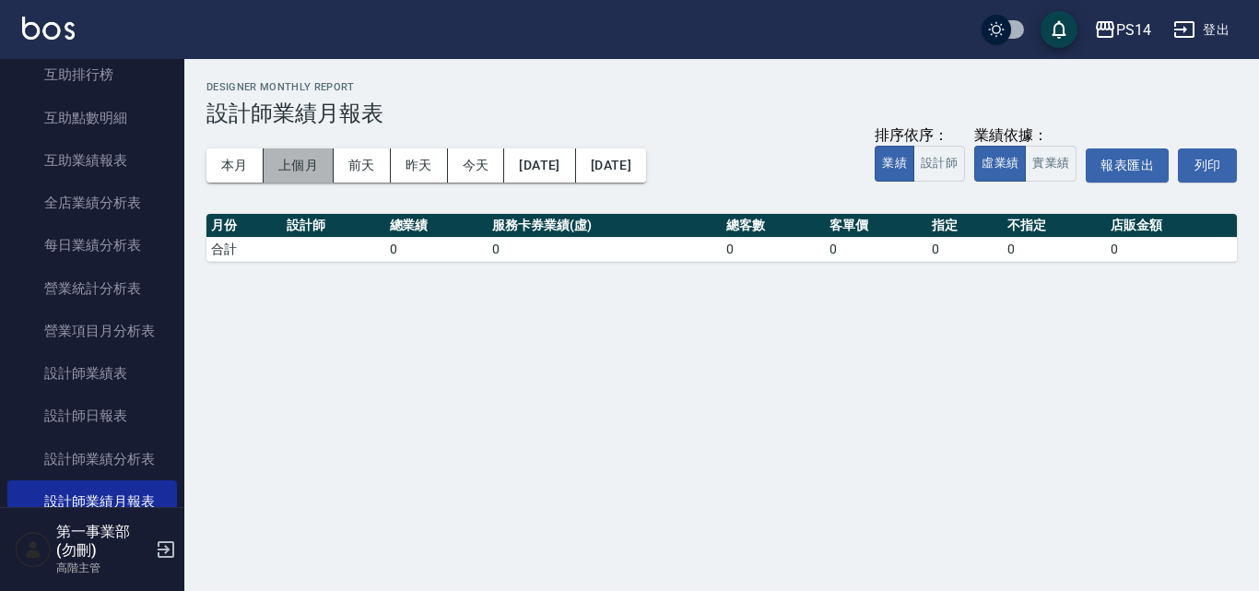
click at [303, 163] on button "上個月" at bounding box center [299, 165] width 70 height 34
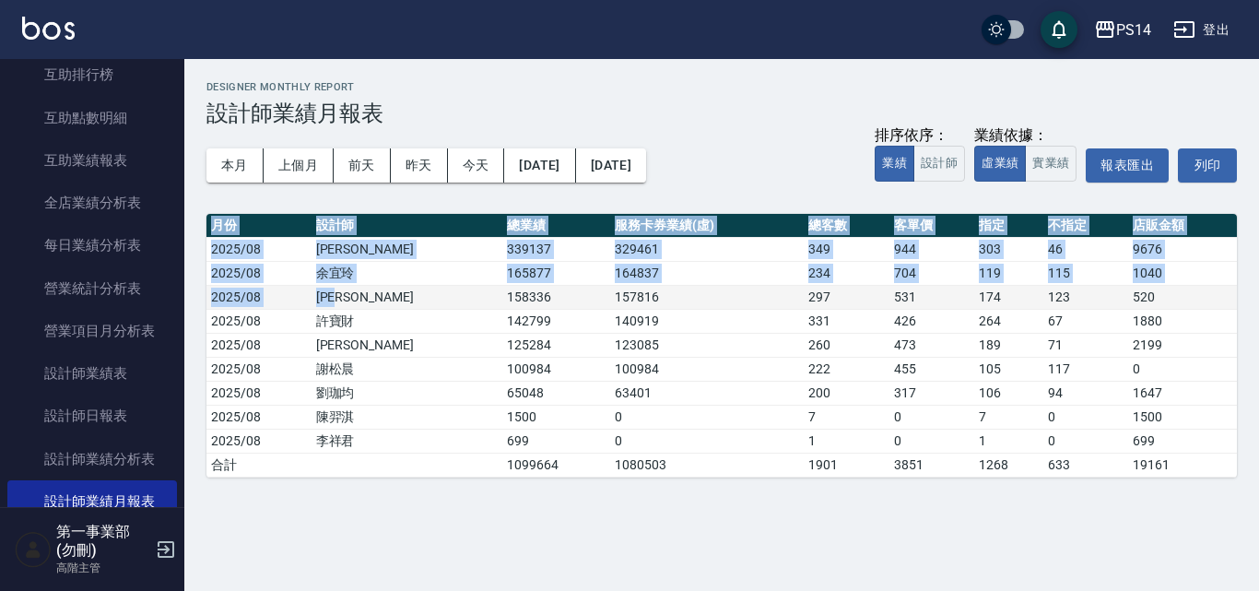
drag, startPoint x: 405, startPoint y: 289, endPoint x: 1215, endPoint y: 301, distance: 810.2
click at [1236, 297] on tr "2025/08 蔡宜蓁 158336 157816 297 531 174 123 520" at bounding box center [721, 297] width 1030 height 24
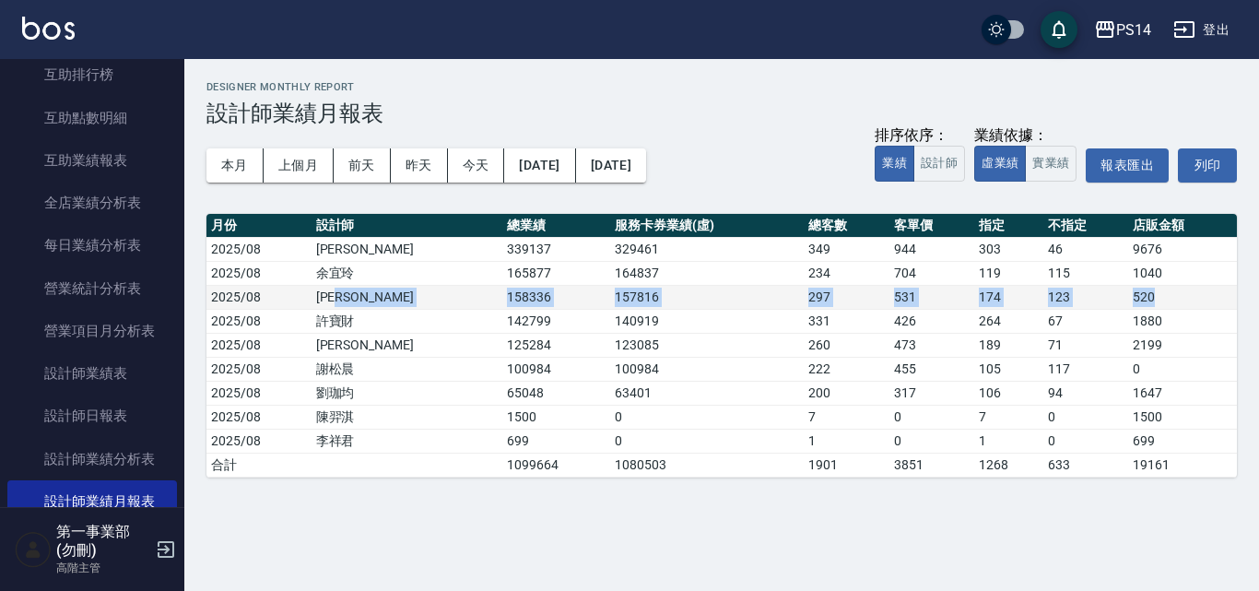
click at [1209, 305] on td "520" at bounding box center [1182, 297] width 109 height 24
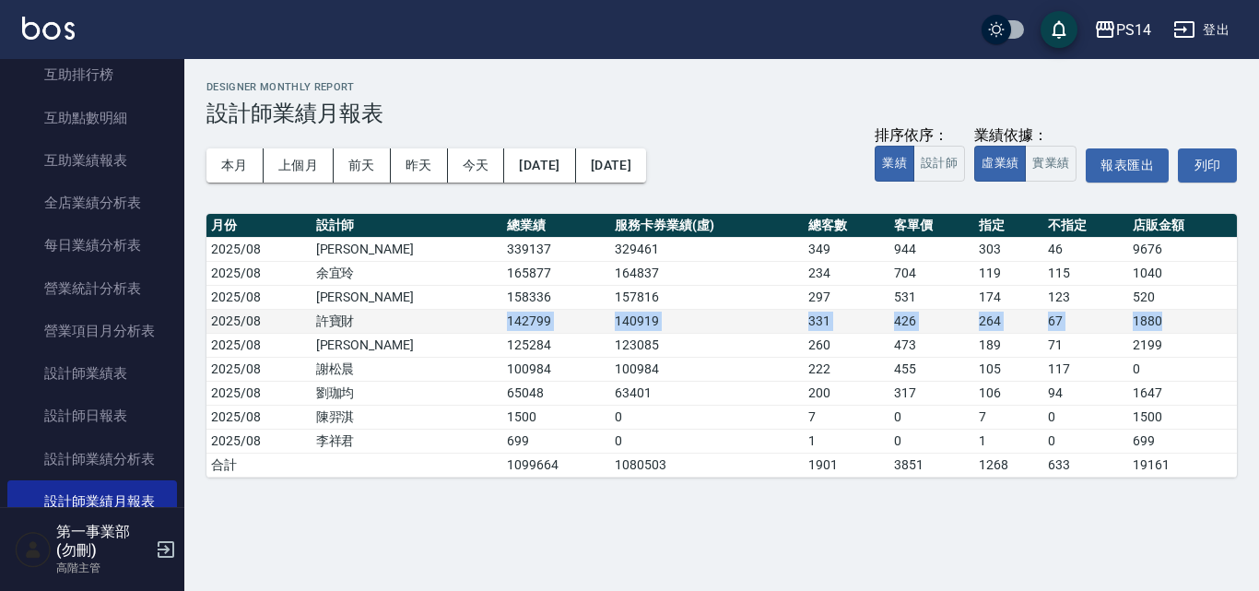
drag, startPoint x: 1170, startPoint y: 323, endPoint x: 404, endPoint y: 328, distance: 766.8
click at [404, 328] on tr "2025/08 許寶財 142799 140919 331 426 264 67 1880" at bounding box center [721, 321] width 1030 height 24
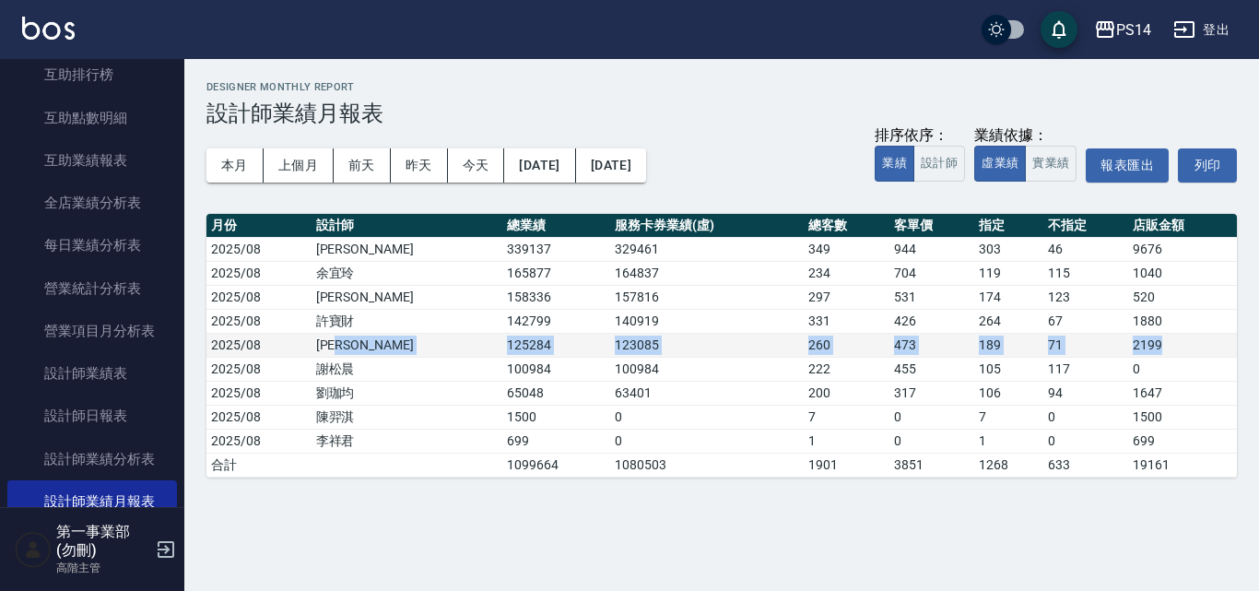
drag, startPoint x: 410, startPoint y: 344, endPoint x: 1171, endPoint y: 339, distance: 761.3
click at [1171, 339] on tr "2025/08 楊宇霏 125284 123085 260 473 189 71 2199" at bounding box center [721, 345] width 1030 height 24
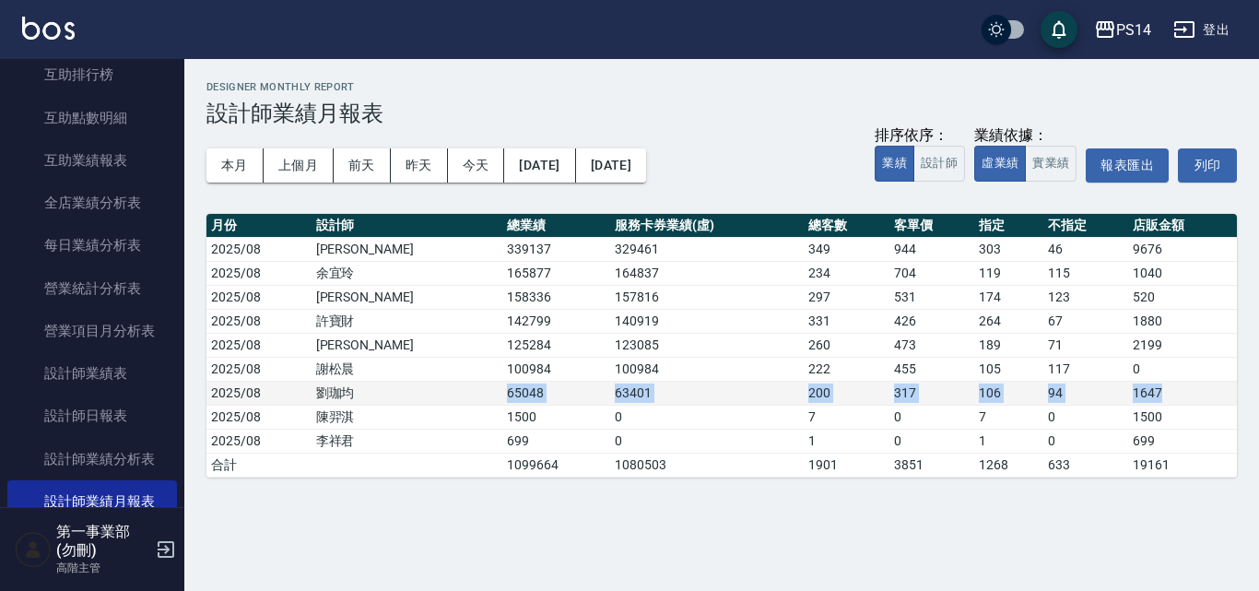
drag, startPoint x: 1156, startPoint y: 385, endPoint x: 417, endPoint y: 387, distance: 738.2
click at [417, 387] on tr "2025/08 劉珈均 65048 63401 200 317 106 94 1647" at bounding box center [721, 393] width 1030 height 24
click at [502, 387] on td "65048" at bounding box center [556, 393] width 108 height 24
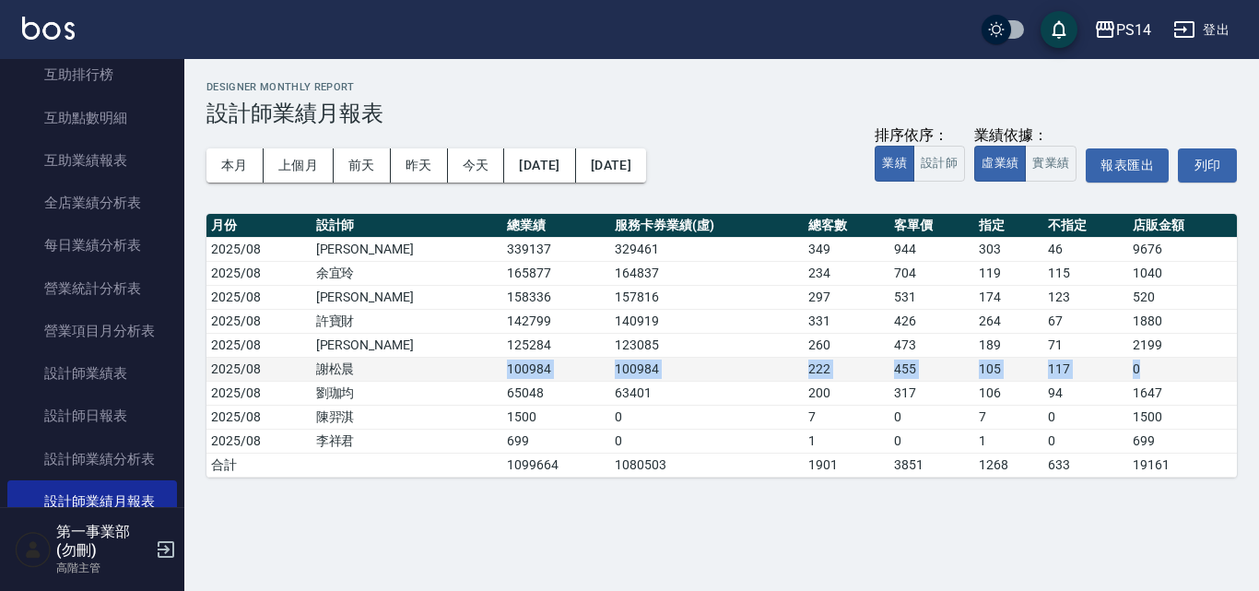
drag, startPoint x: 422, startPoint y: 369, endPoint x: 1146, endPoint y: 360, distance: 724.4
click at [1146, 360] on tr "2025/08 謝松晨 100984 100984 222 455 105 117 0" at bounding box center [721, 369] width 1030 height 24
click at [1146, 360] on td "0" at bounding box center [1182, 369] width 109 height 24
click at [1015, 382] on td "106" at bounding box center [1008, 393] width 69 height 24
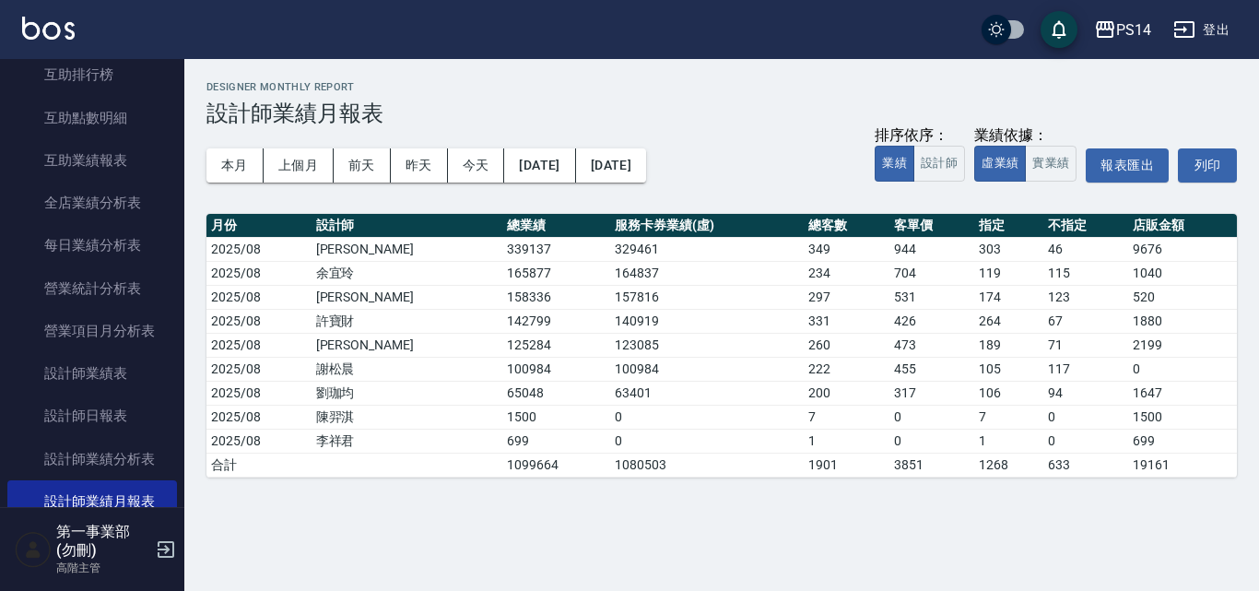
click at [253, 509] on div "PS14 2025-08-01 - 2025-08-31 設計師業績月報表 列印時間： 2025-09-09-11:15 Designer Monthly R…" at bounding box center [629, 295] width 1259 height 591
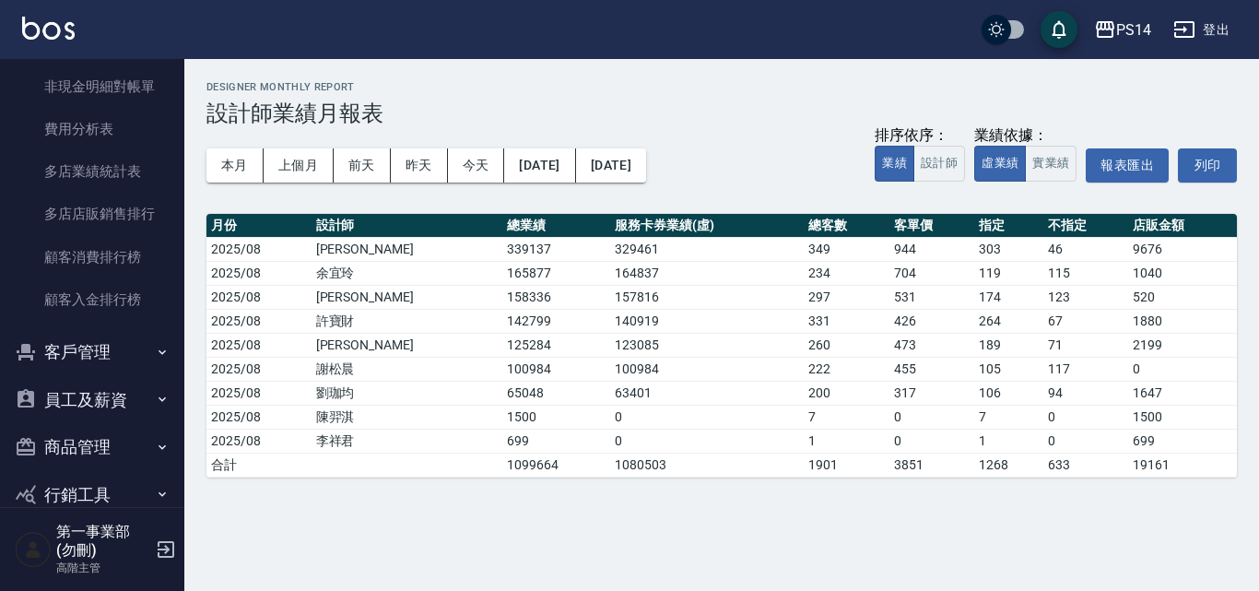
scroll to position [1767, 0]
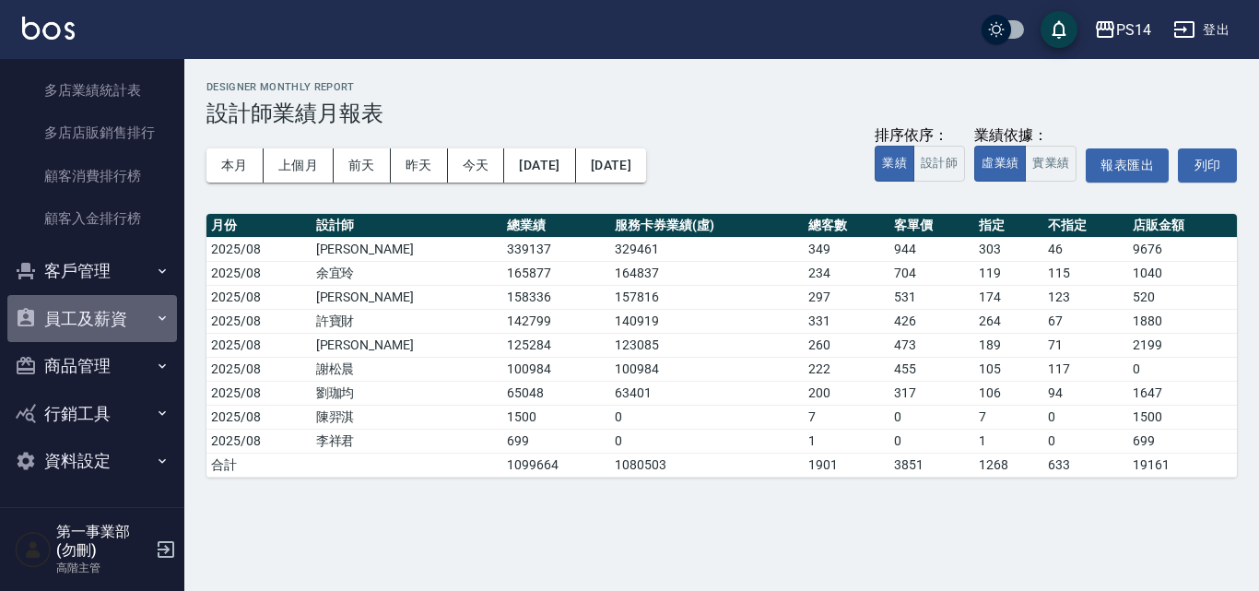
click at [135, 323] on button "員工及薪資" at bounding box center [92, 319] width 170 height 48
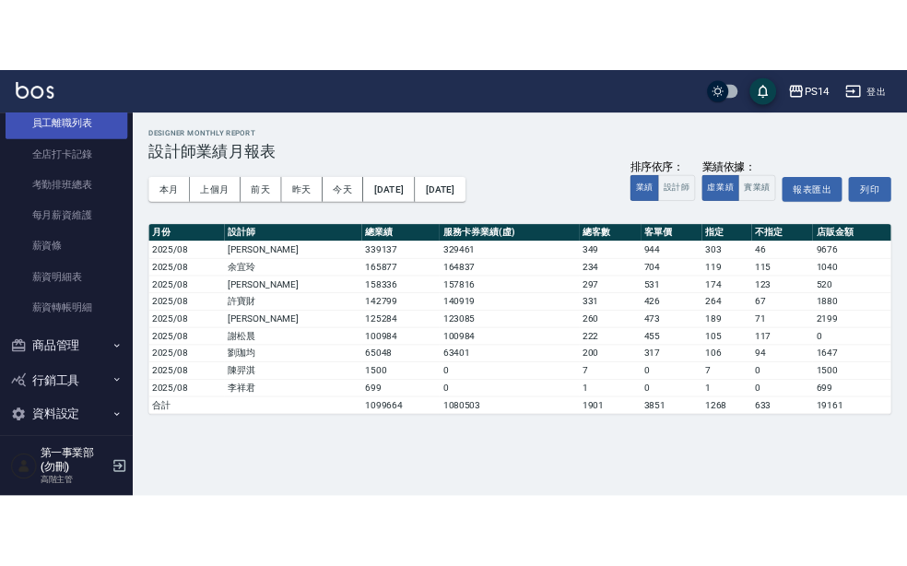
scroll to position [2122, 0]
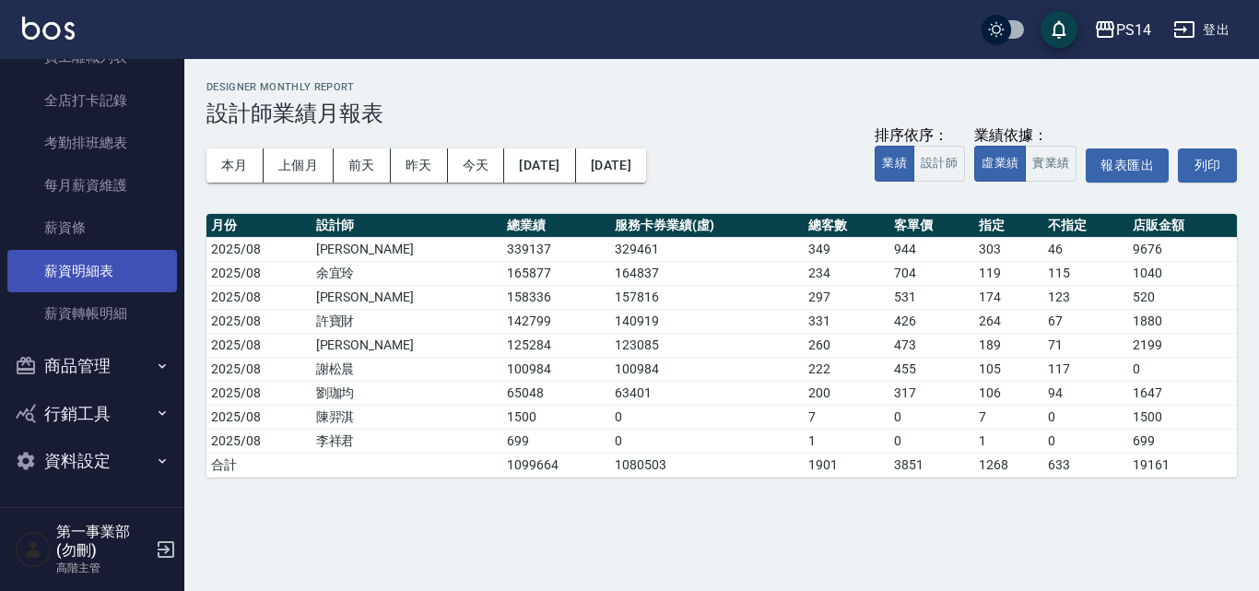
click at [106, 274] on link "薪資明細表" at bounding box center [92, 271] width 170 height 42
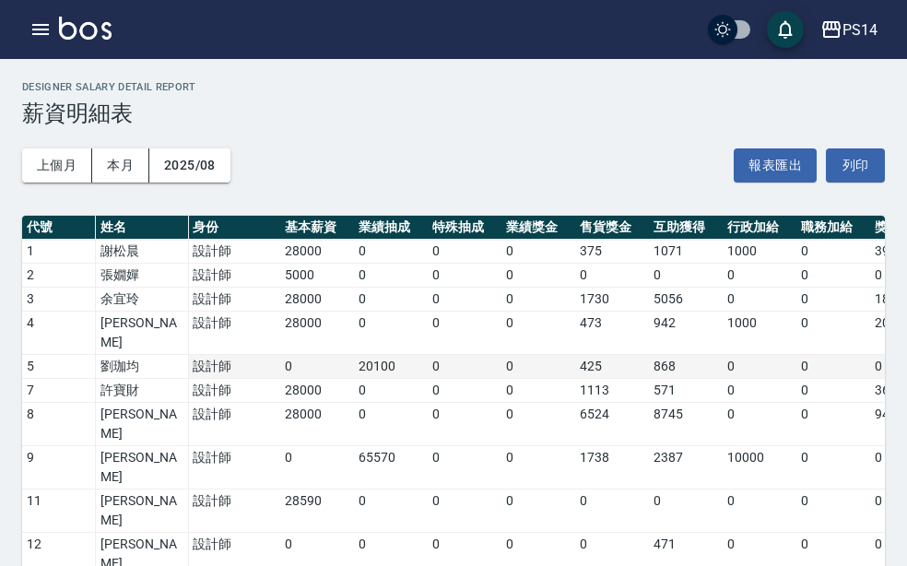
click at [322, 355] on td "0" at bounding box center [317, 367] width 74 height 24
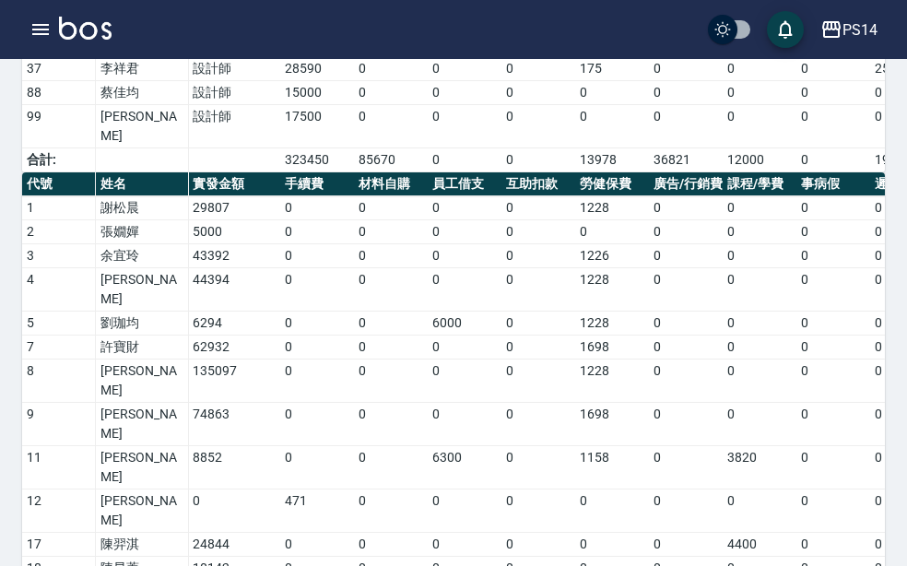
drag, startPoint x: 252, startPoint y: 516, endPoint x: 186, endPoint y: 515, distance: 65.4
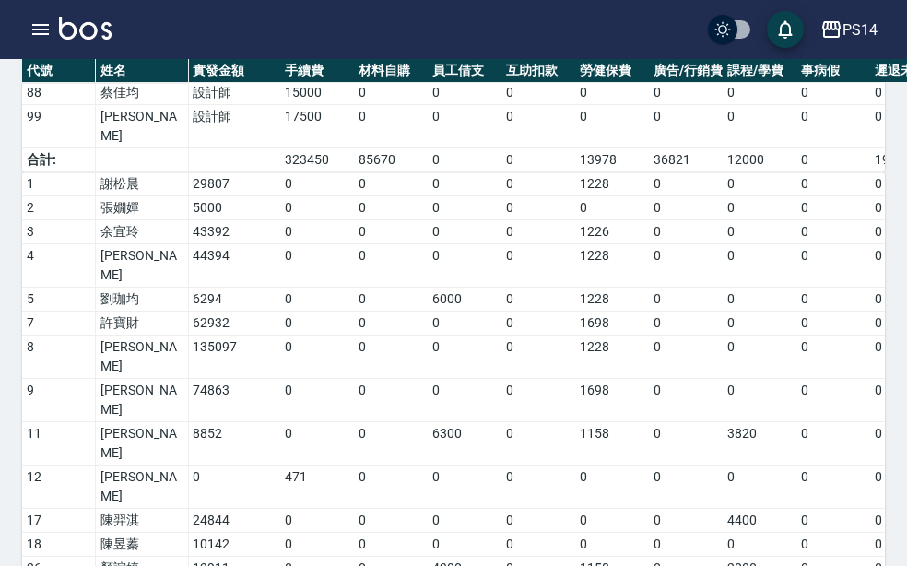
scroll to position [610, 0]
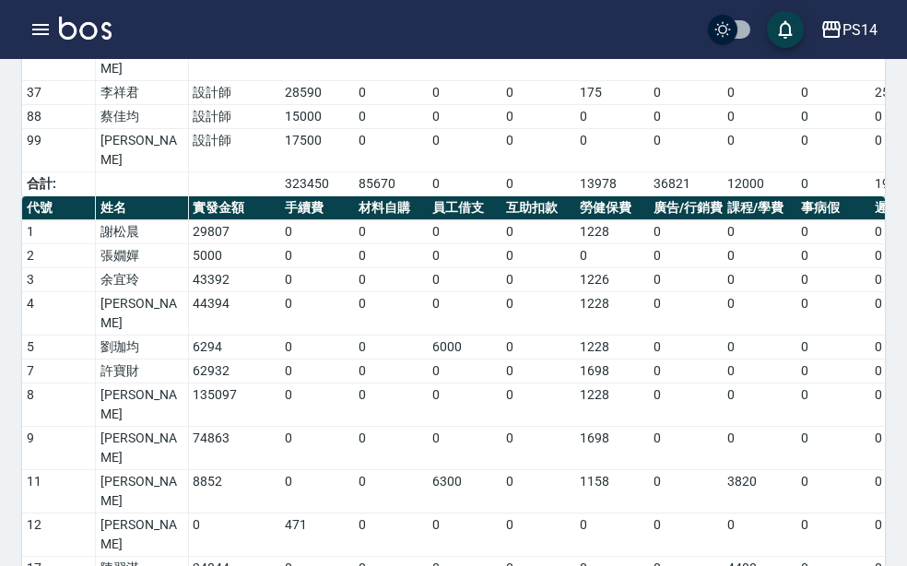
drag, startPoint x: 186, startPoint y: 515, endPoint x: 258, endPoint y: 524, distance: 72.5
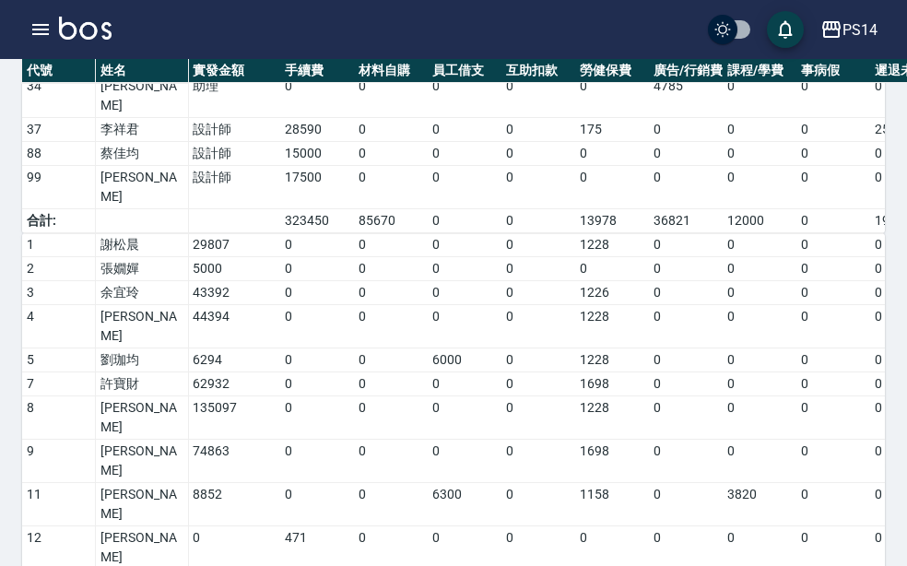
scroll to position [634, 0]
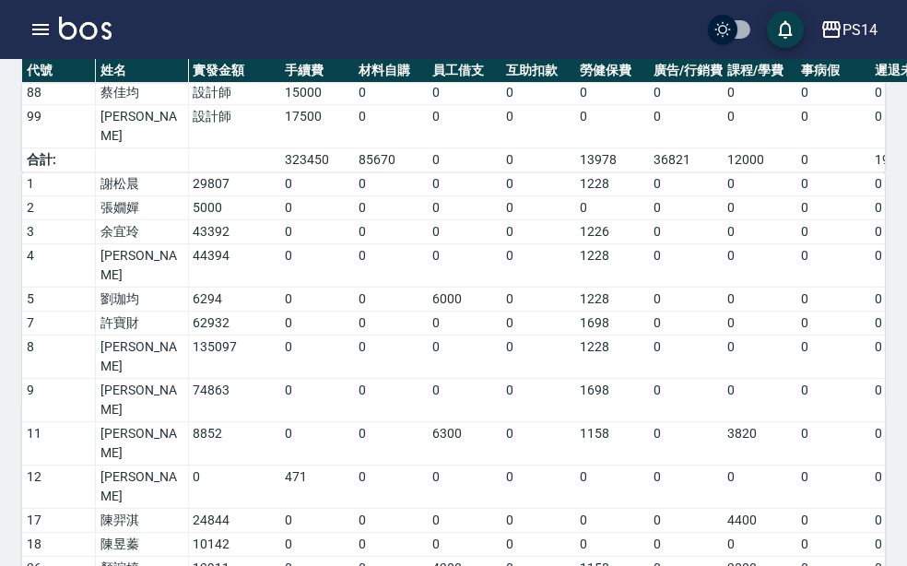
copy tr "536095"
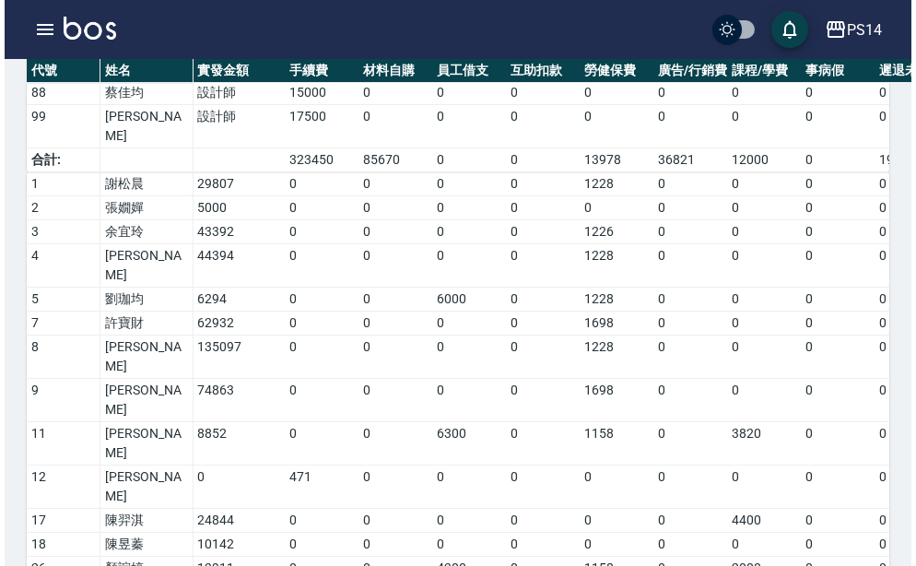
scroll to position [610, 0]
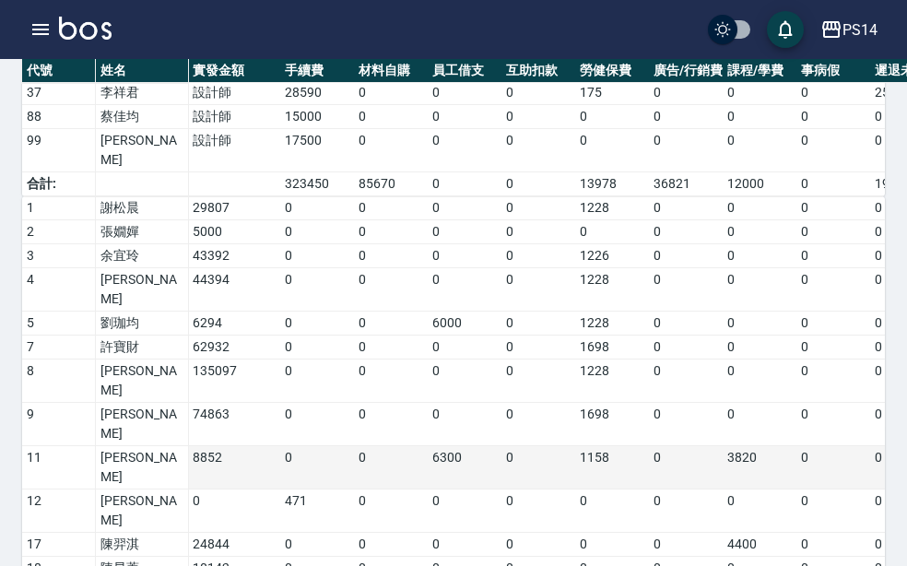
click at [677, 446] on td "0" at bounding box center [686, 467] width 74 height 43
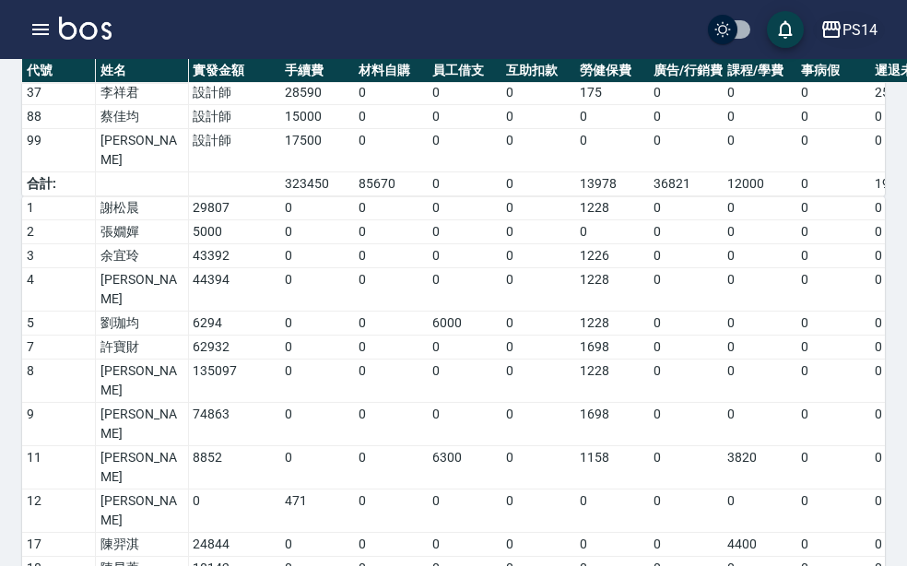
click at [831, 26] on icon "button" at bounding box center [831, 29] width 18 height 17
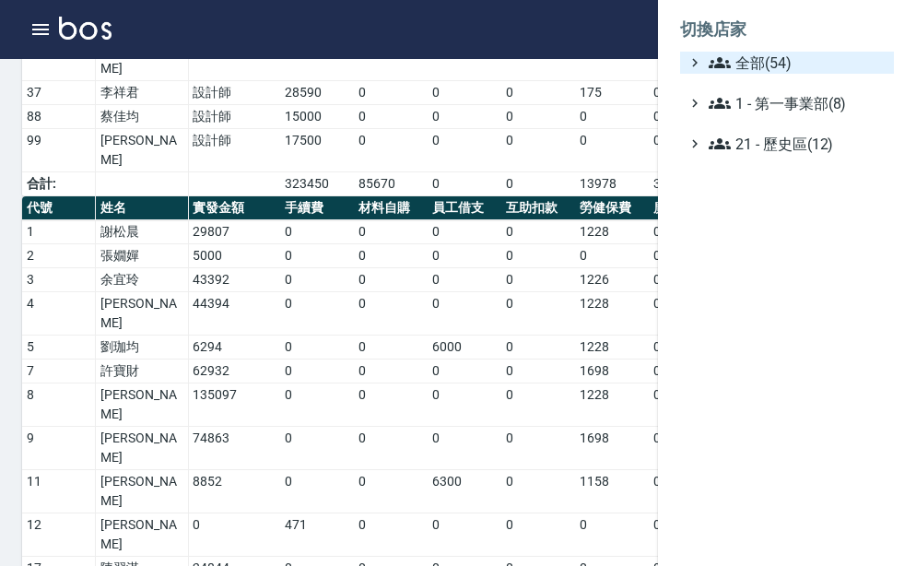
click at [831, 65] on span "全部(54)" at bounding box center [798, 63] width 178 height 22
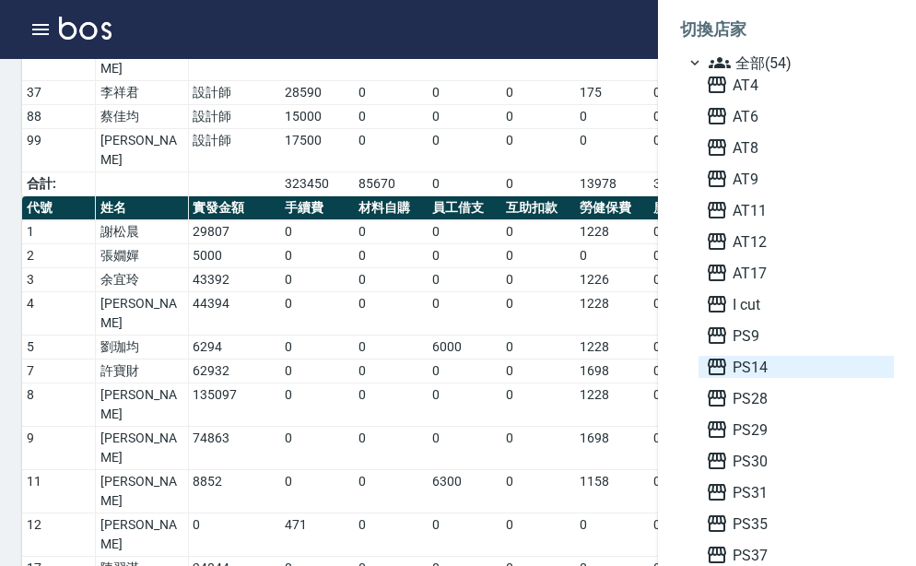
click at [785, 376] on span "PS14" at bounding box center [796, 367] width 181 height 22
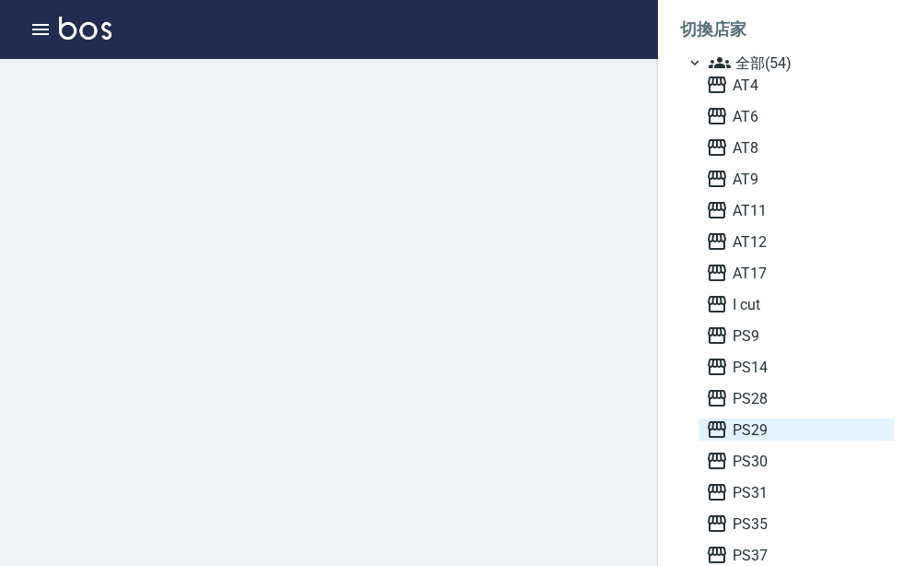
click at [782, 426] on span "PS29" at bounding box center [796, 429] width 181 height 22
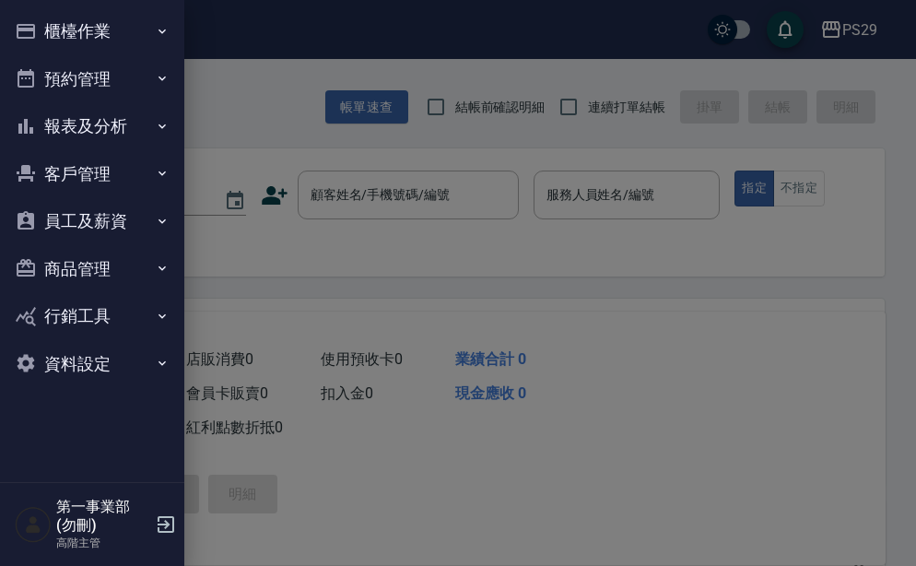
click at [128, 223] on button "員工及薪資" at bounding box center [92, 221] width 170 height 48
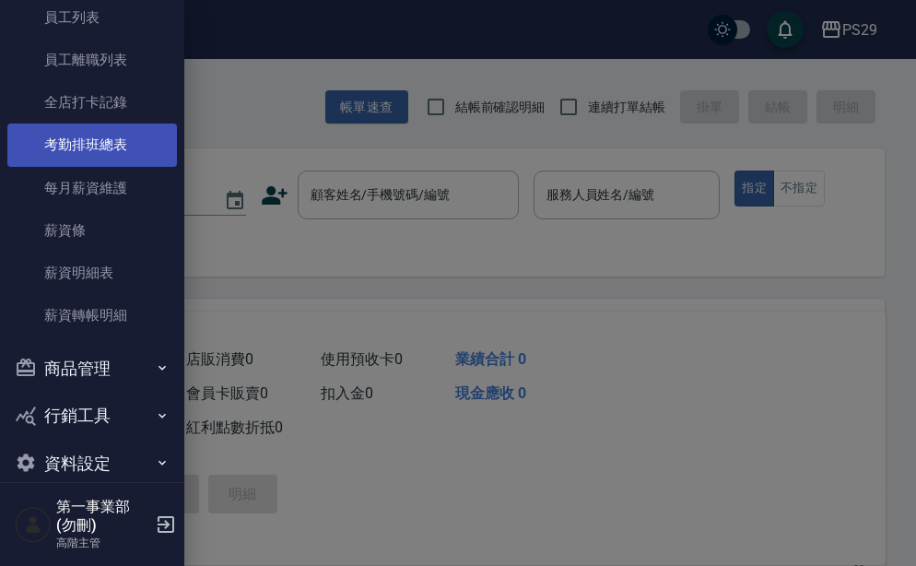
scroll to position [283, 0]
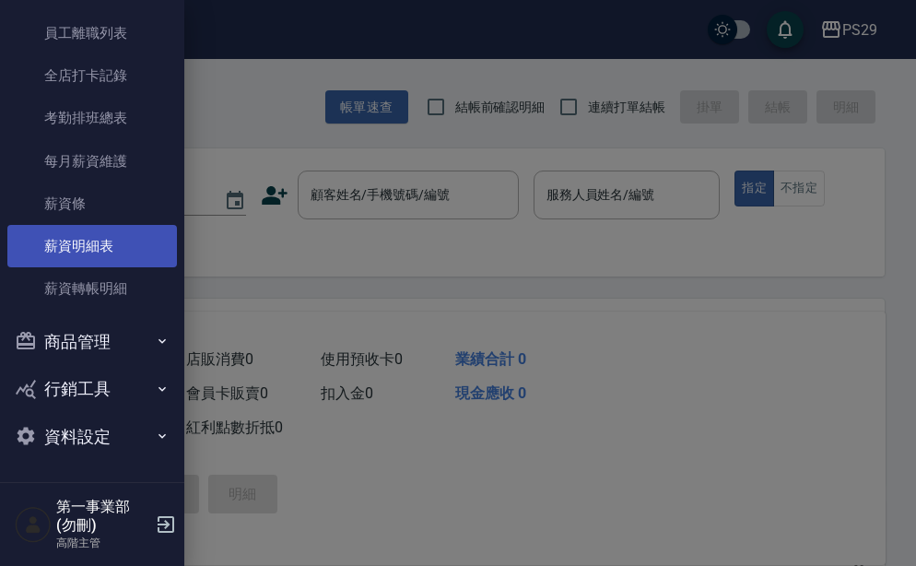
click at [128, 233] on link "薪資明細表" at bounding box center [92, 246] width 170 height 42
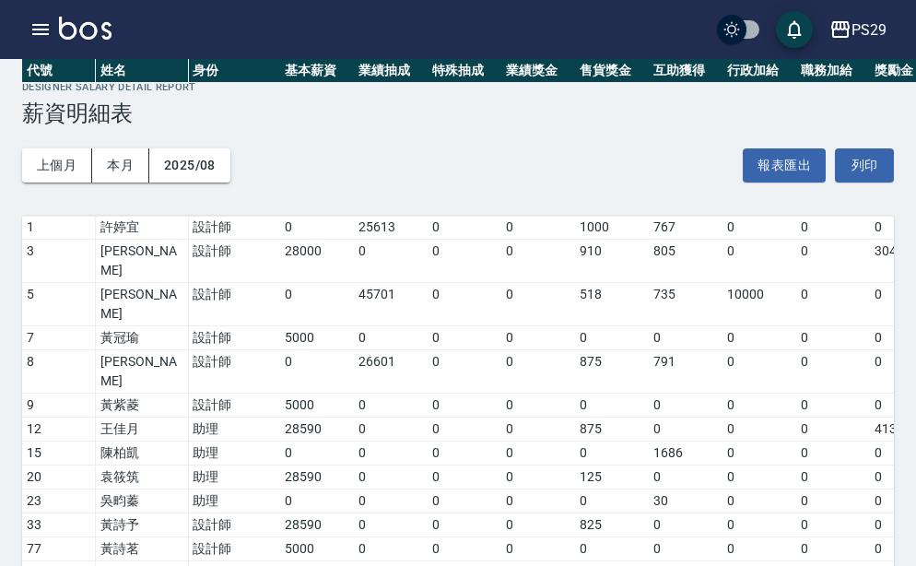
scroll to position [394, 0]
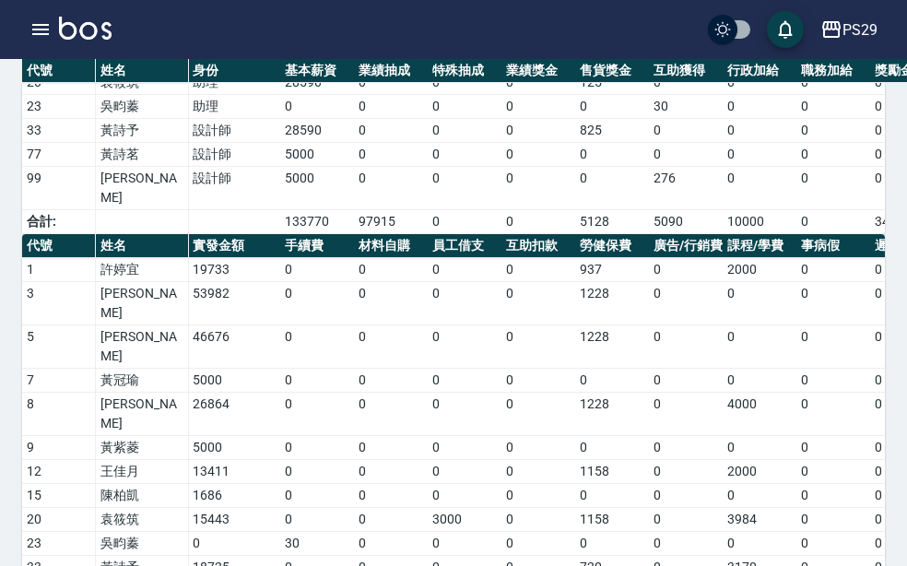
drag, startPoint x: 236, startPoint y: 518, endPoint x: 193, endPoint y: 518, distance: 43.3
copy td "221520"
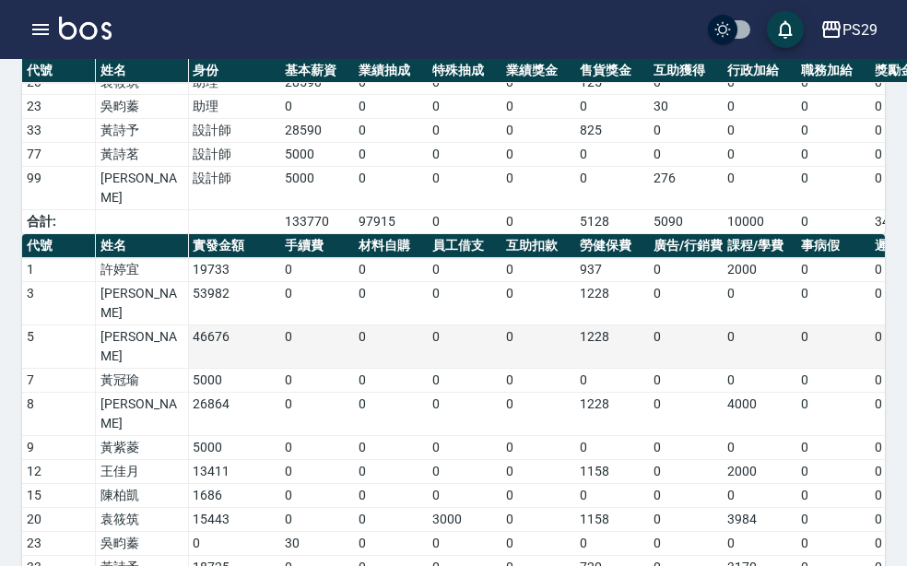
click at [662, 325] on td "0" at bounding box center [686, 346] width 74 height 43
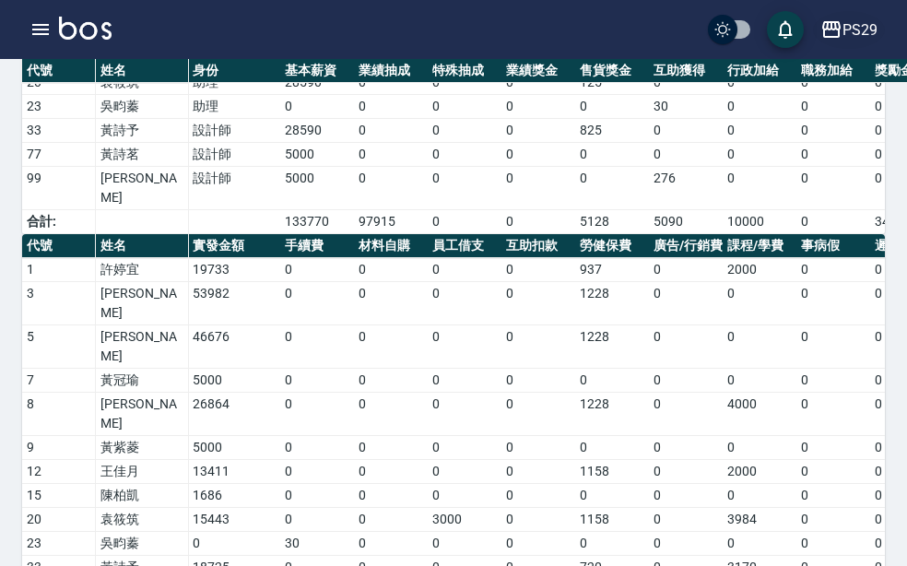
click at [864, 14] on button "PS29" at bounding box center [849, 30] width 72 height 38
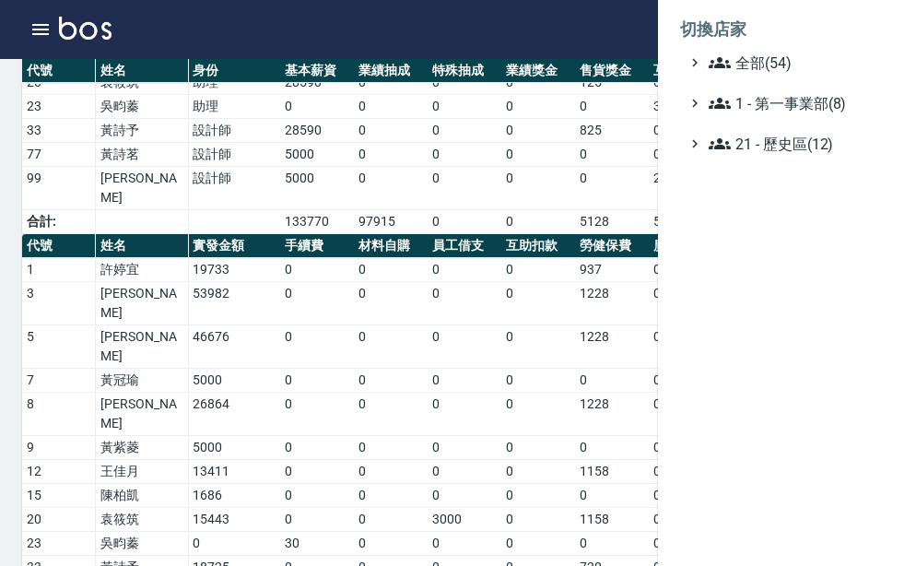
click at [434, 372] on div at bounding box center [458, 283] width 916 height 566
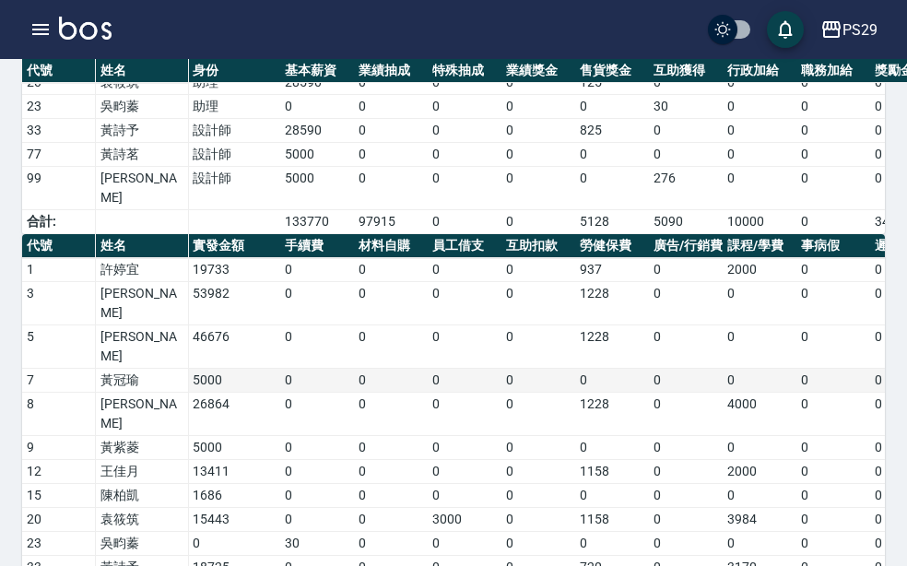
click at [561, 369] on td "0" at bounding box center [538, 381] width 74 height 24
click at [838, 25] on icon "button" at bounding box center [831, 29] width 22 height 22
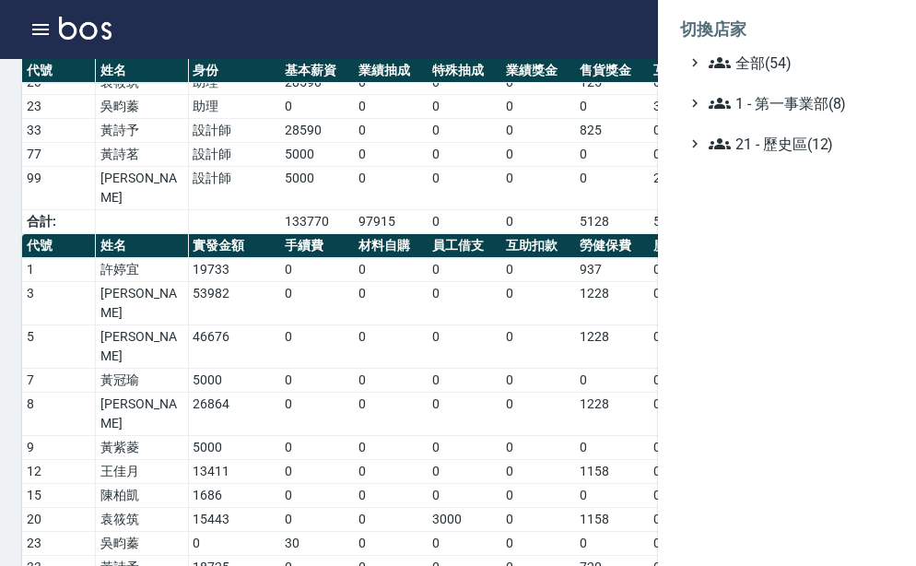
click at [837, 89] on ul "全部(54) 1 - 第一事業部(8) 21 - 歷史區(12)" at bounding box center [787, 103] width 214 height 103
click at [816, 64] on span "全部(54)" at bounding box center [798, 63] width 178 height 22
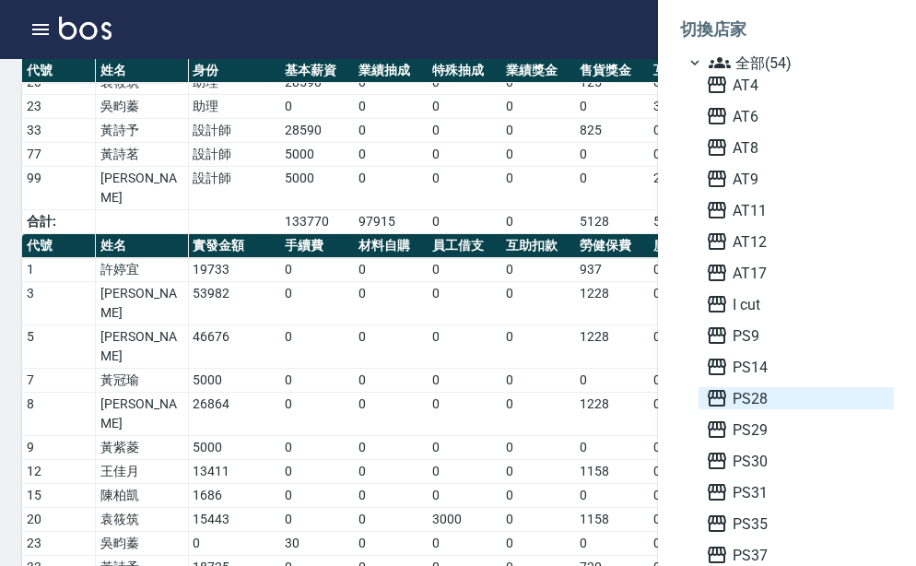
click at [795, 403] on span "PS28" at bounding box center [796, 398] width 181 height 22
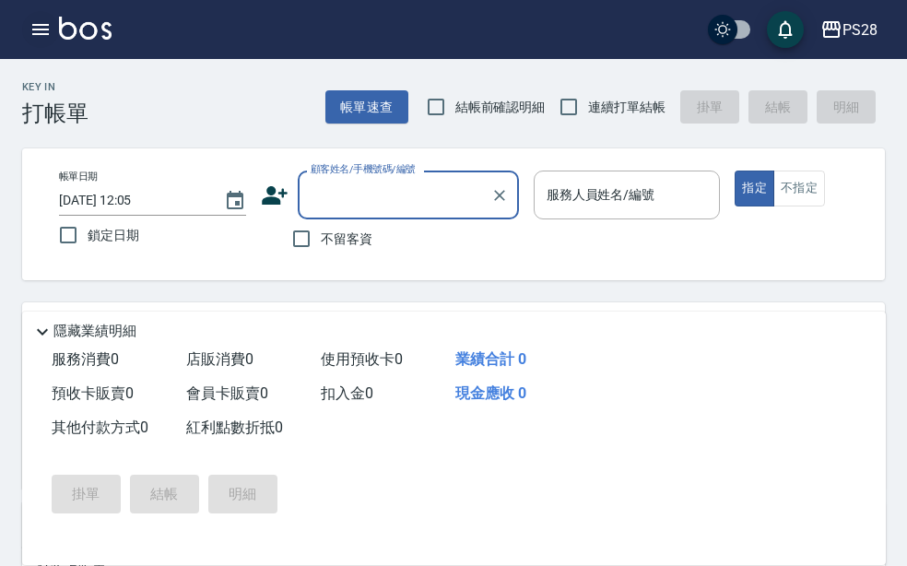
click at [43, 28] on icon "button" at bounding box center [40, 29] width 22 height 22
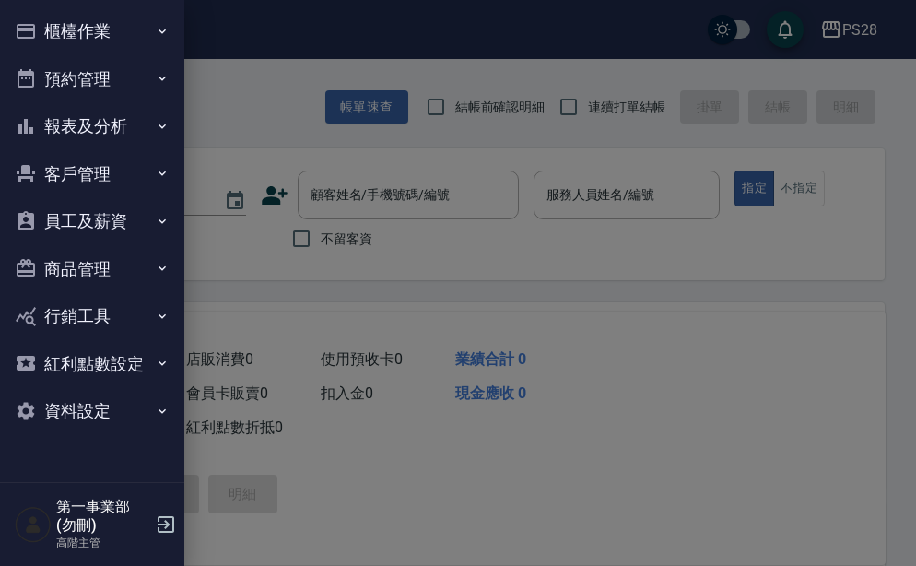
click at [147, 212] on button "員工及薪資" at bounding box center [92, 221] width 170 height 48
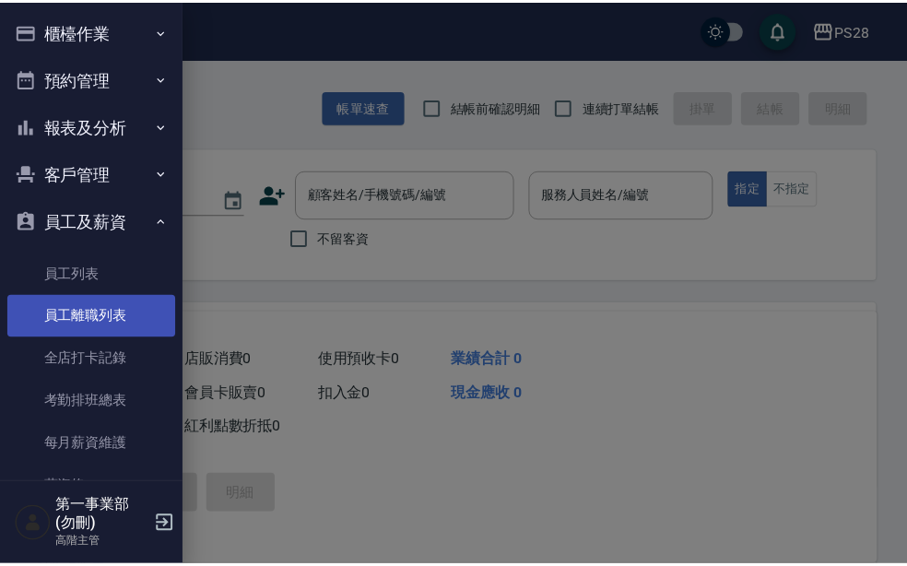
scroll to position [184, 0]
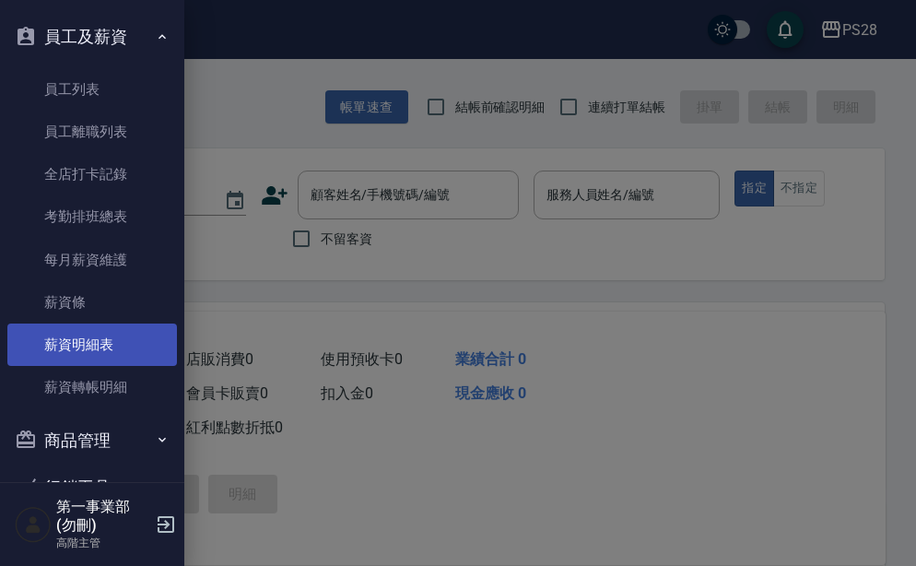
click at [105, 343] on link "薪資明細表" at bounding box center [92, 344] width 170 height 42
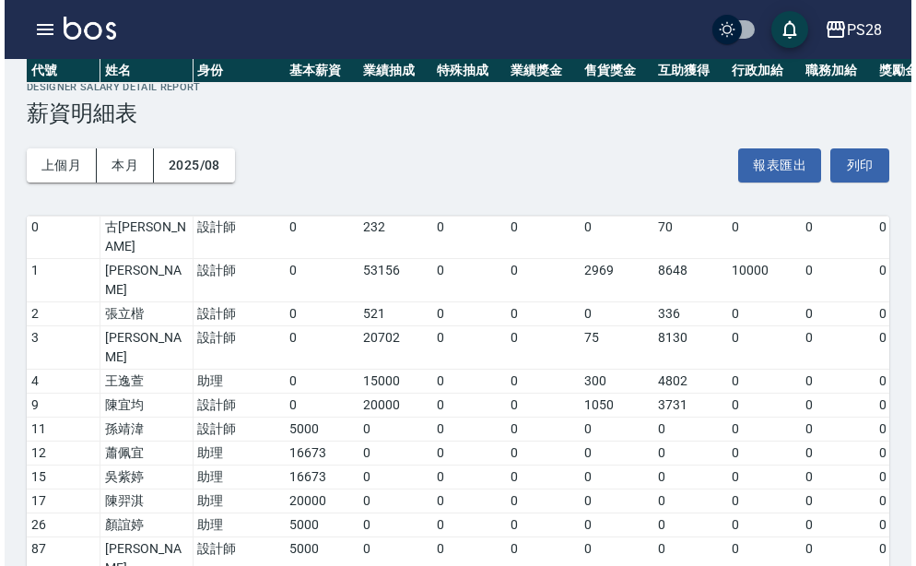
scroll to position [347, 0]
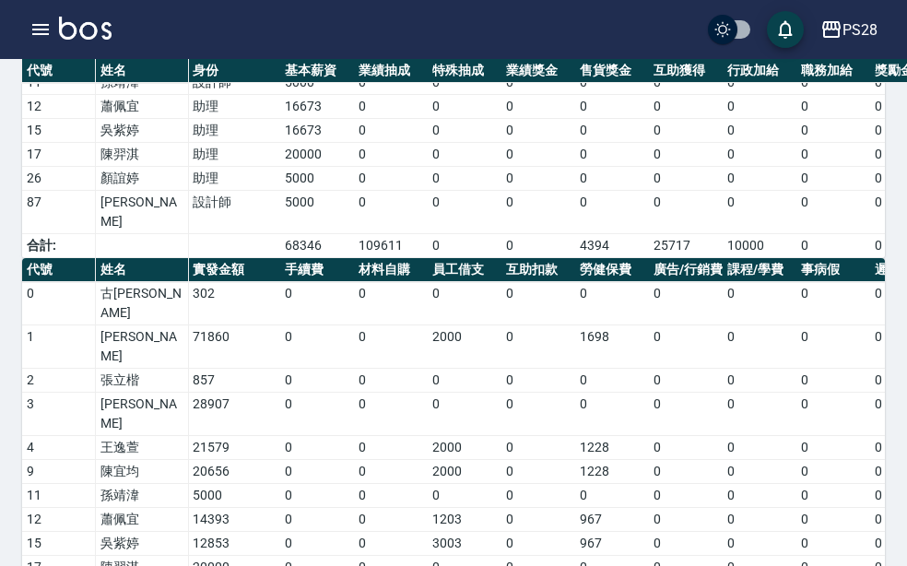
drag, startPoint x: 244, startPoint y: 520, endPoint x: 191, endPoint y: 520, distance: 53.5
copy td "206407"
click at [661, 15] on div "PS28 登出" at bounding box center [453, 29] width 907 height 59
click at [840, 32] on icon "button" at bounding box center [831, 29] width 18 height 17
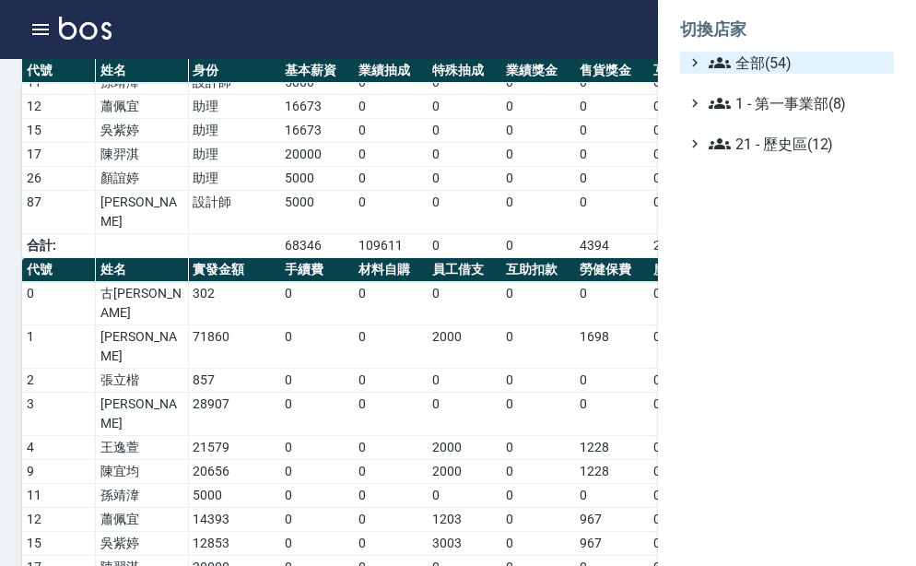
click at [842, 66] on span "全部(54)" at bounding box center [798, 63] width 178 height 22
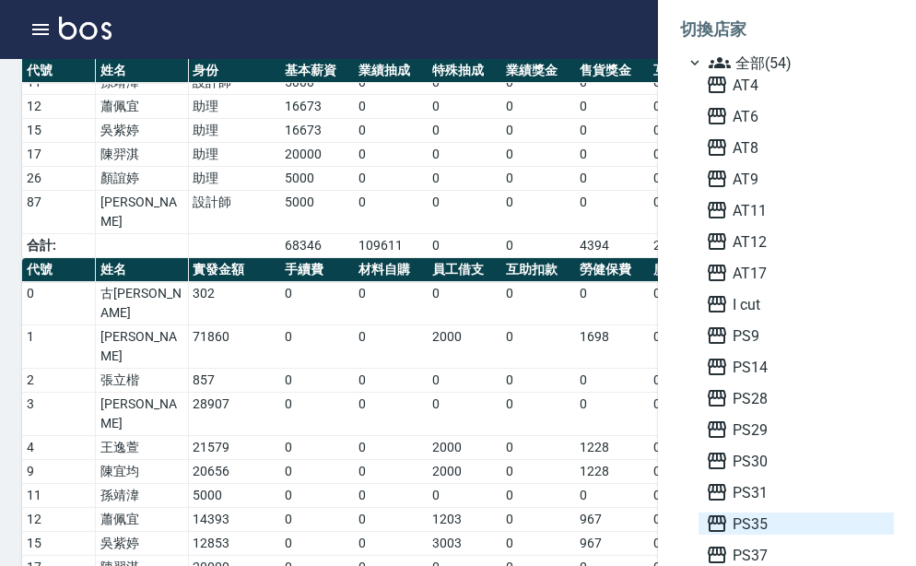
click at [776, 517] on span "PS35" at bounding box center [796, 523] width 181 height 22
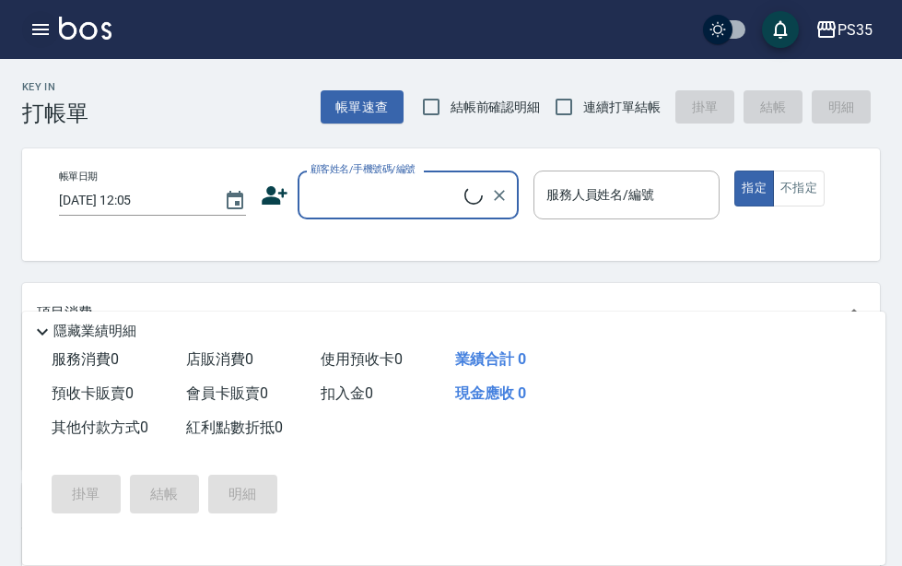
click at [41, 37] on icon "button" at bounding box center [40, 29] width 22 height 22
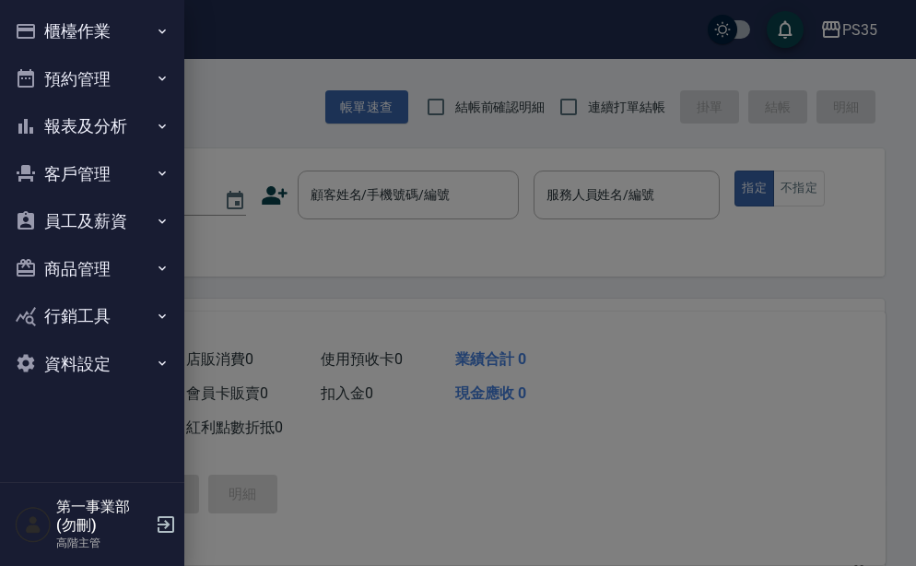
click at [138, 212] on button "員工及薪資" at bounding box center [92, 221] width 170 height 48
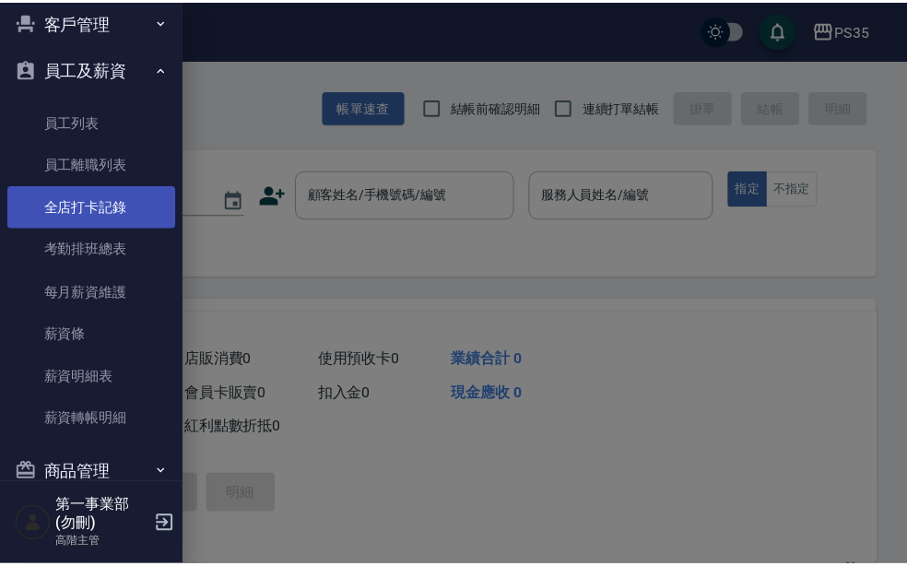
scroll to position [276, 0]
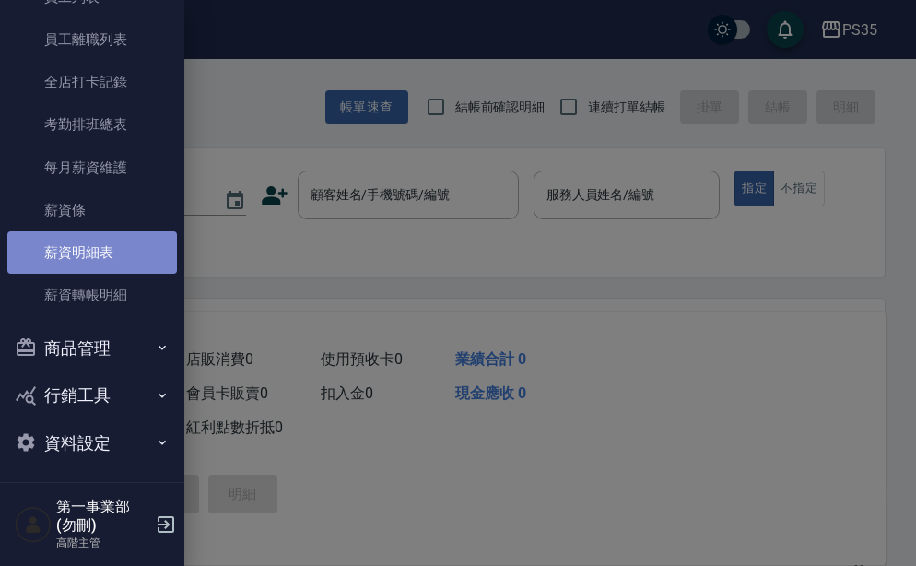
click at [121, 265] on link "薪資明細表" at bounding box center [92, 252] width 170 height 42
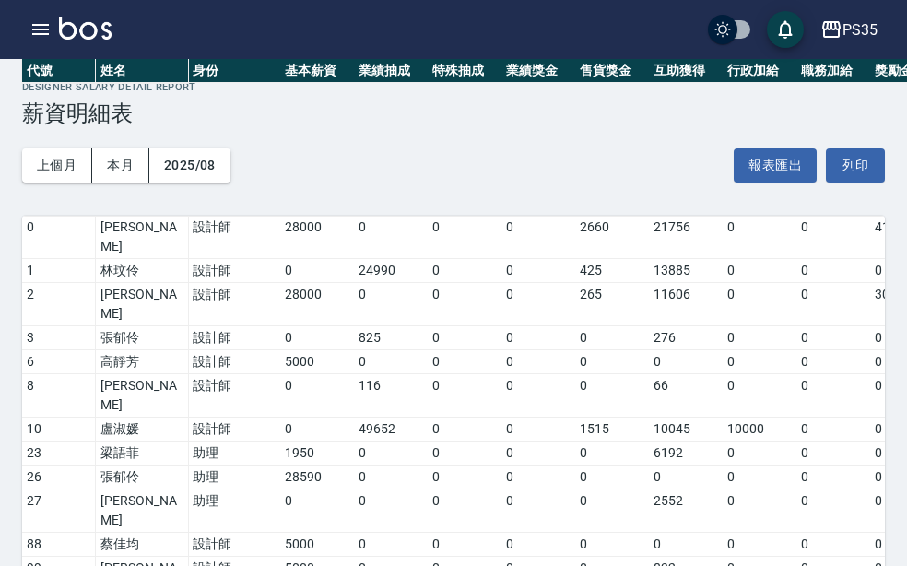
scroll to position [347, 0]
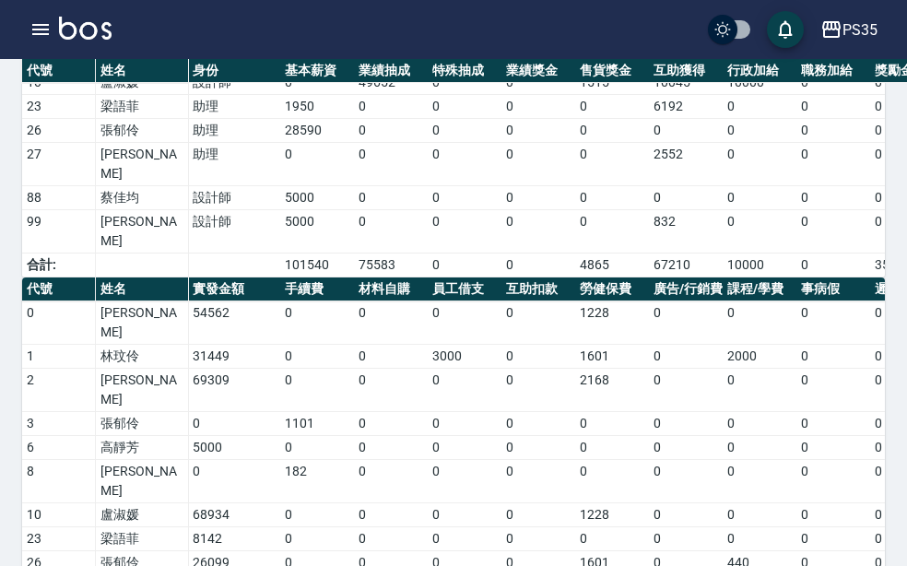
drag, startPoint x: 254, startPoint y: 517, endPoint x: 193, endPoint y: 517, distance: 61.7
copy td "273495"
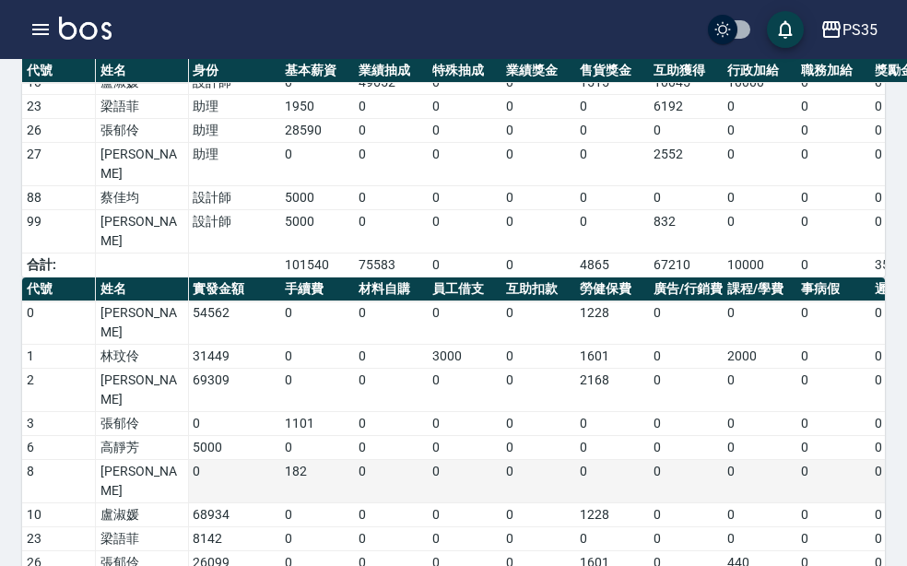
drag, startPoint x: 649, startPoint y: 366, endPoint x: 651, endPoint y: 356, distance: 10.3
click at [649, 503] on td "0" at bounding box center [686, 515] width 74 height 24
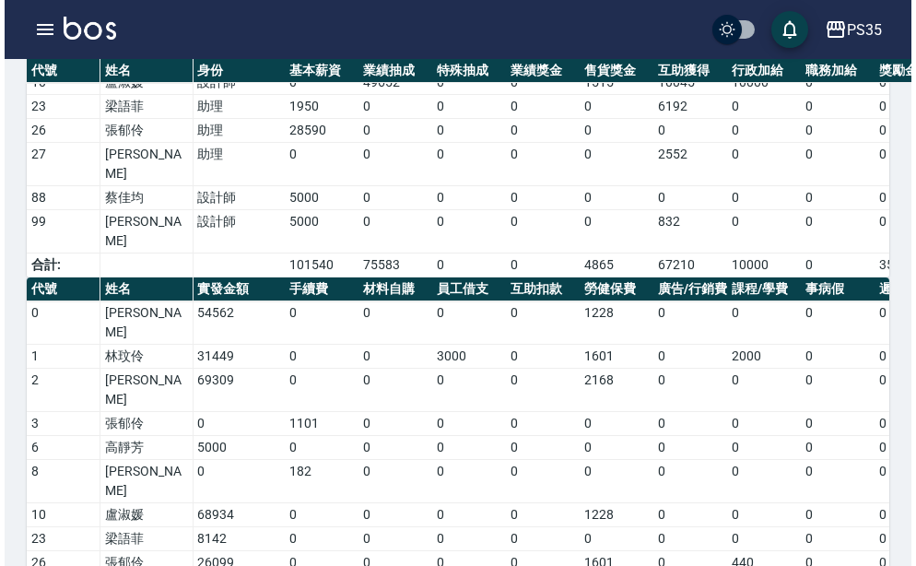
scroll to position [0, 0]
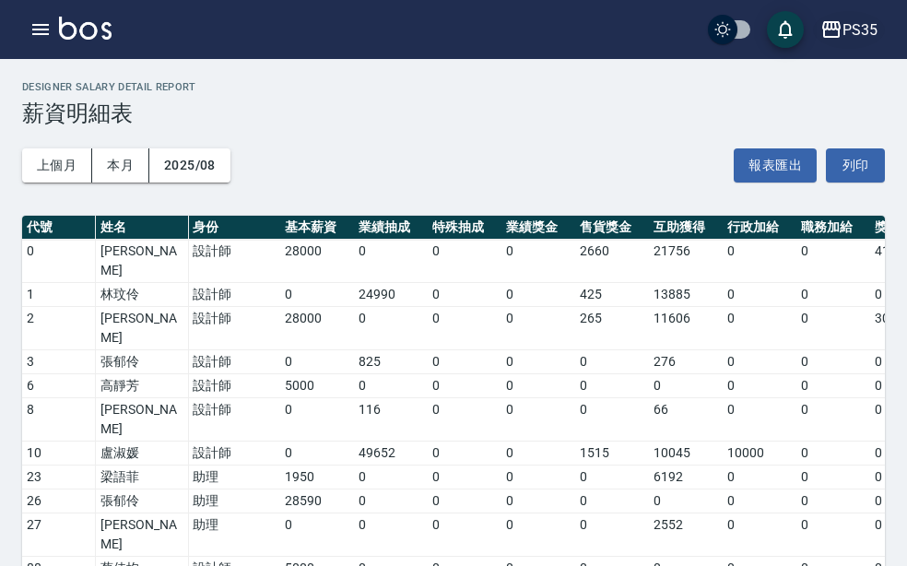
click at [849, 24] on div "PS35" at bounding box center [859, 29] width 35 height 23
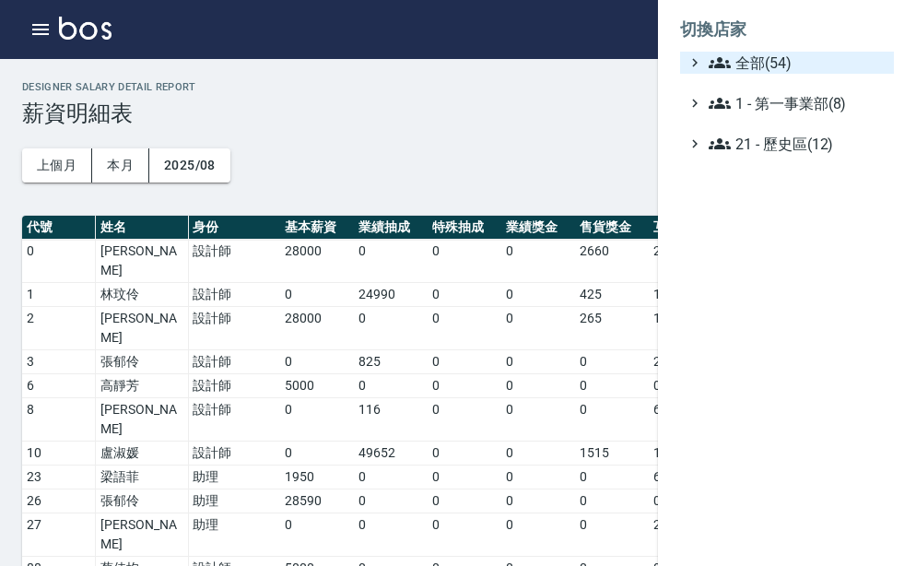
click at [831, 66] on span "全部(54)" at bounding box center [798, 63] width 178 height 22
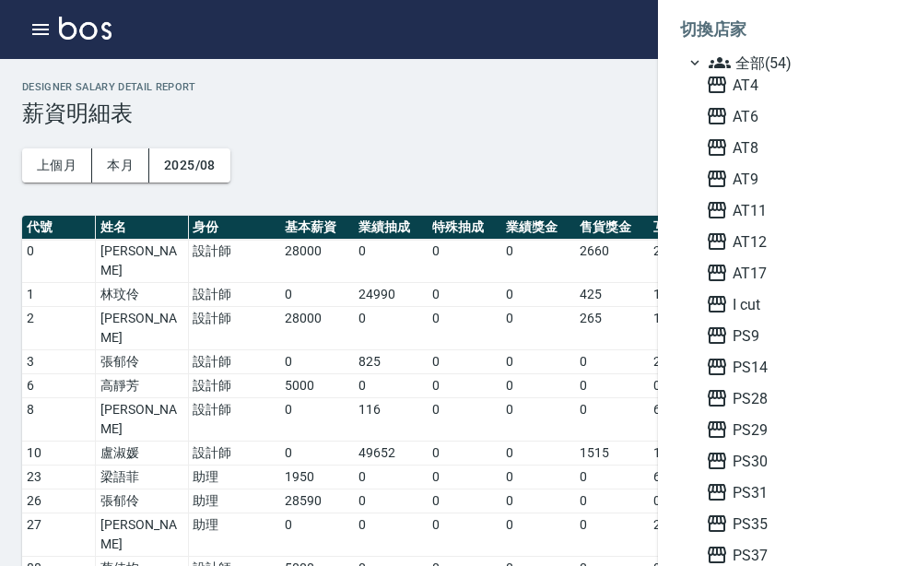
click at [759, 546] on span "PS37" at bounding box center [796, 555] width 181 height 22
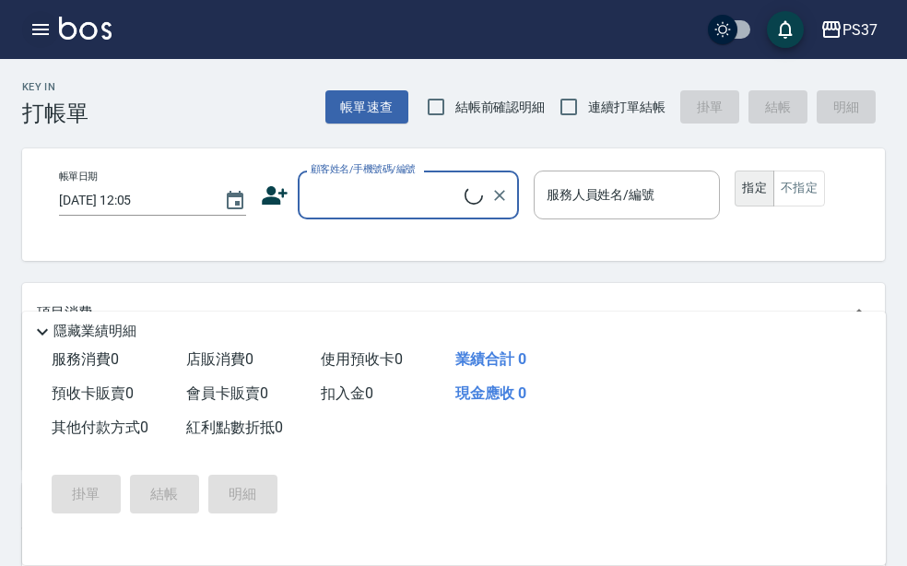
click at [45, 22] on icon "button" at bounding box center [40, 29] width 22 height 22
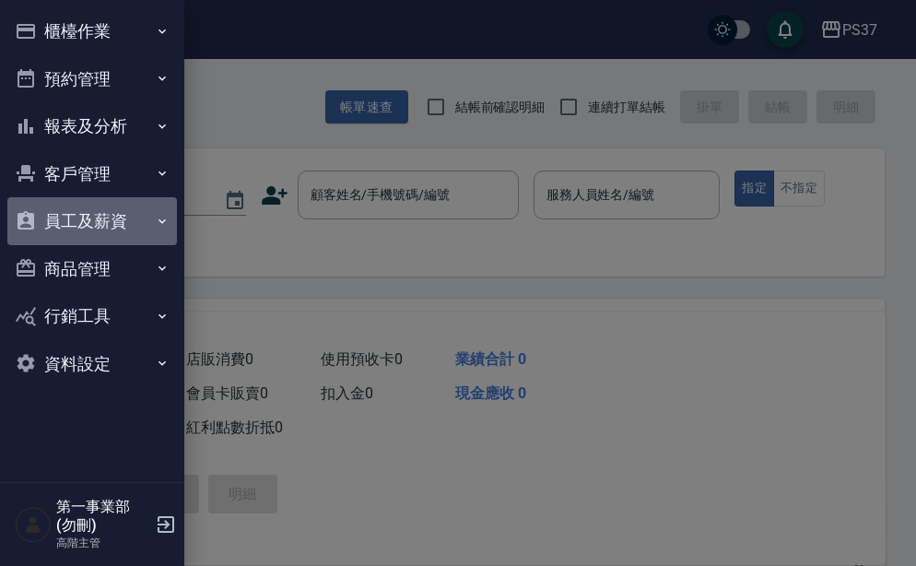
click at [139, 223] on button "員工及薪資" at bounding box center [92, 221] width 170 height 48
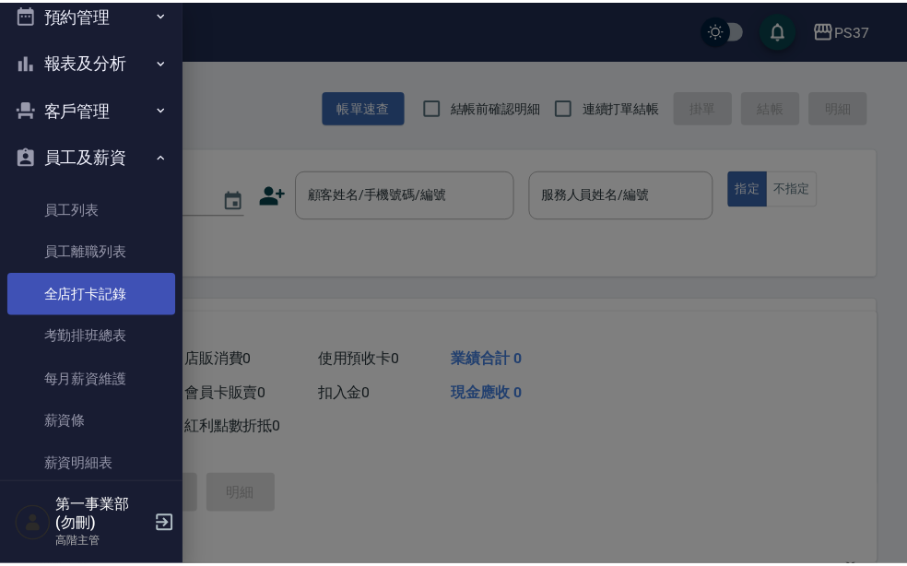
scroll to position [92, 0]
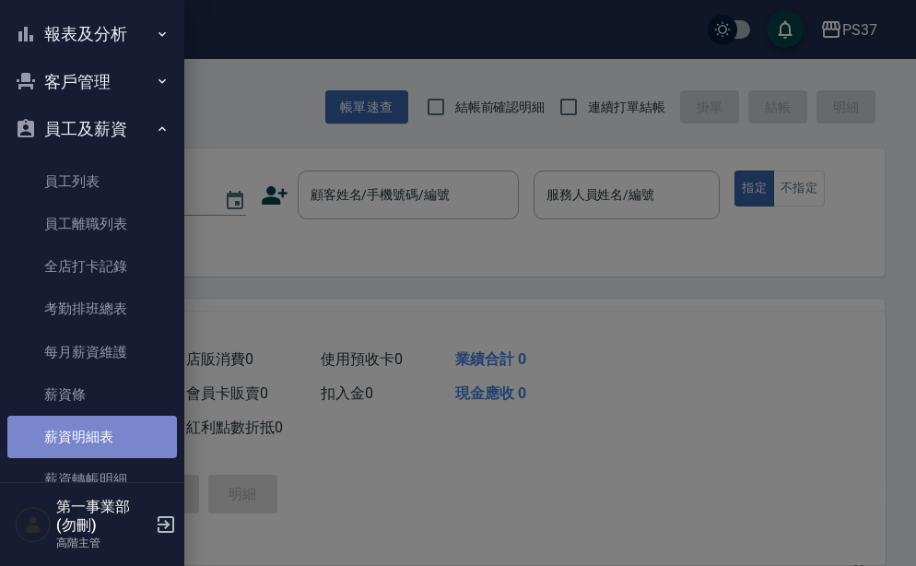
click at [120, 447] on link "薪資明細表" at bounding box center [92, 437] width 170 height 42
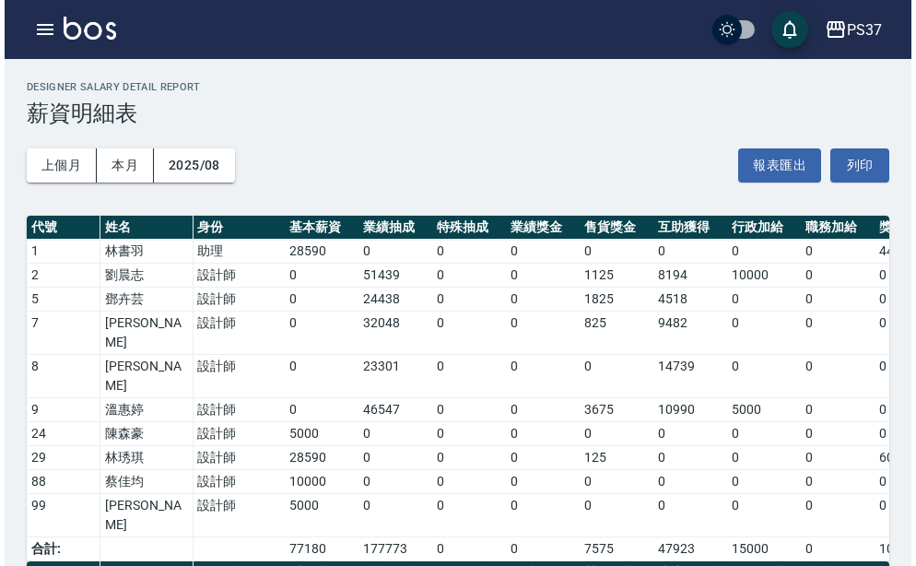
scroll to position [251, 0]
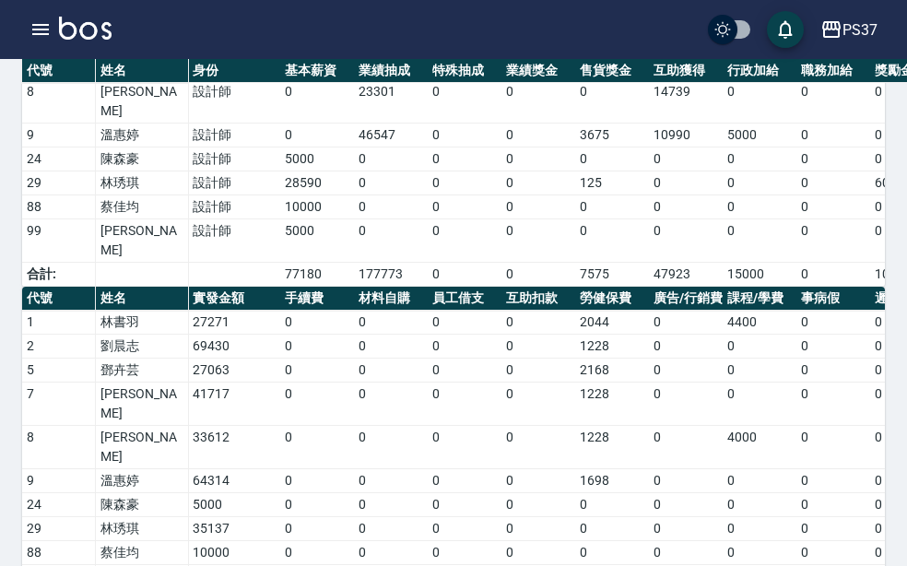
drag, startPoint x: 241, startPoint y: 521, endPoint x: 185, endPoint y: 523, distance: 56.3
copy tr "318544"
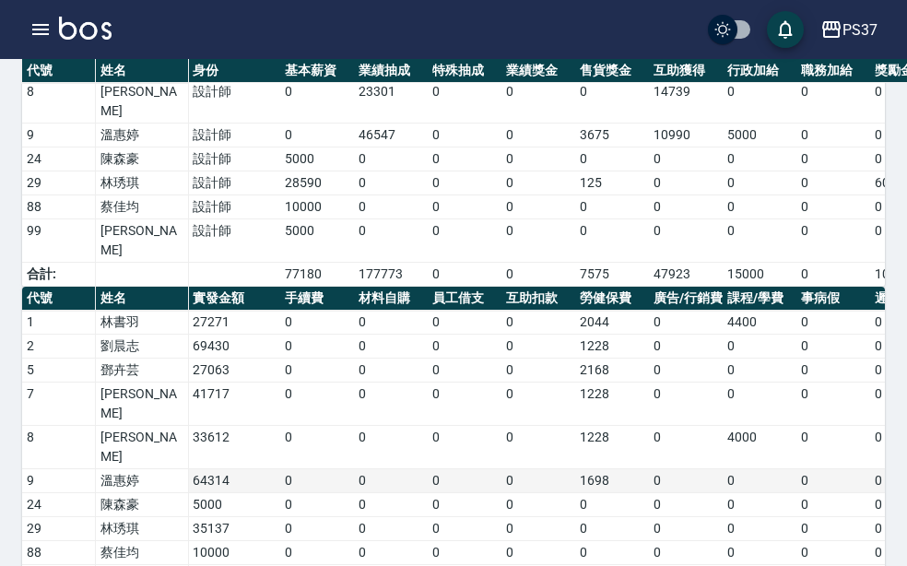
click at [554, 469] on td "0" at bounding box center [538, 481] width 74 height 24
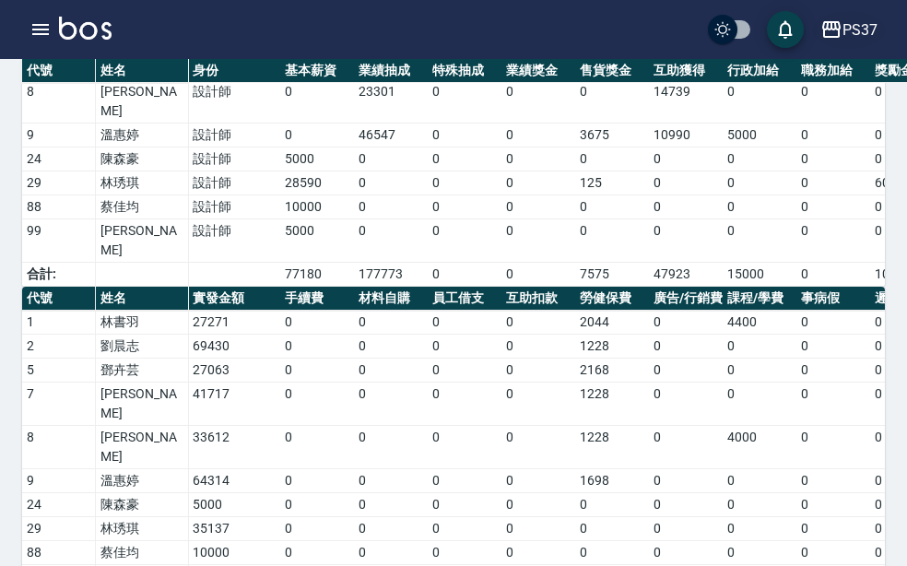
click at [859, 29] on div "PS37" at bounding box center [859, 29] width 35 height 23
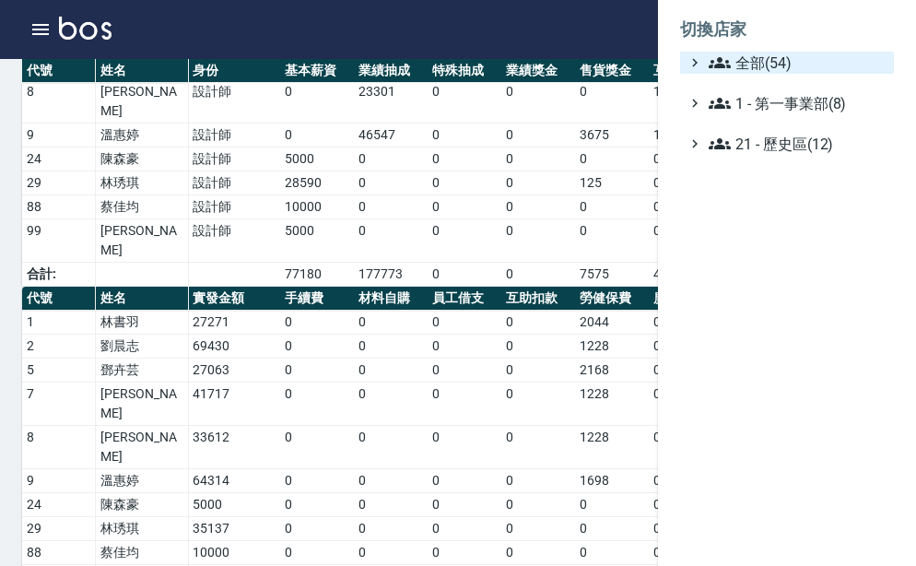
click at [827, 63] on span "全部(54)" at bounding box center [798, 63] width 178 height 22
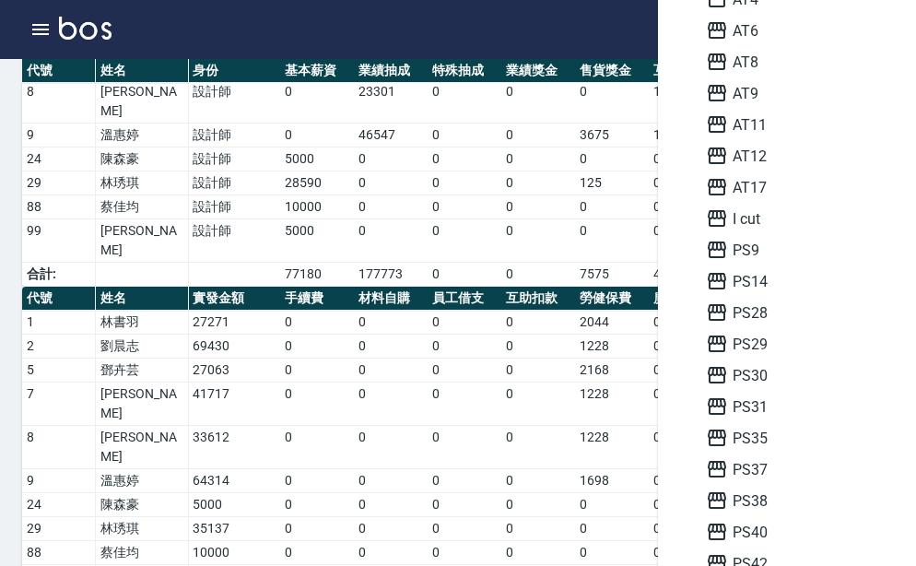
scroll to position [184, 0]
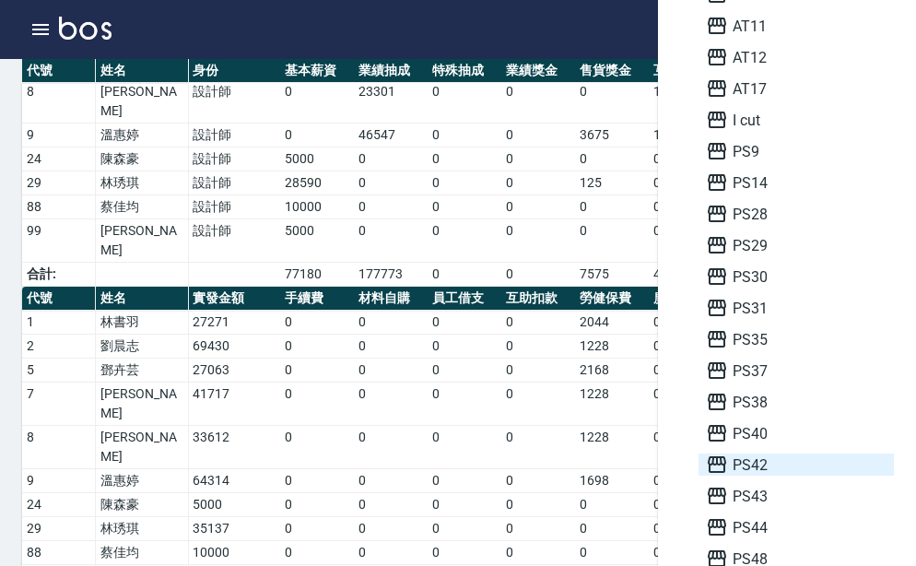
click at [783, 466] on span "PS42" at bounding box center [796, 464] width 181 height 22
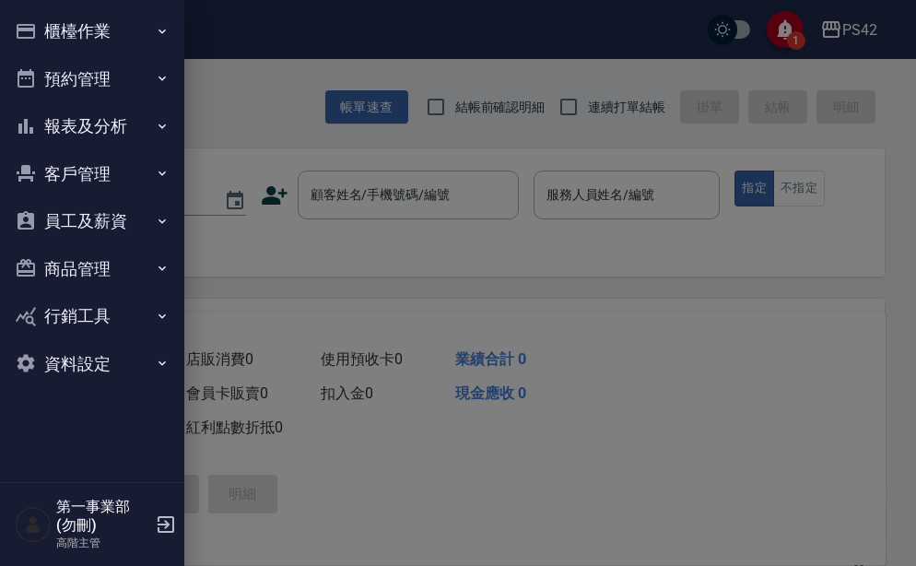
click at [136, 228] on button "員工及薪資" at bounding box center [92, 221] width 170 height 48
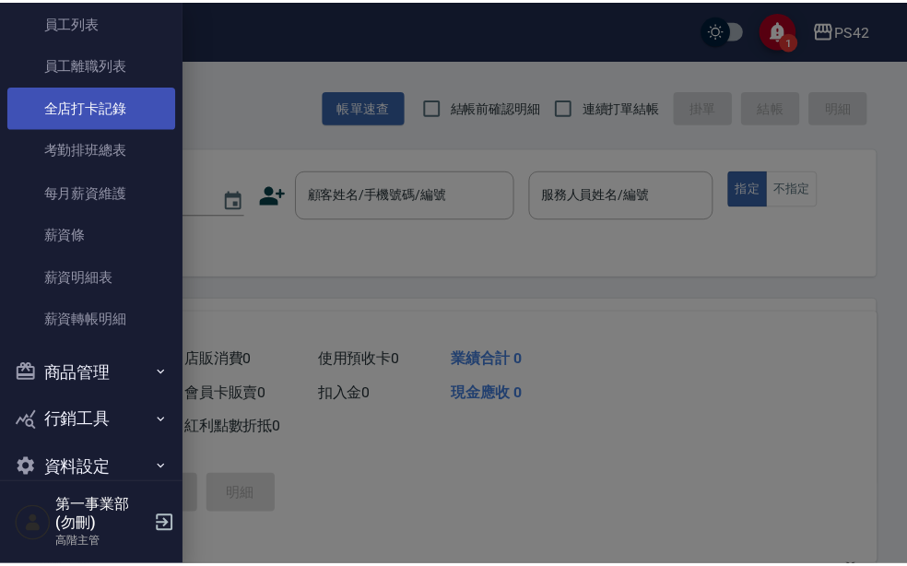
scroll to position [276, 0]
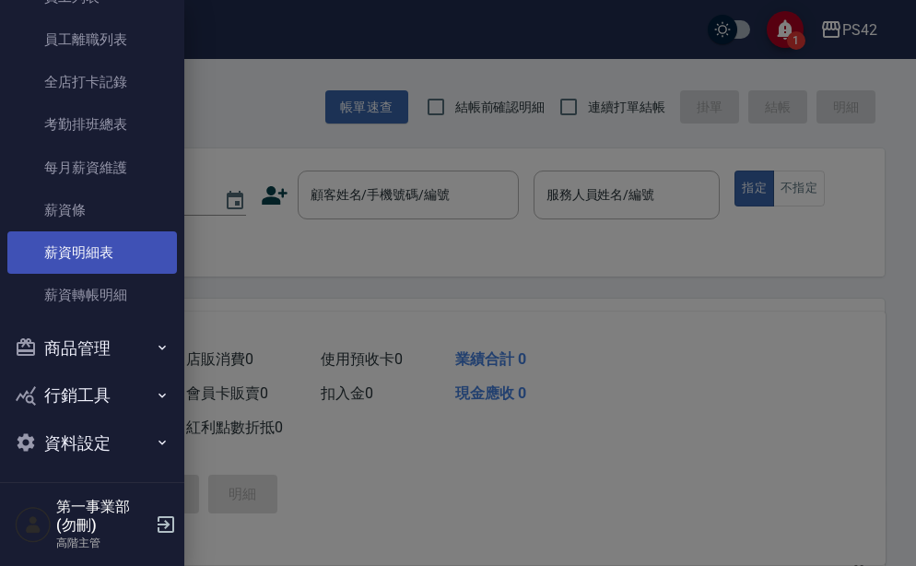
click at [120, 253] on link "薪資明細表" at bounding box center [92, 252] width 170 height 42
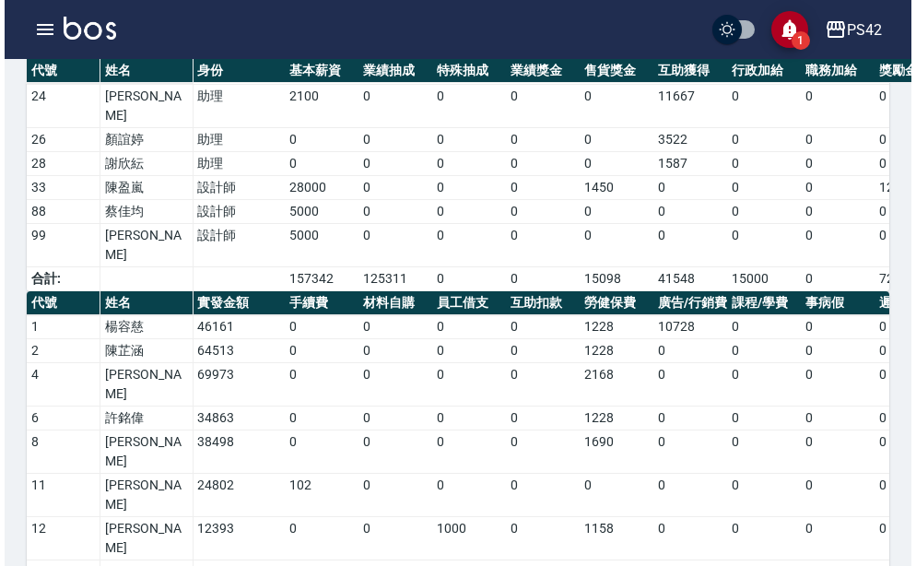
scroll to position [490, 0]
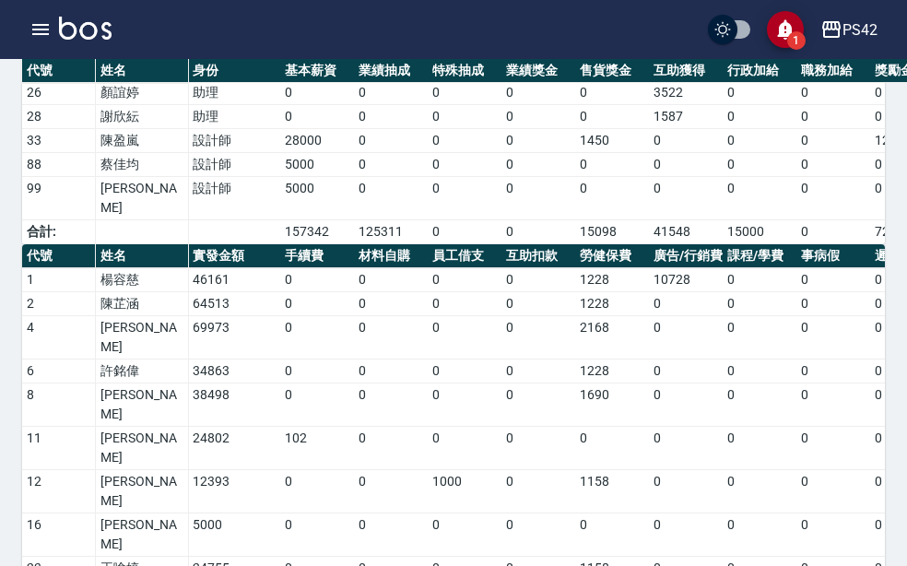
drag, startPoint x: 248, startPoint y: 517, endPoint x: 174, endPoint y: 521, distance: 73.8
copy tr "373864"
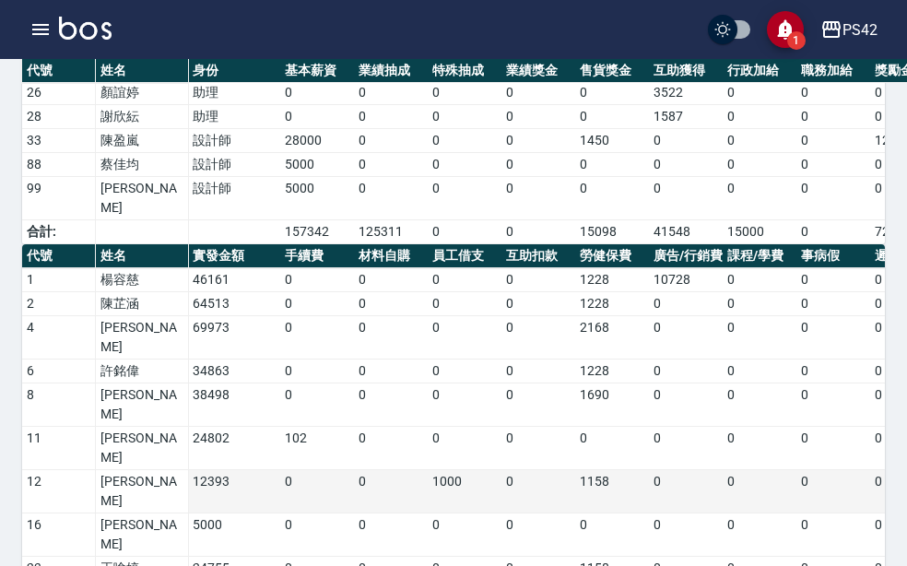
click at [594, 470] on td "1158" at bounding box center [612, 491] width 74 height 43
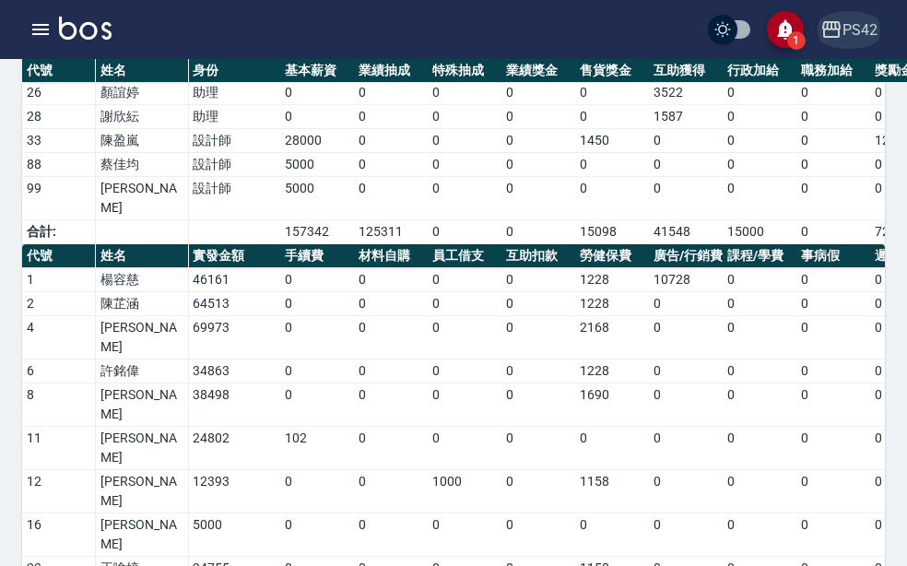
click at [853, 22] on div "PS42" at bounding box center [859, 29] width 35 height 23
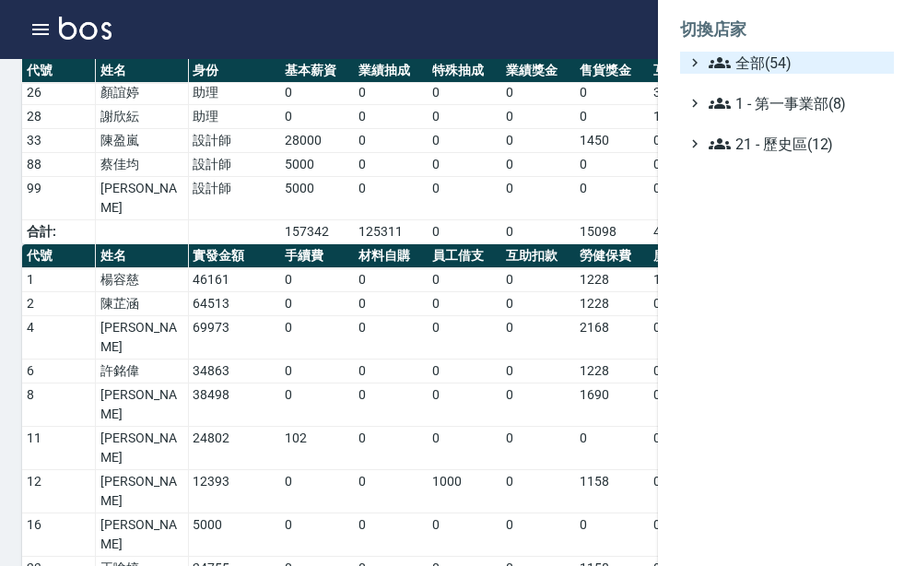
click at [852, 61] on span "全部(54)" at bounding box center [798, 63] width 178 height 22
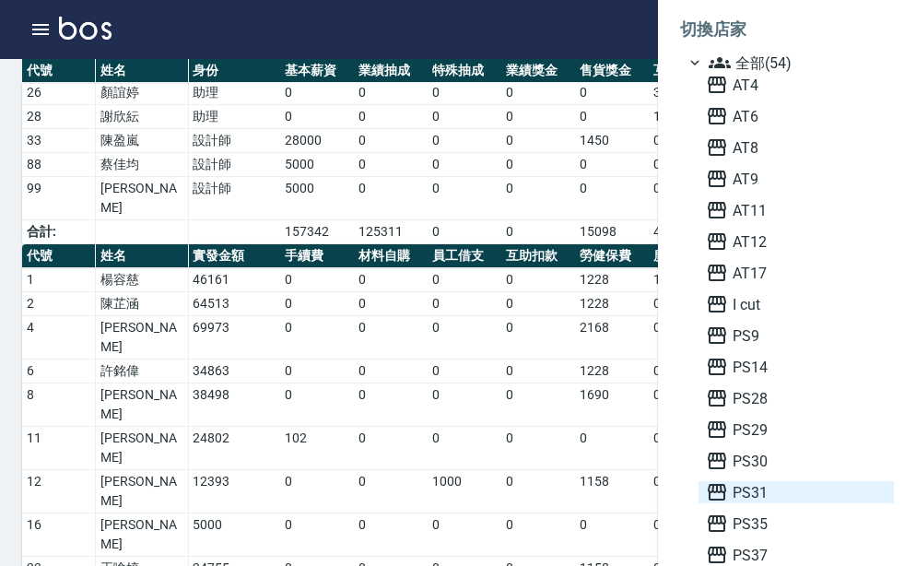
scroll to position [276, 0]
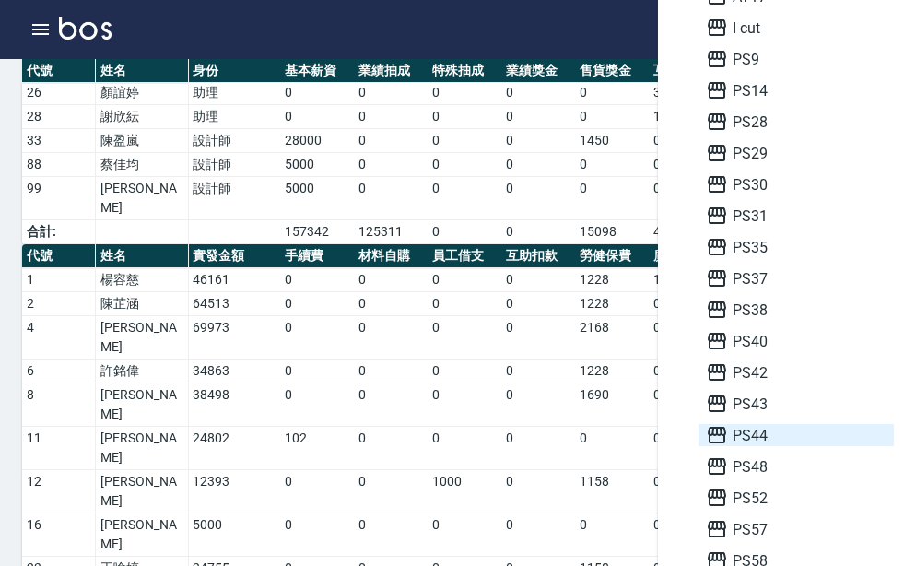
click at [762, 433] on span "PS44" at bounding box center [796, 435] width 181 height 22
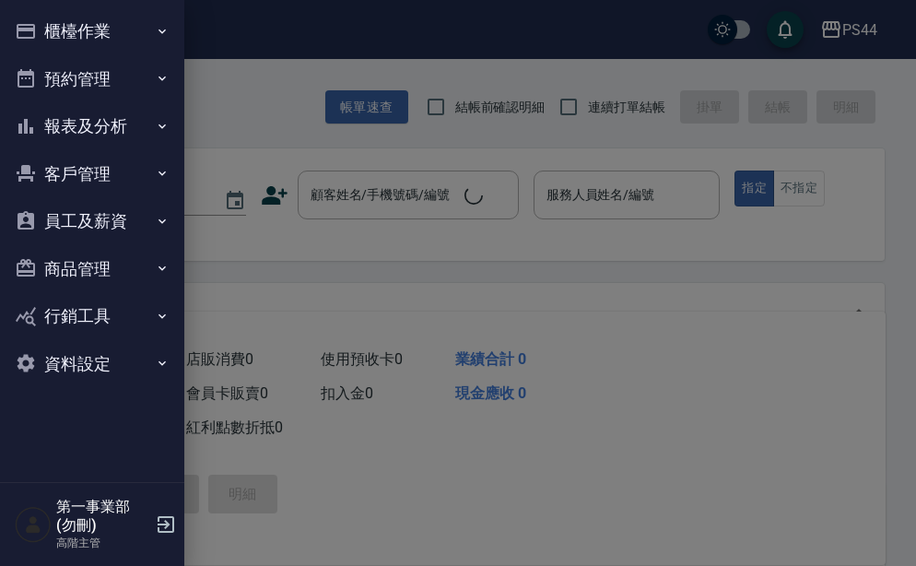
click at [124, 221] on button "員工及薪資" at bounding box center [92, 221] width 170 height 48
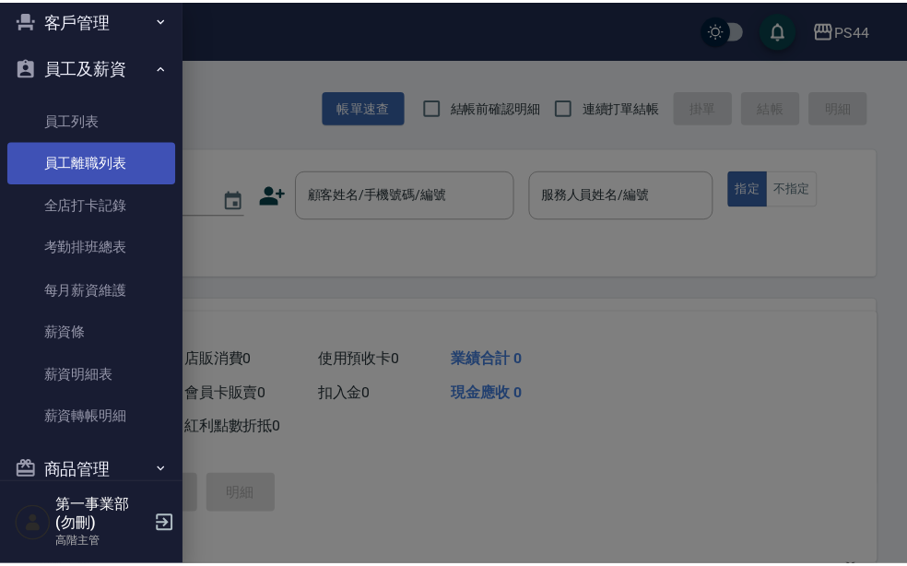
scroll to position [276, 0]
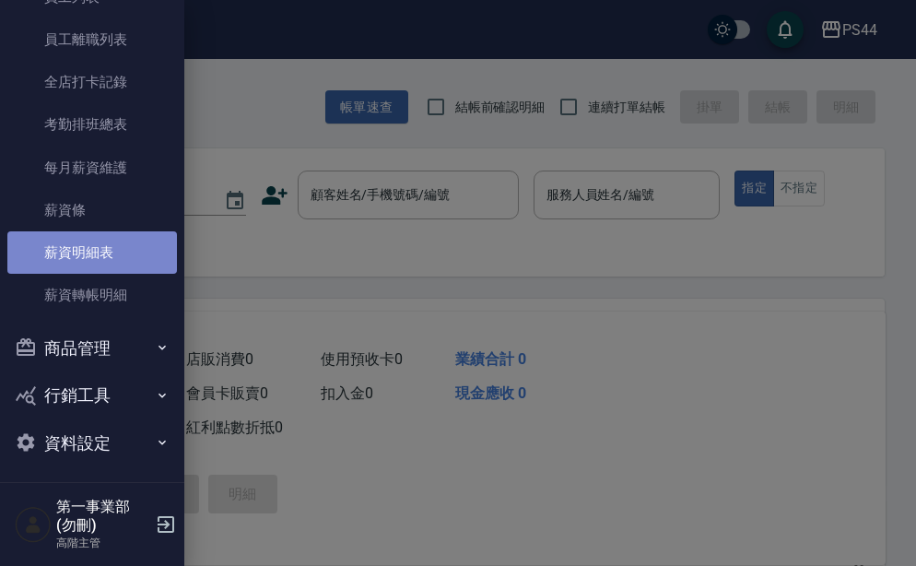
click at [114, 232] on link "薪資明細表" at bounding box center [92, 252] width 170 height 42
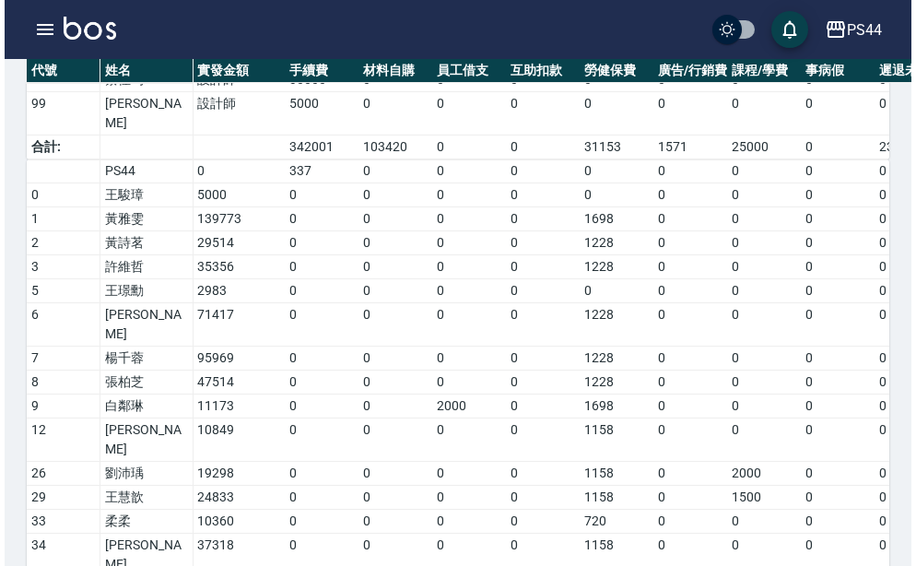
scroll to position [658, 0]
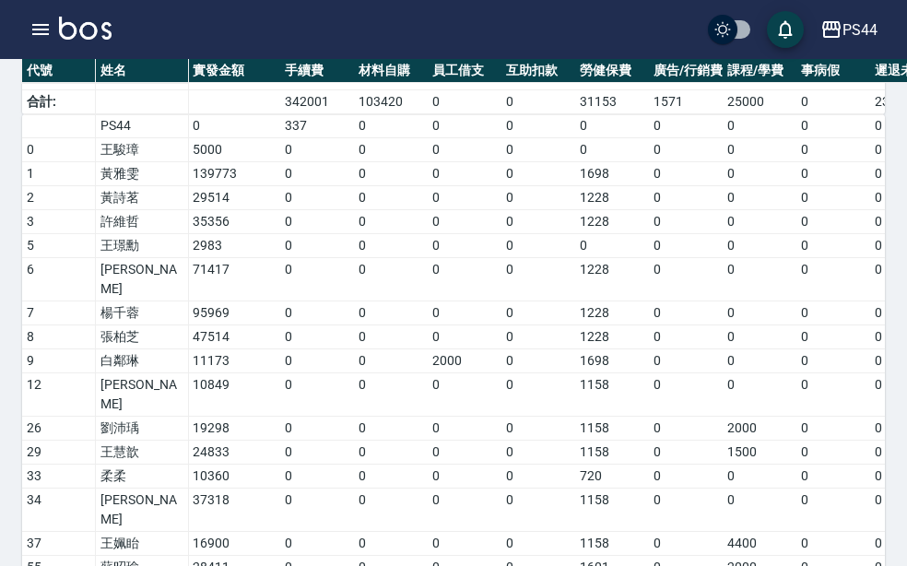
drag, startPoint x: 240, startPoint y: 515, endPoint x: 191, endPoint y: 519, distance: 49.0
copy td "639668"
drag, startPoint x: 575, startPoint y: 324, endPoint x: 647, endPoint y: 243, distance: 108.4
click at [575, 417] on td "1158" at bounding box center [612, 429] width 74 height 24
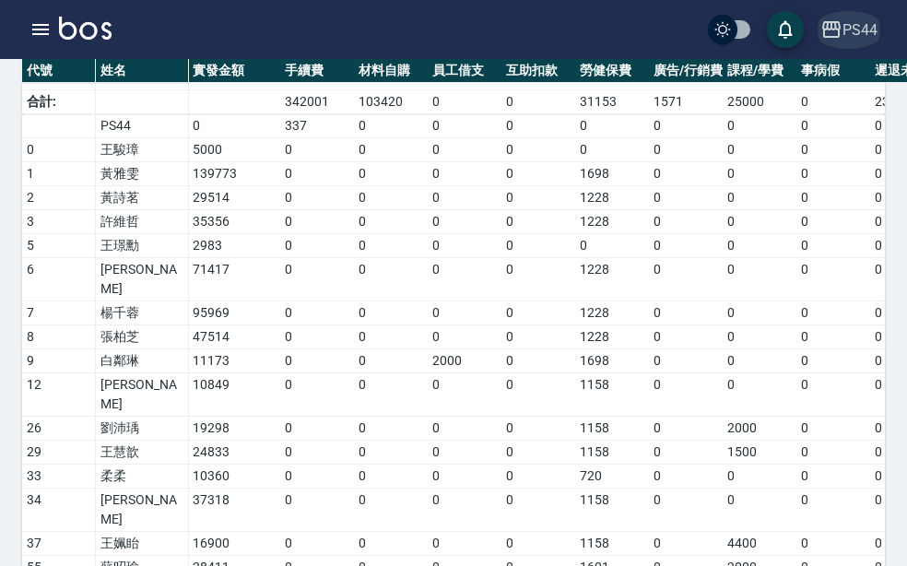
click at [830, 24] on icon "button" at bounding box center [831, 29] width 22 height 22
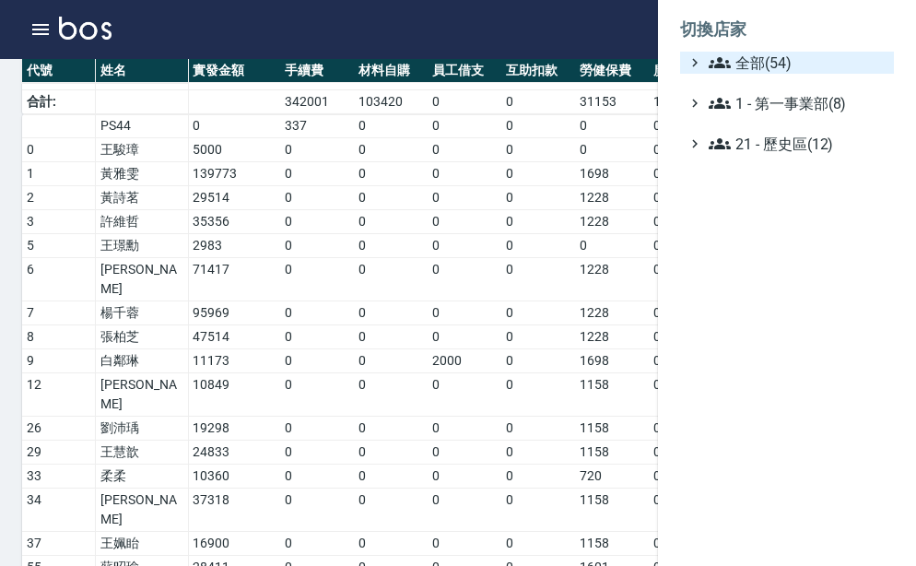
click at [830, 57] on span "全部(54)" at bounding box center [798, 63] width 178 height 22
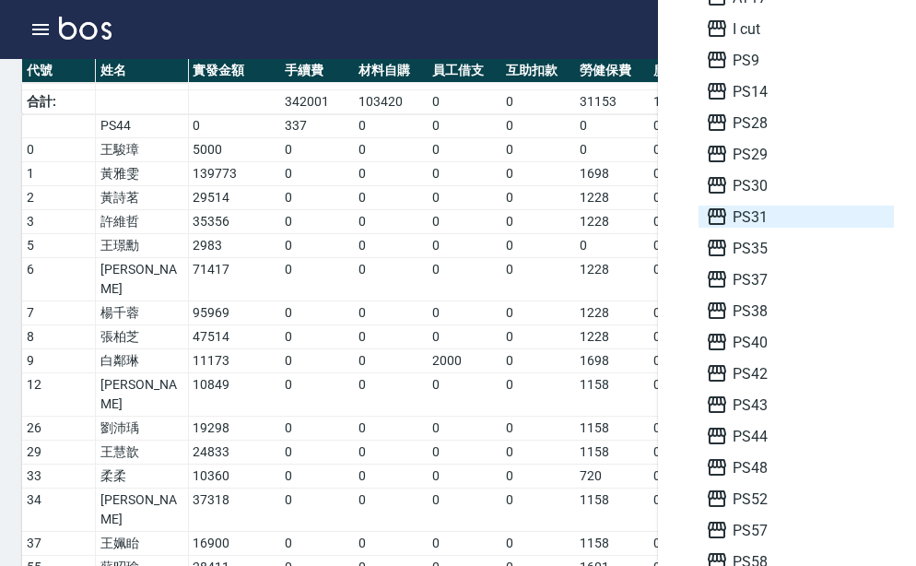
scroll to position [276, 0]
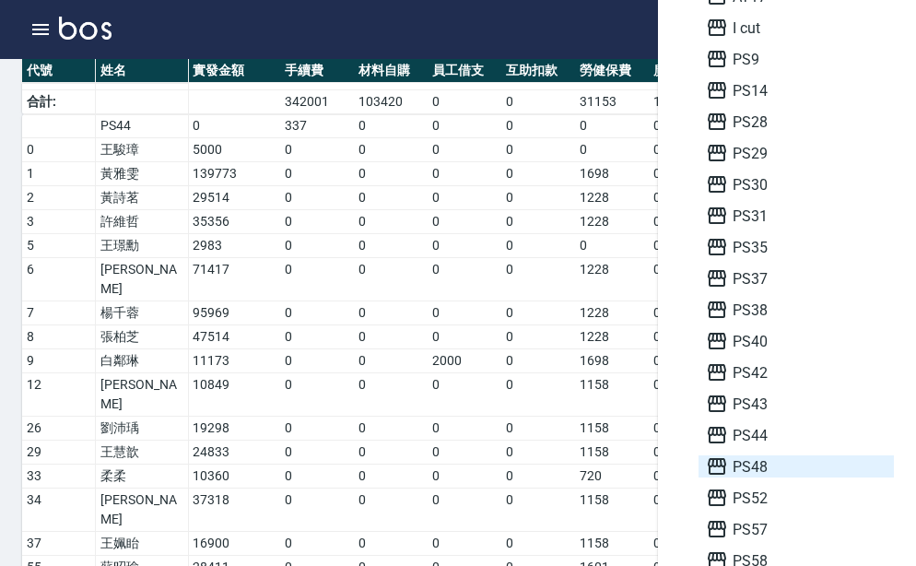
click at [804, 464] on span "PS48" at bounding box center [796, 466] width 181 height 22
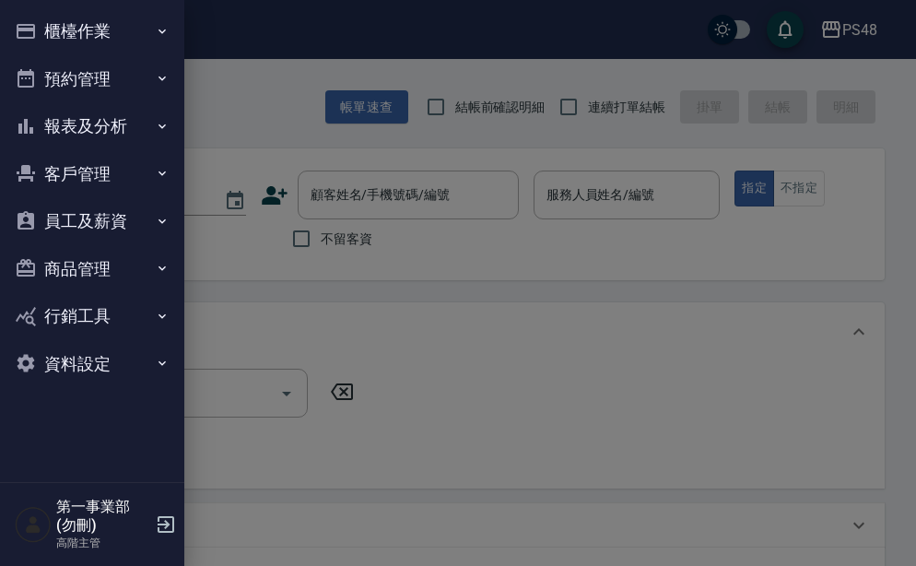
click at [162, 220] on icon "button" at bounding box center [162, 221] width 15 height 15
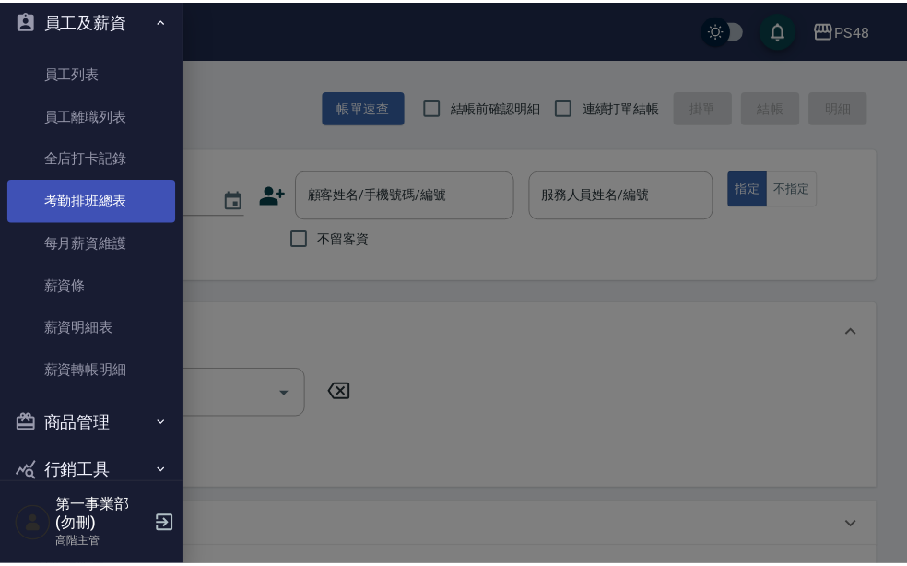
scroll to position [283, 0]
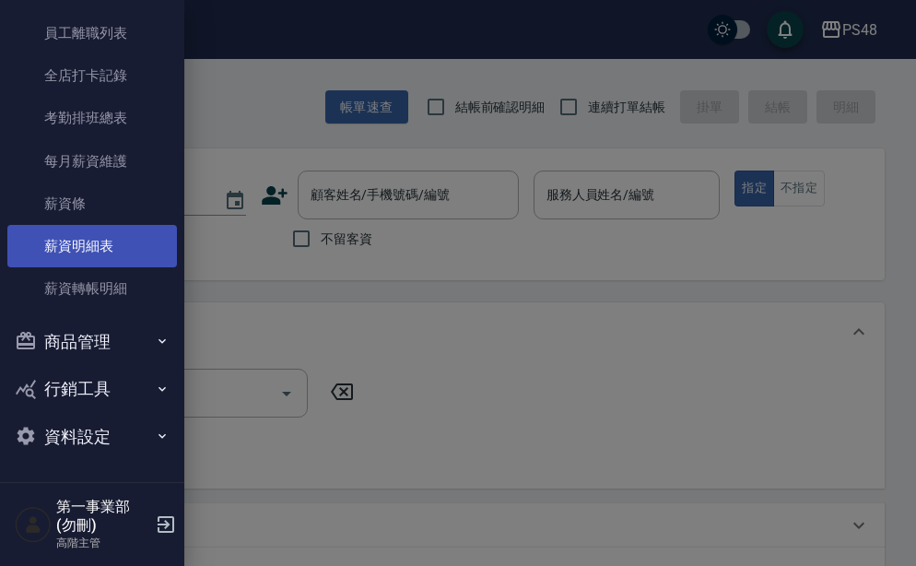
click at [127, 239] on link "薪資明細表" at bounding box center [92, 246] width 170 height 42
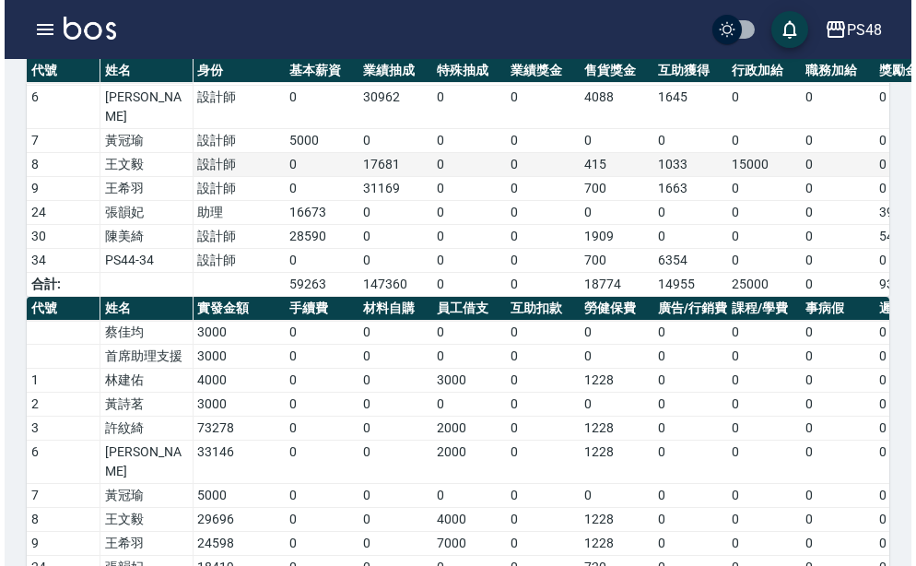
scroll to position [347, 0]
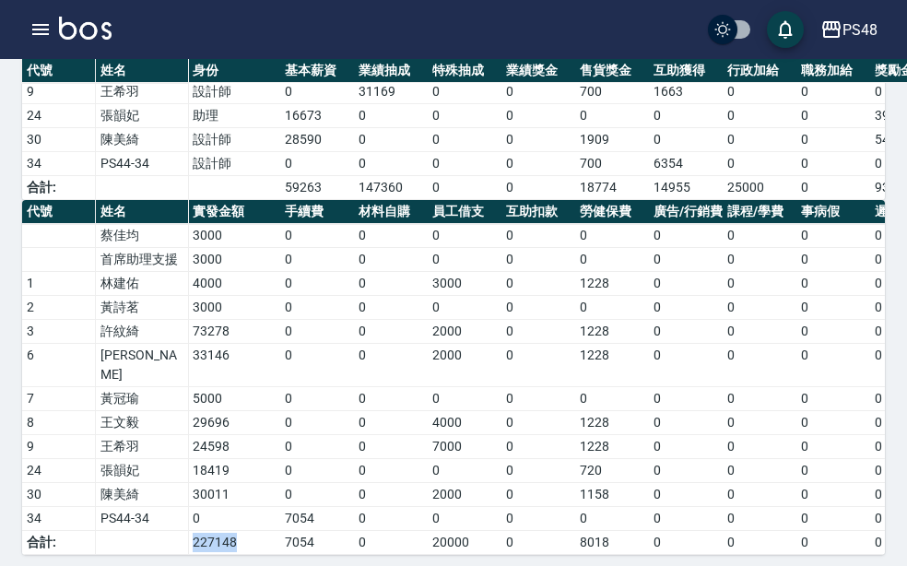
drag, startPoint x: 246, startPoint y: 510, endPoint x: 158, endPoint y: 505, distance: 88.6
click at [158, 531] on tr "合計: 227148 7054 0 20000 0 8018 0 0 0 0 0 0 15531 0 0 0 0 0 0 0 50603" at bounding box center [888, 543] width 1733 height 24
copy tr "227148"
click at [632, 256] on td "0" at bounding box center [612, 260] width 74 height 24
click at [832, 14] on button "PS48" at bounding box center [849, 30] width 72 height 38
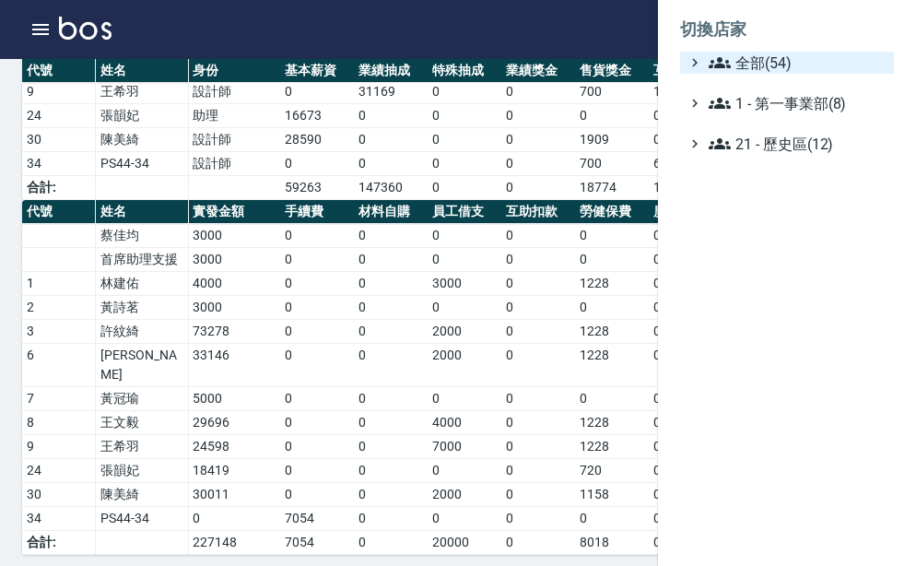
click at [819, 73] on span "全部(54)" at bounding box center [798, 63] width 178 height 22
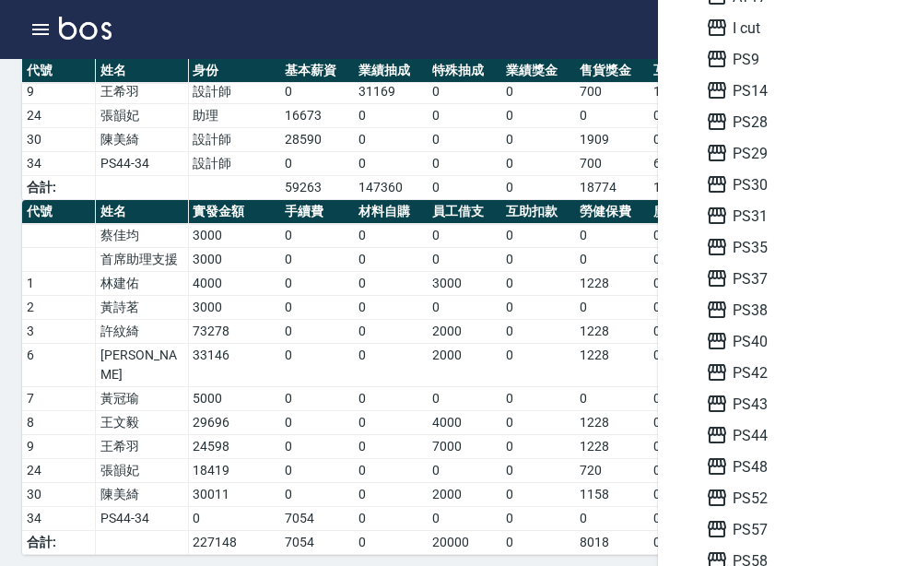
scroll to position [461, 0]
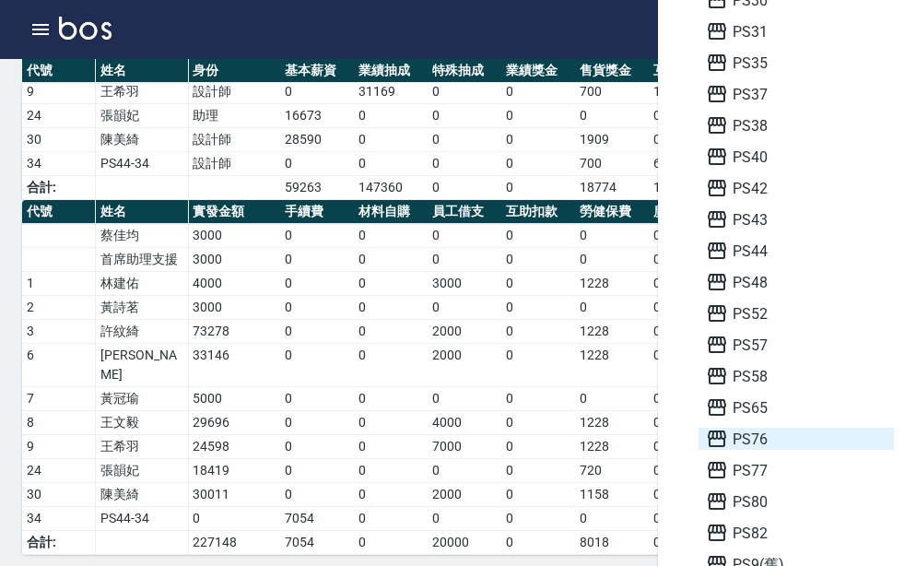
click at [757, 441] on span "PS76" at bounding box center [796, 439] width 181 height 22
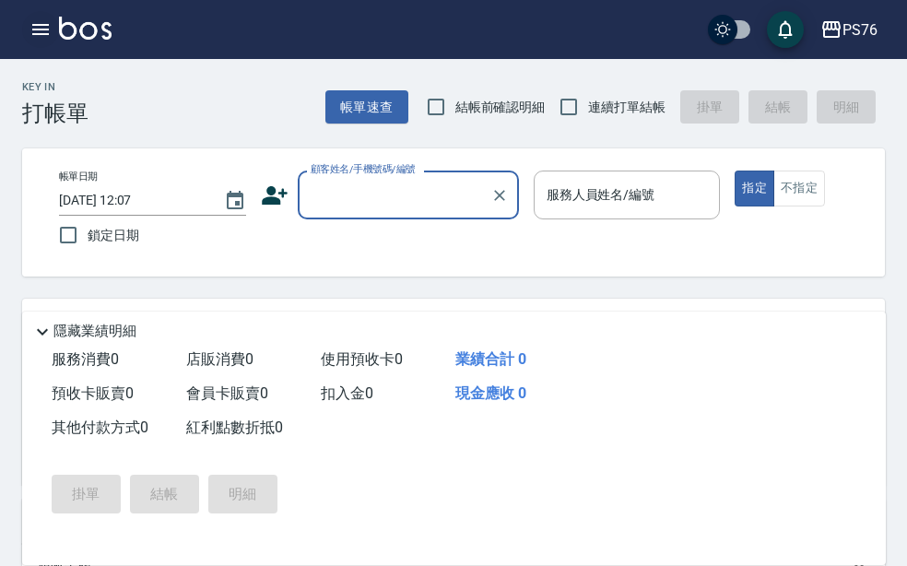
click at [41, 32] on icon "button" at bounding box center [40, 29] width 22 height 22
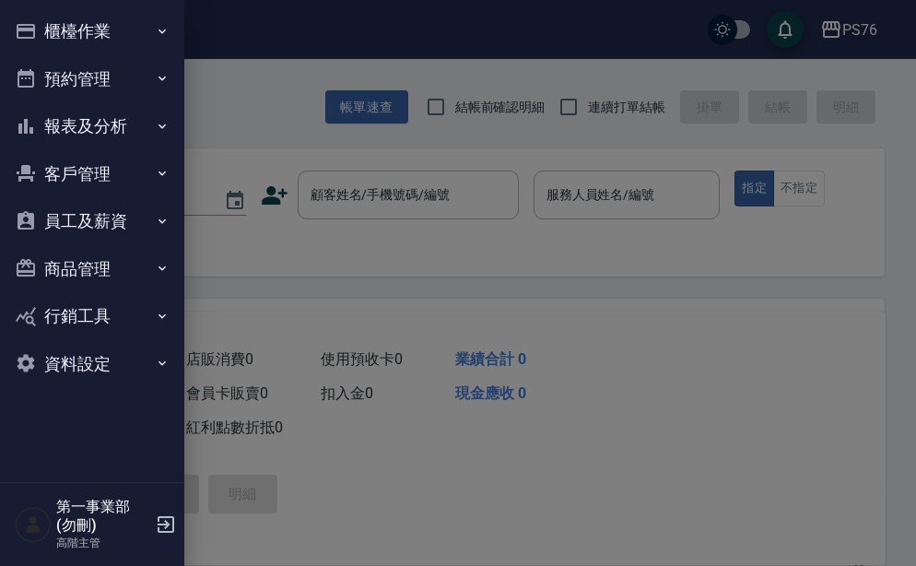
click at [122, 239] on button "員工及薪資" at bounding box center [92, 221] width 170 height 48
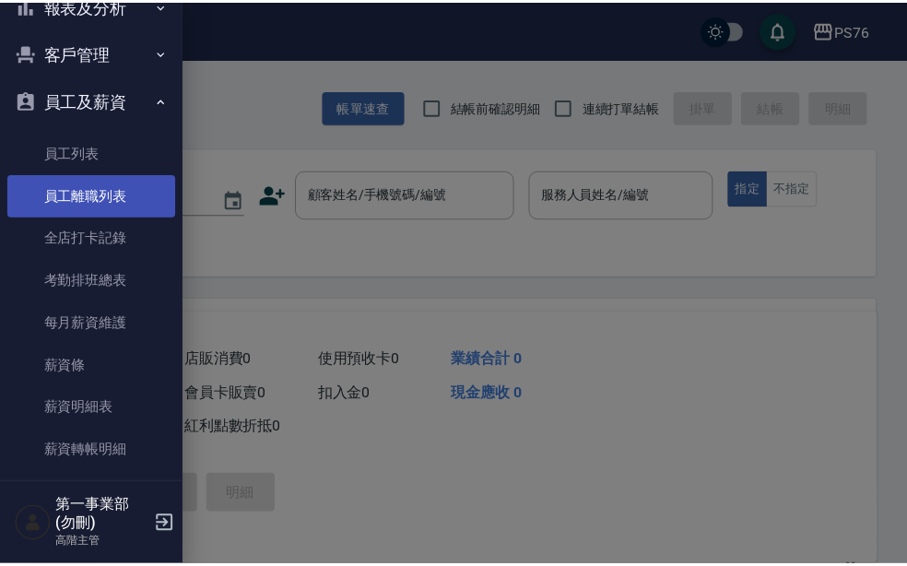
scroll to position [283, 0]
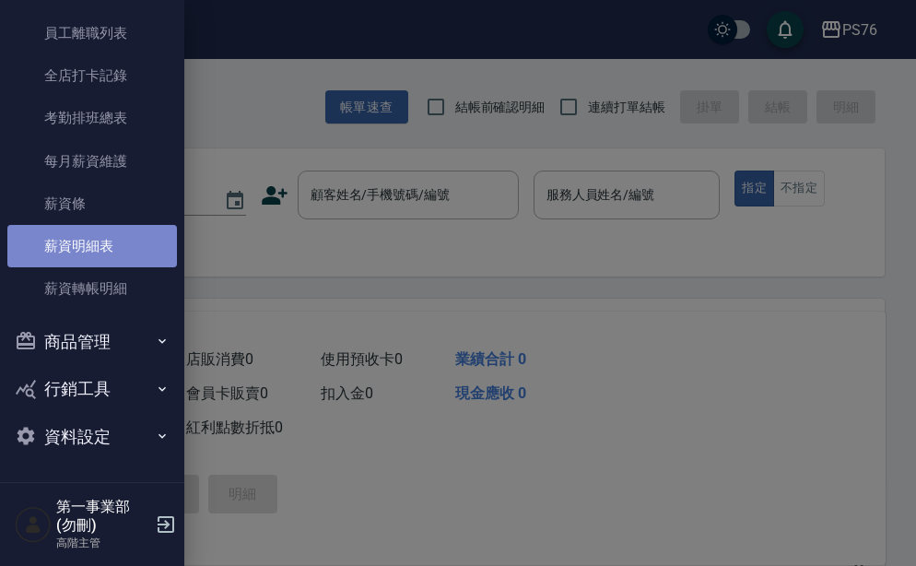
click at [111, 246] on link "薪資明細表" at bounding box center [92, 246] width 170 height 42
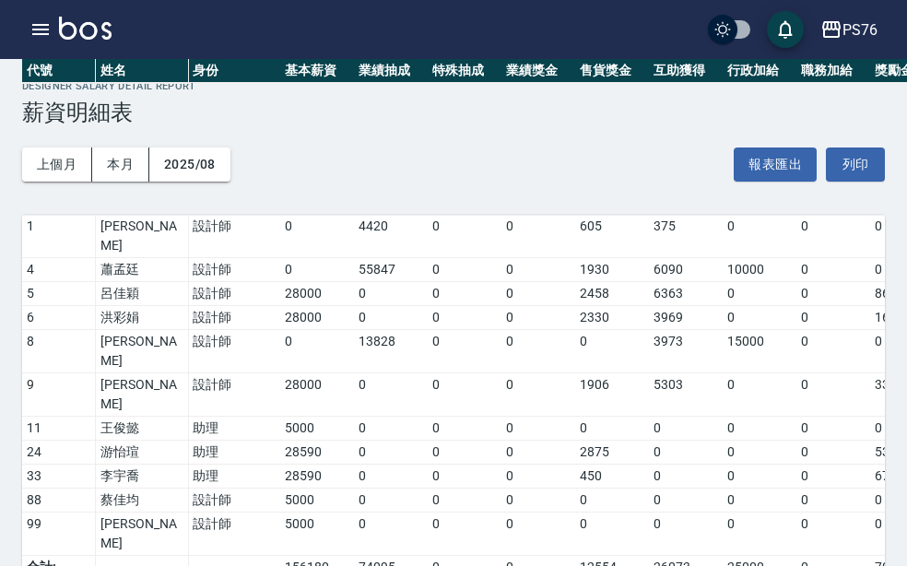
scroll to position [299, 0]
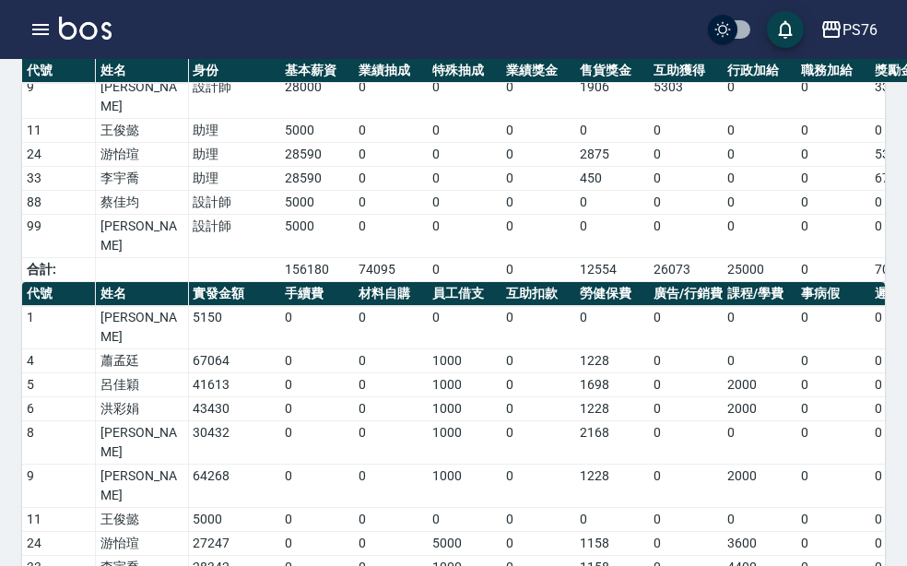
drag, startPoint x: 246, startPoint y: 511, endPoint x: 177, endPoint y: 519, distance: 69.5
copy tr "322546"
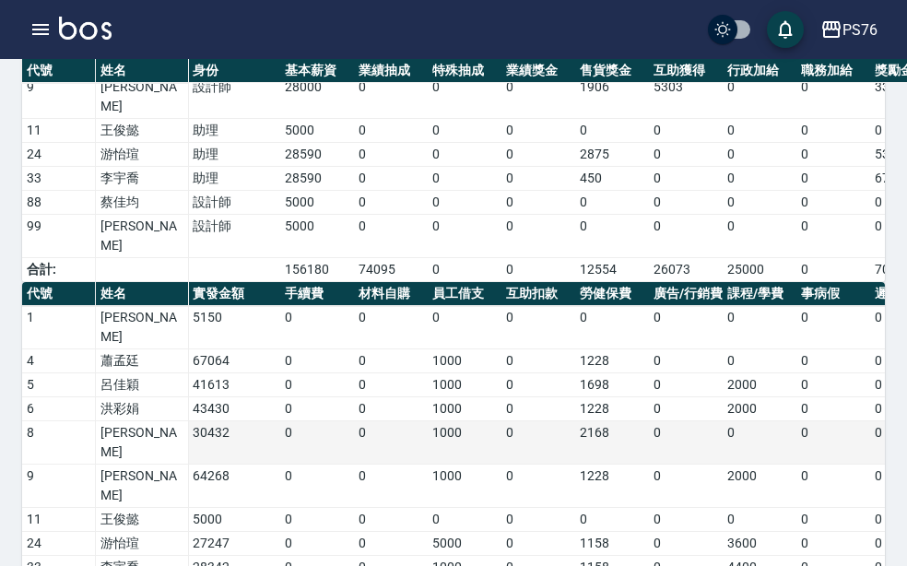
click at [460, 421] on td "1000" at bounding box center [465, 442] width 74 height 43
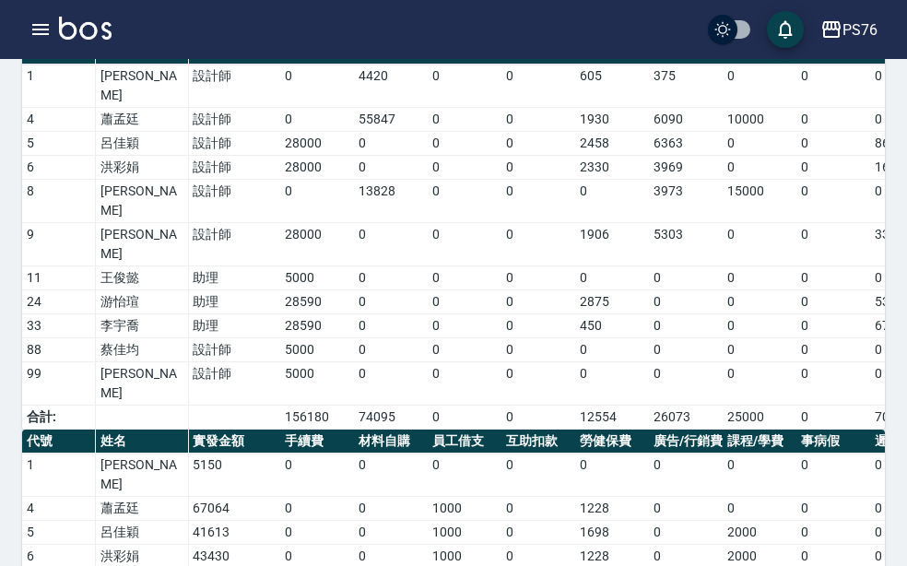
scroll to position [114, 0]
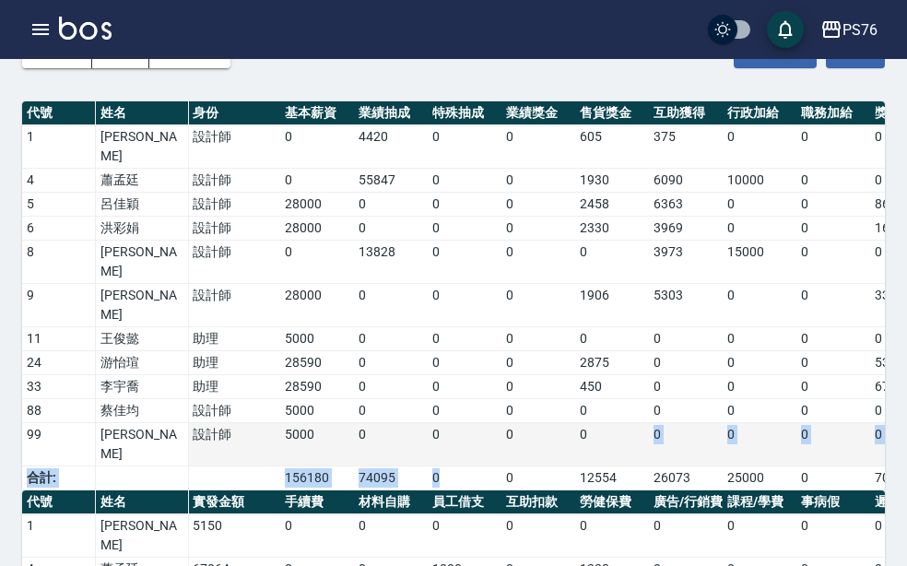
drag, startPoint x: 444, startPoint y: 411, endPoint x: 625, endPoint y: 386, distance: 182.3
click at [625, 386] on tbody "1 陳坤民 設計師 0 4420 0 0 605 375 0 0 0 0 0 0 0 0 5400 15240 0 0 13 4 蕭孟廷 設計師 0 5584…" at bounding box center [851, 307] width 1659 height 365
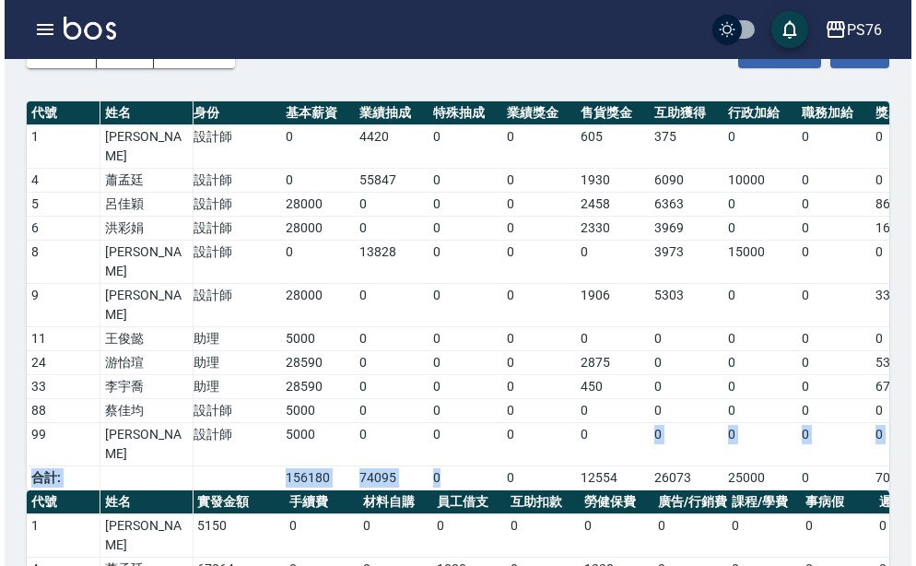
scroll to position [0, 0]
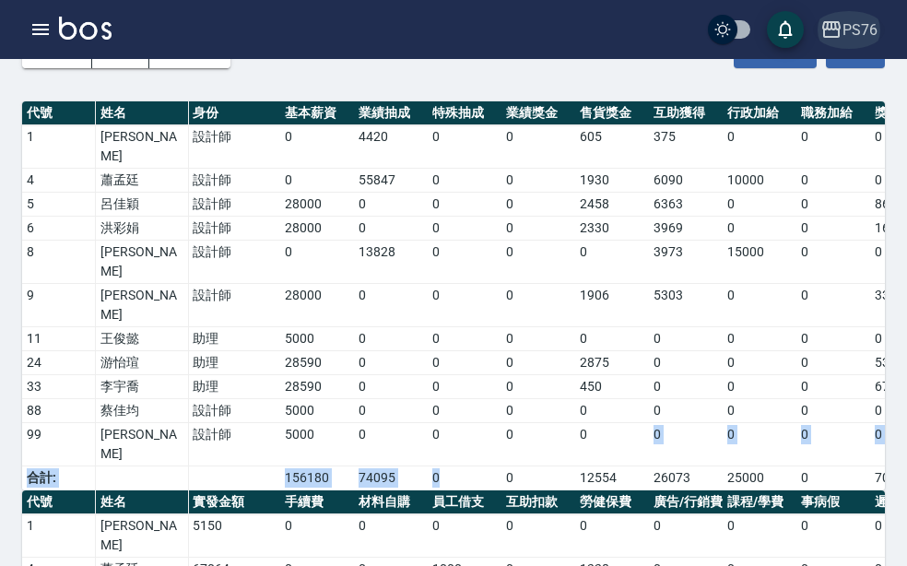
click at [840, 34] on icon "button" at bounding box center [831, 29] width 18 height 17
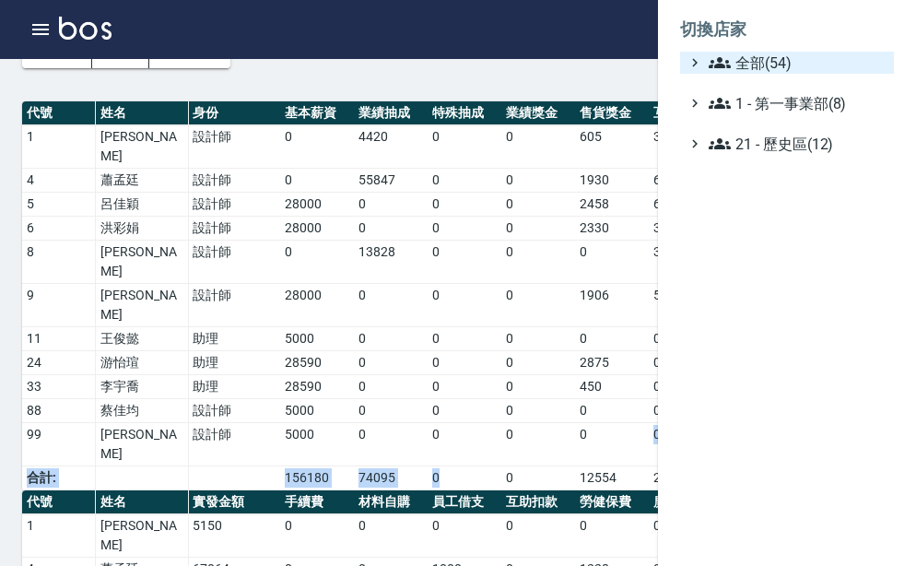
click at [821, 65] on span "全部(54)" at bounding box center [798, 63] width 178 height 22
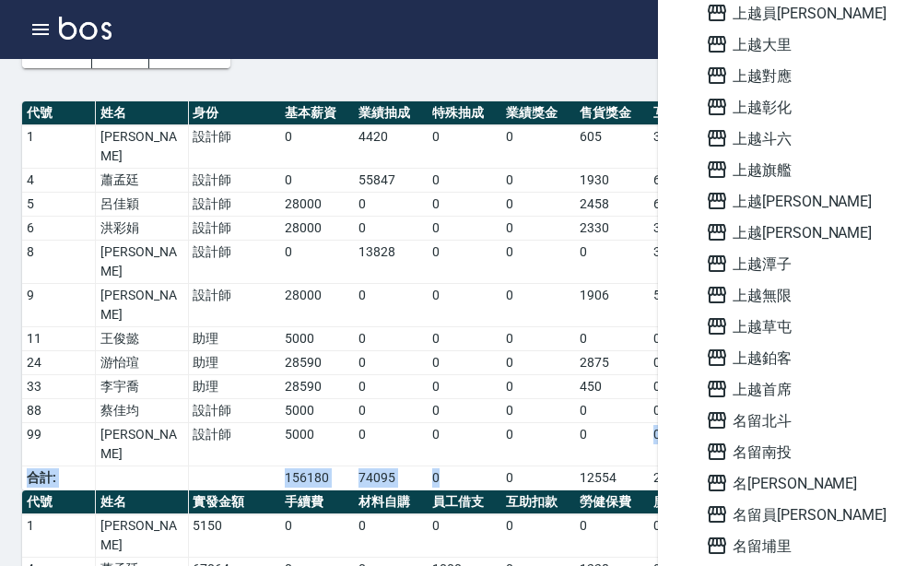
scroll to position [1198, 0]
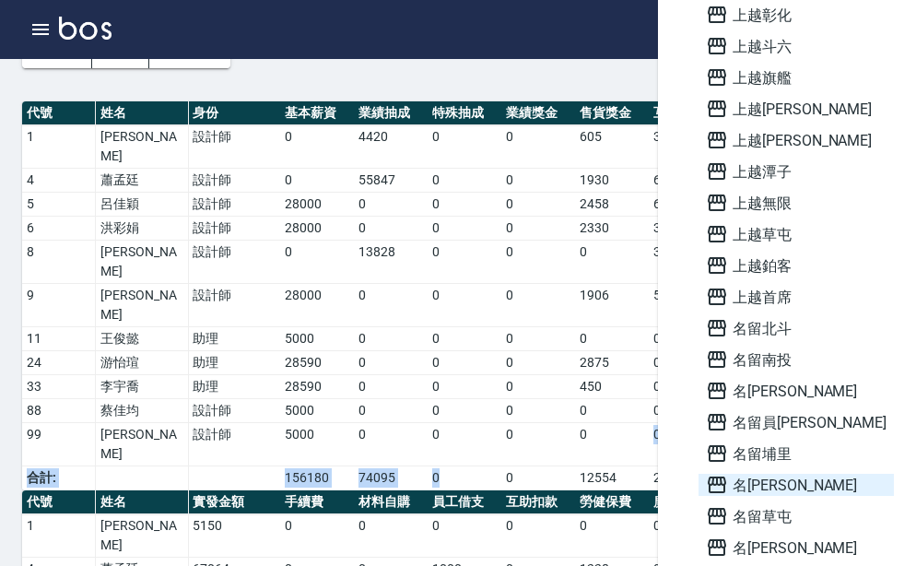
click at [751, 490] on span "名[PERSON_NAME]" at bounding box center [796, 485] width 181 height 22
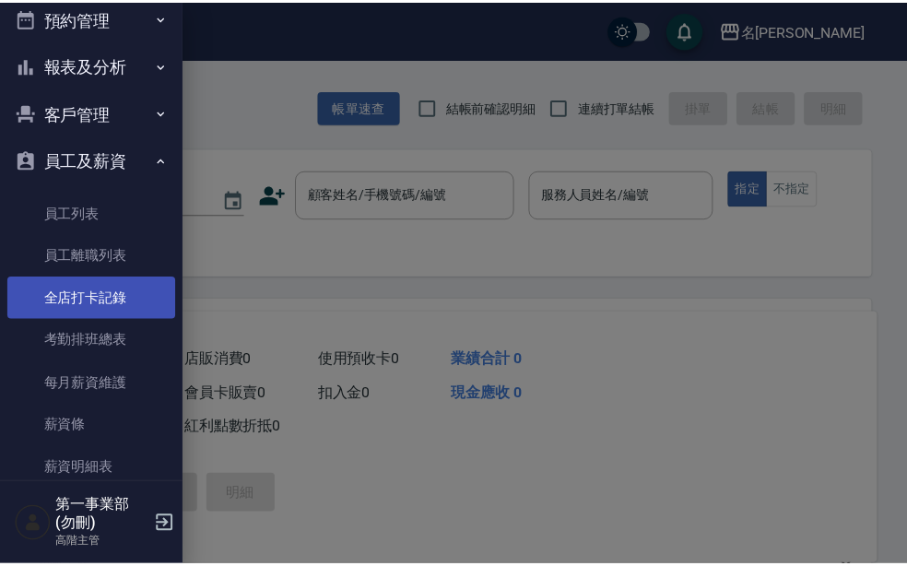
scroll to position [92, 0]
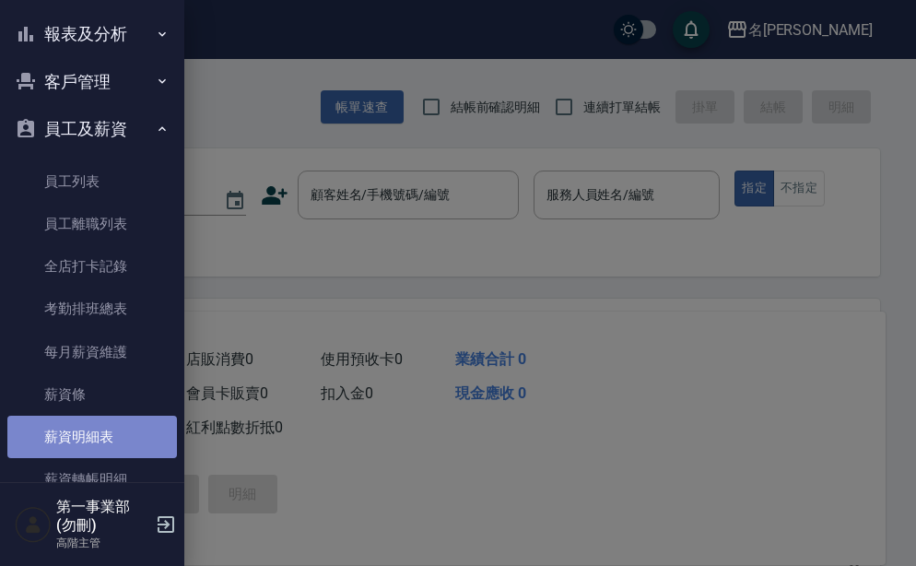
click at [128, 436] on link "薪資明細表" at bounding box center [92, 437] width 170 height 42
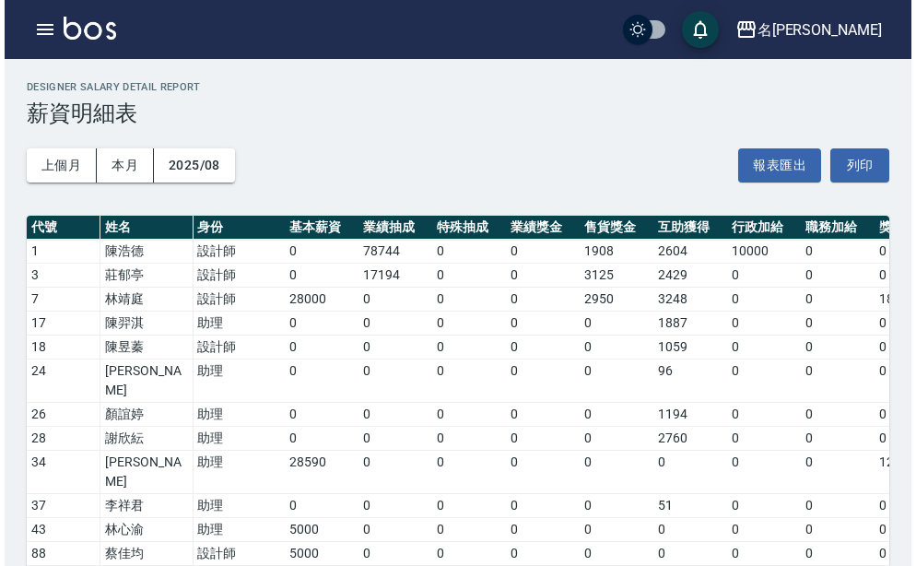
scroll to position [394, 0]
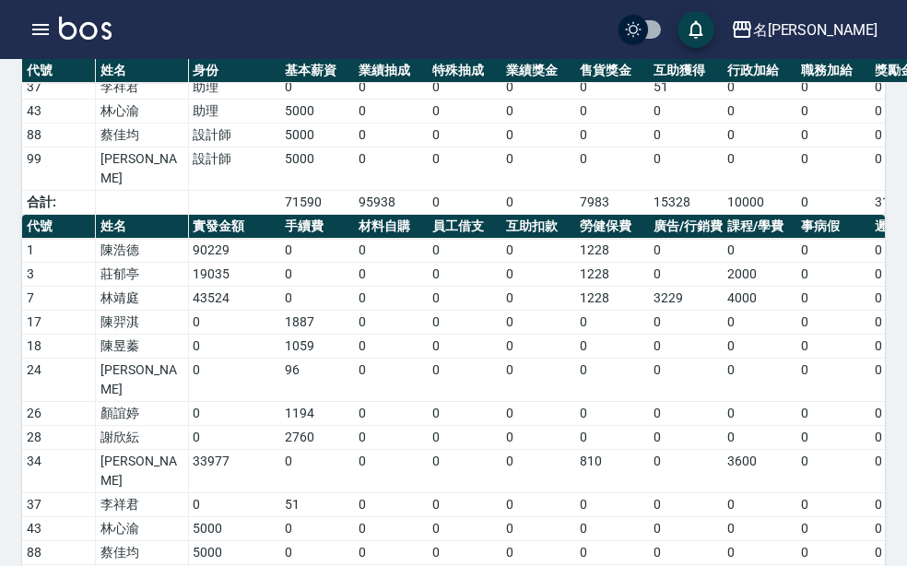
drag, startPoint x: 245, startPoint y: 516, endPoint x: 188, endPoint y: 519, distance: 57.2
copy td "201765"
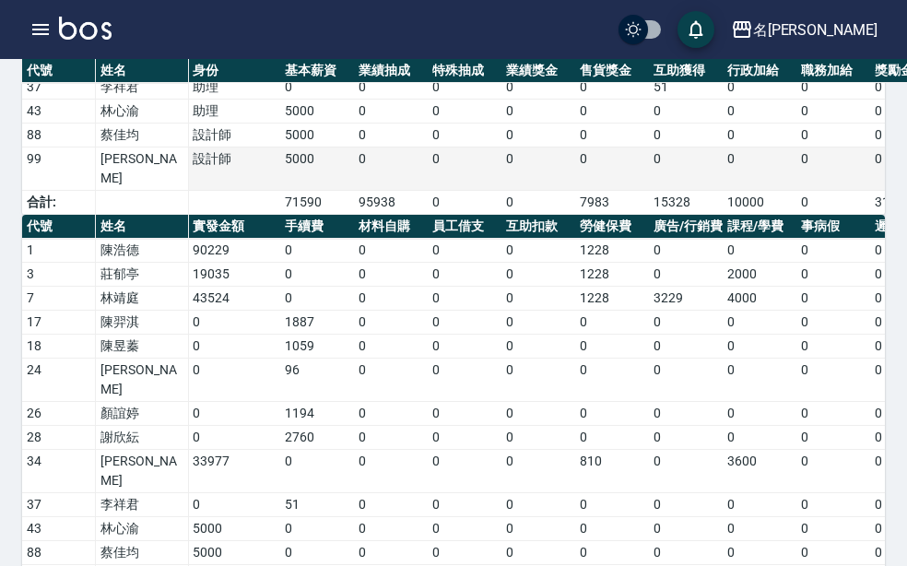
click at [671, 147] on td "0" at bounding box center [686, 168] width 74 height 43
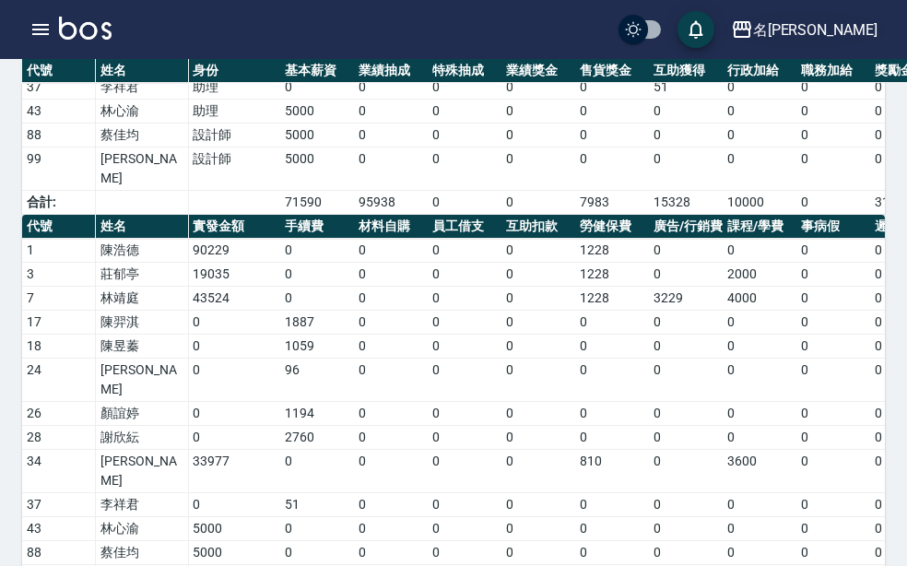
click at [844, 18] on div "名[PERSON_NAME]" at bounding box center [815, 29] width 124 height 23
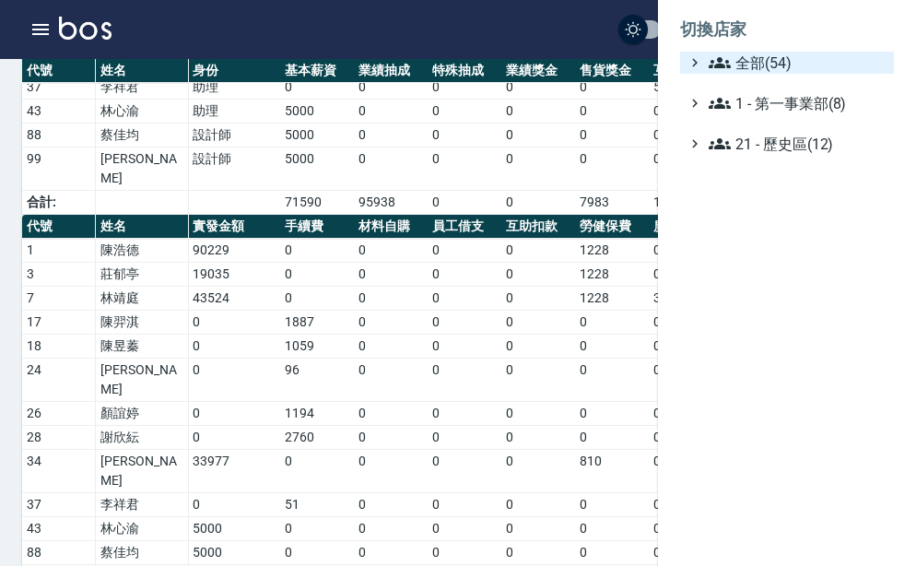
click at [821, 54] on span "全部(54)" at bounding box center [798, 63] width 178 height 22
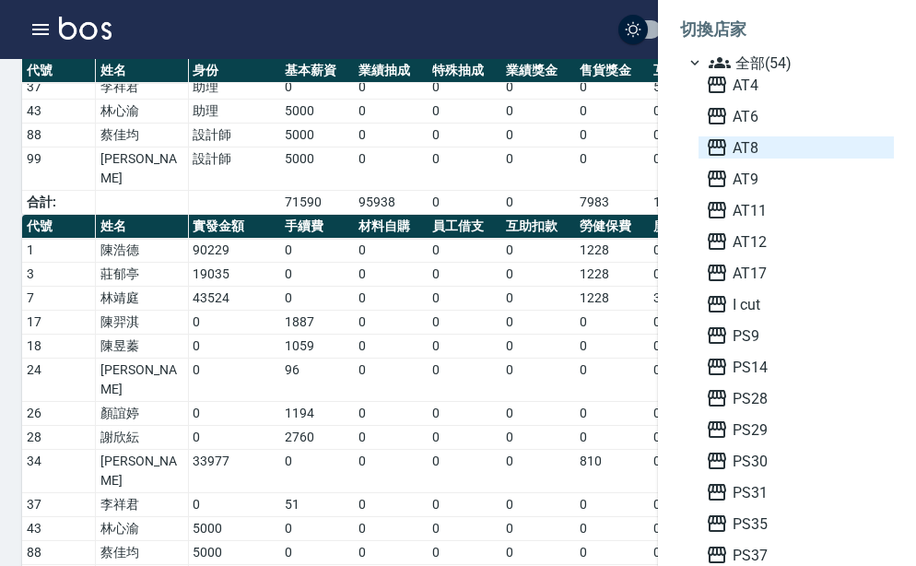
click at [748, 151] on span "AT8" at bounding box center [796, 147] width 181 height 22
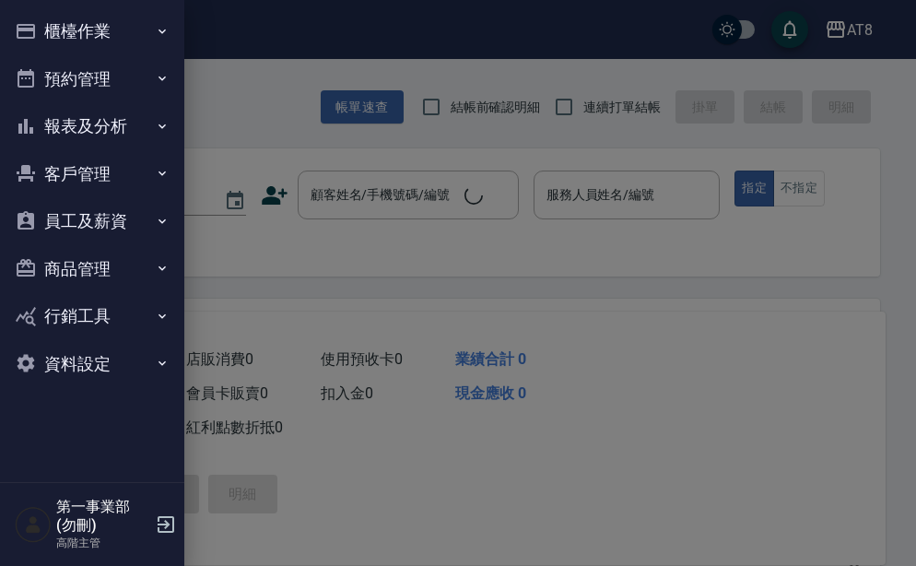
click at [143, 222] on button "員工及薪資" at bounding box center [92, 221] width 170 height 48
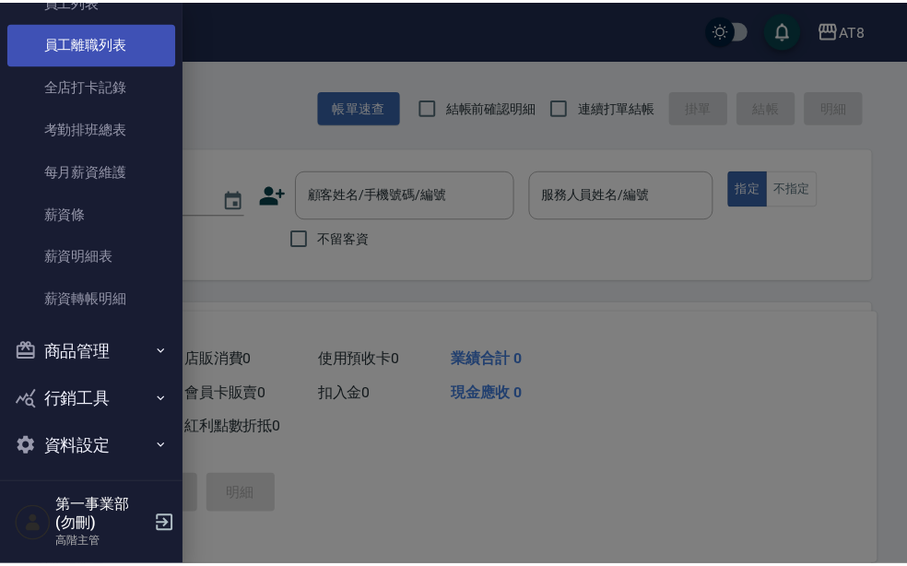
scroll to position [276, 0]
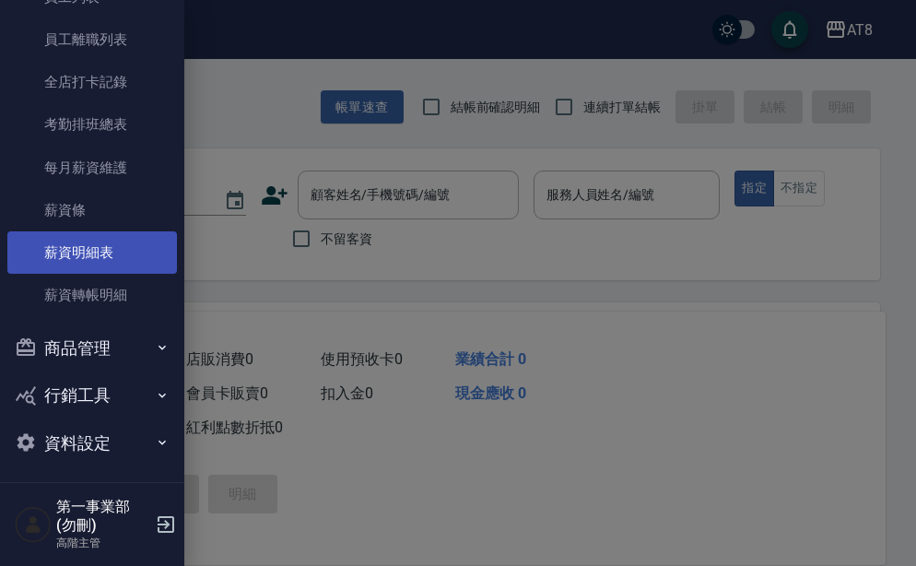
click at [109, 263] on link "薪資明細表" at bounding box center [92, 252] width 170 height 42
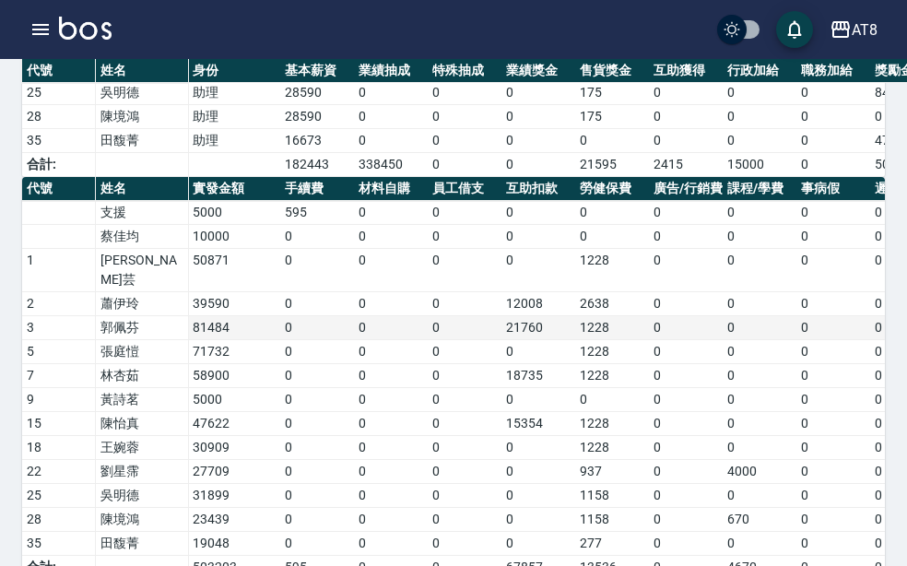
scroll to position [442, 0]
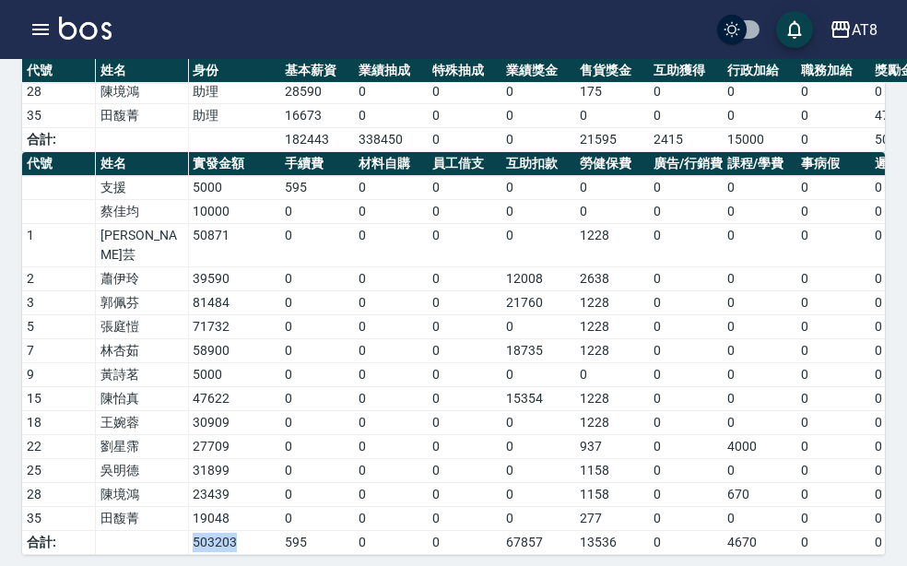
drag, startPoint x: 248, startPoint y: 517, endPoint x: 166, endPoint y: 522, distance: 82.2
click at [166, 531] on tr "合計: 503203 595 0 0 67857 13536 0 4670 0 0 0 0 25744 0 0 0 0 2000 0 0 114402" at bounding box center [888, 543] width 1733 height 24
copy tr "503203"
